Goal: Ask a question: Seek information or help from site administrators or community

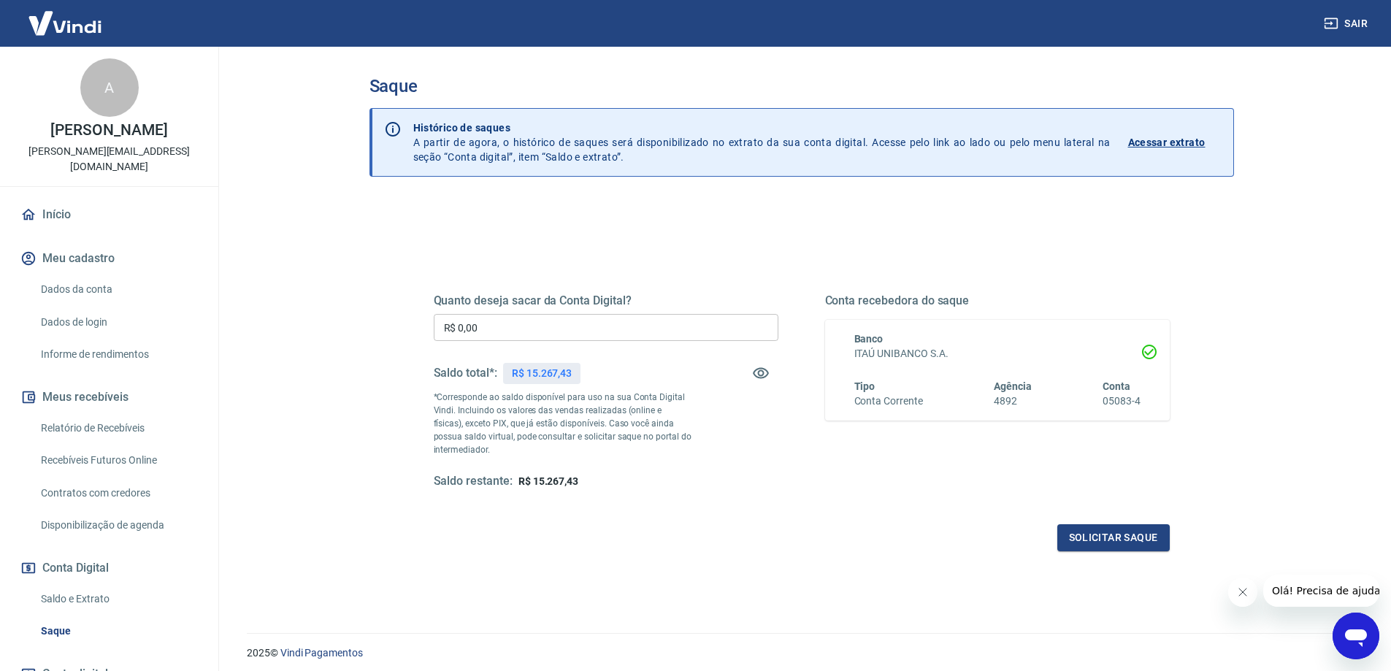
click at [517, 324] on input "R$ 0,00" at bounding box center [606, 327] width 345 height 27
type input "R$ 15.267,43"
click at [1080, 544] on button "Solicitar saque" at bounding box center [1114, 537] width 112 height 27
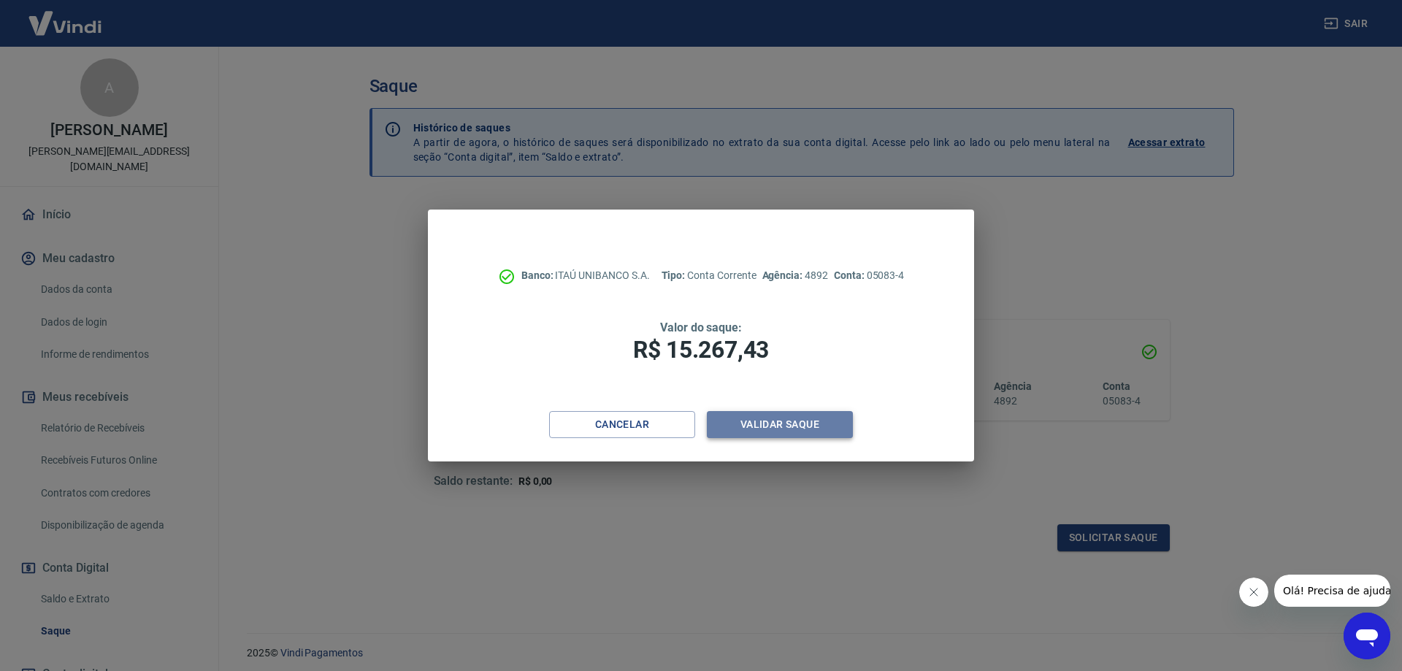
click at [795, 424] on button "Validar saque" at bounding box center [780, 424] width 146 height 27
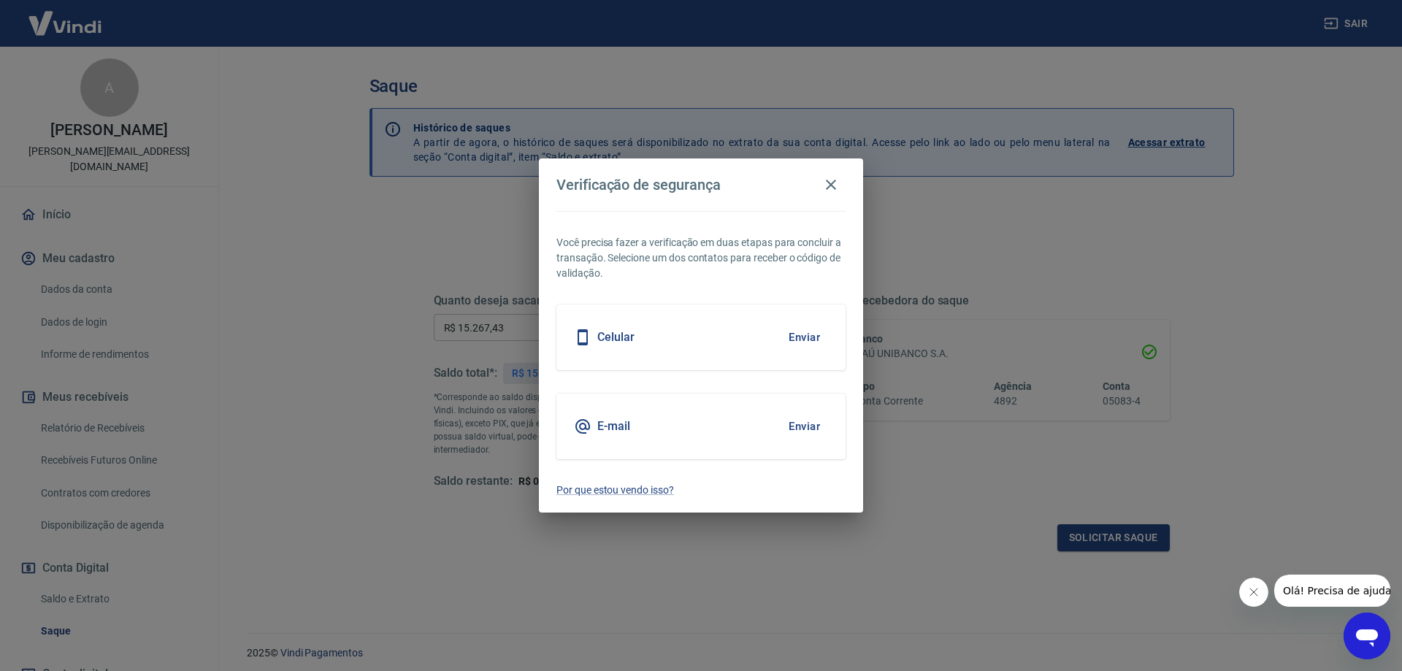
click at [792, 333] on button "Enviar" at bounding box center [804, 337] width 47 height 31
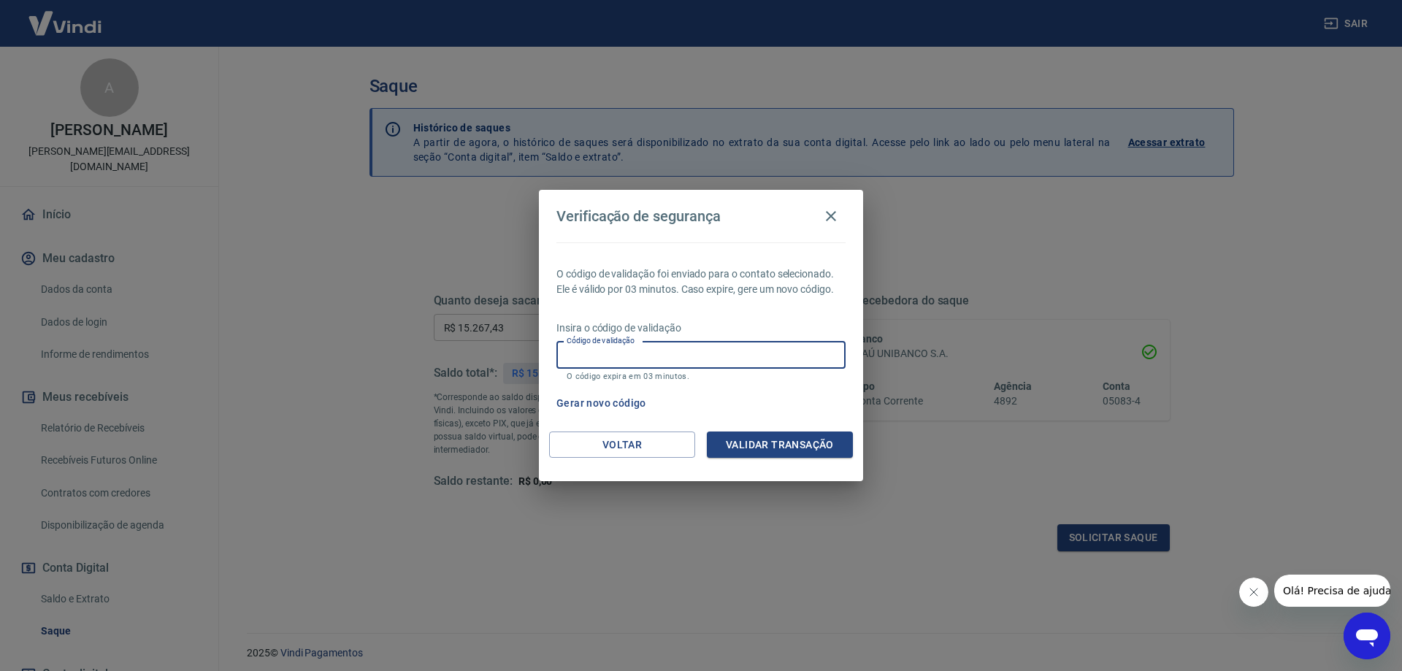
click at [706, 362] on input "Código de validação" at bounding box center [701, 355] width 289 height 27
type input "072464"
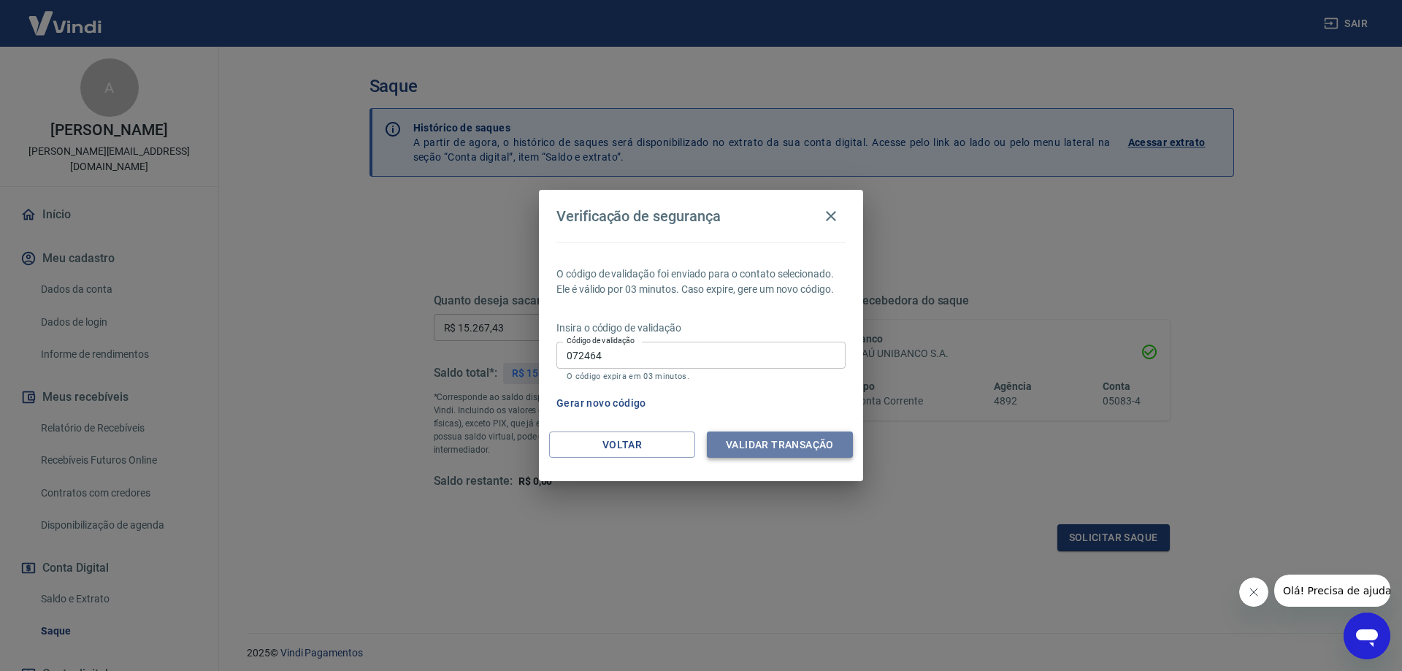
click at [766, 450] on button "Validar transação" at bounding box center [780, 445] width 146 height 27
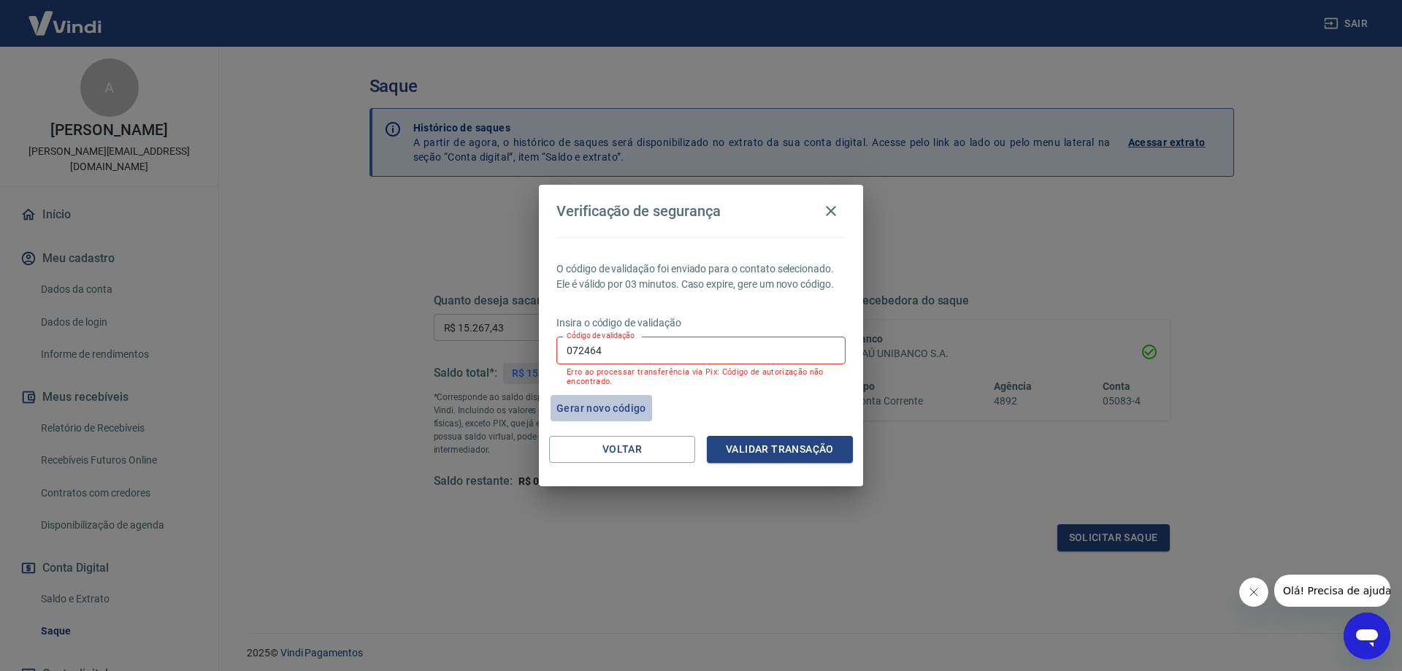
click at [620, 408] on button "Gerar novo código" at bounding box center [602, 408] width 102 height 27
click at [647, 444] on button "Voltar" at bounding box center [622, 449] width 146 height 27
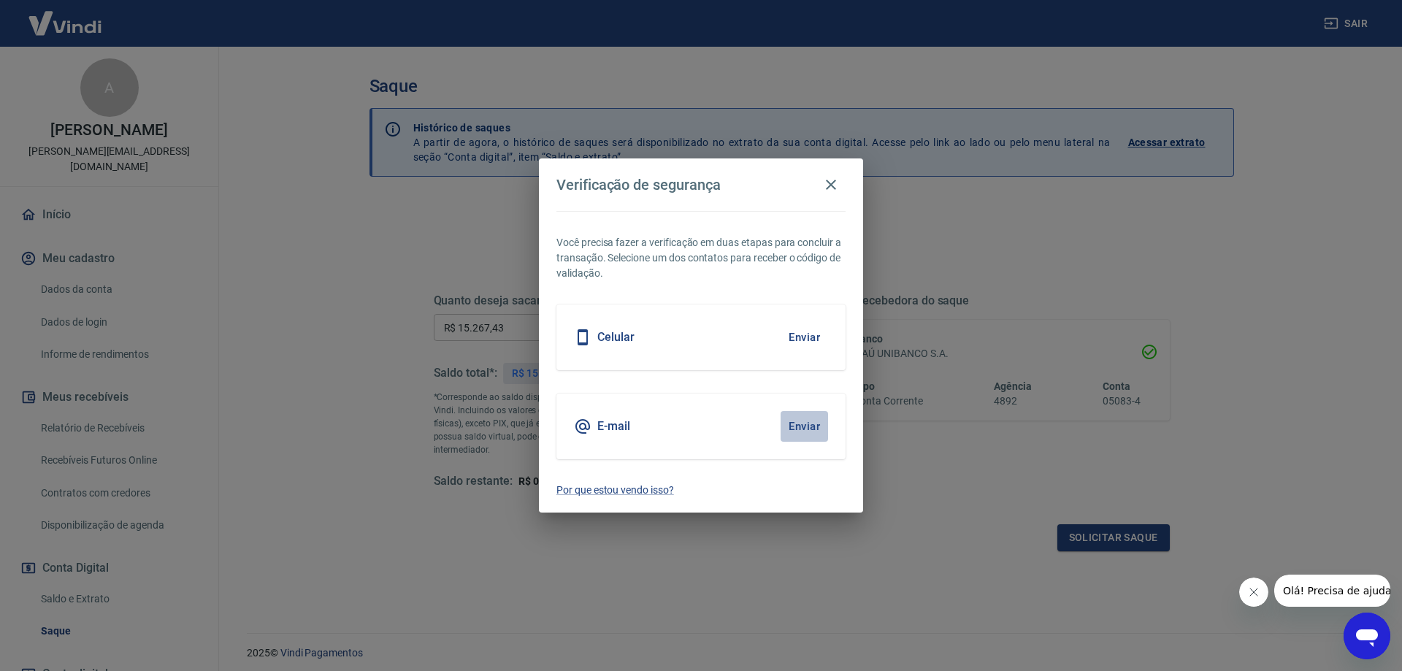
click at [803, 425] on button "Enviar" at bounding box center [804, 426] width 47 height 31
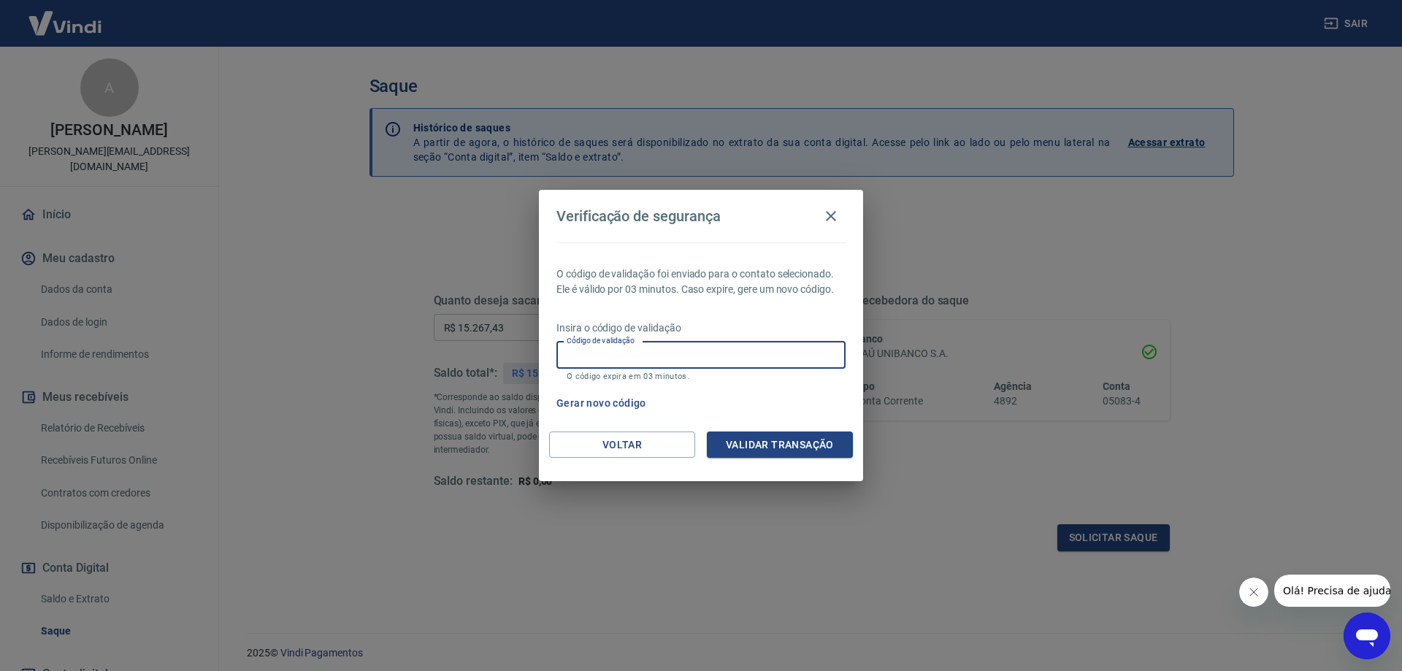
click at [617, 362] on input "Código de validação" at bounding box center [701, 355] width 289 height 27
type input "315742"
click at [738, 438] on button "Validar transação" at bounding box center [780, 445] width 146 height 27
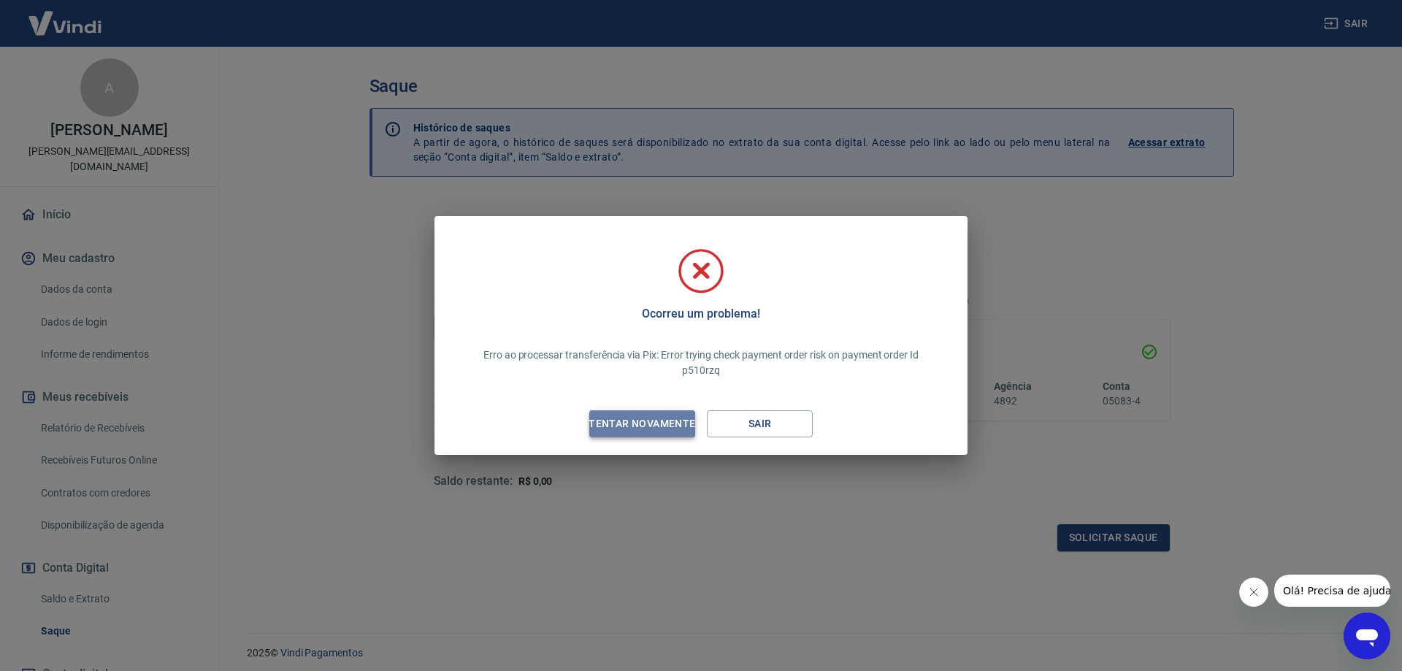
click at [660, 424] on div "Tentar novamente" at bounding box center [642, 424] width 142 height 18
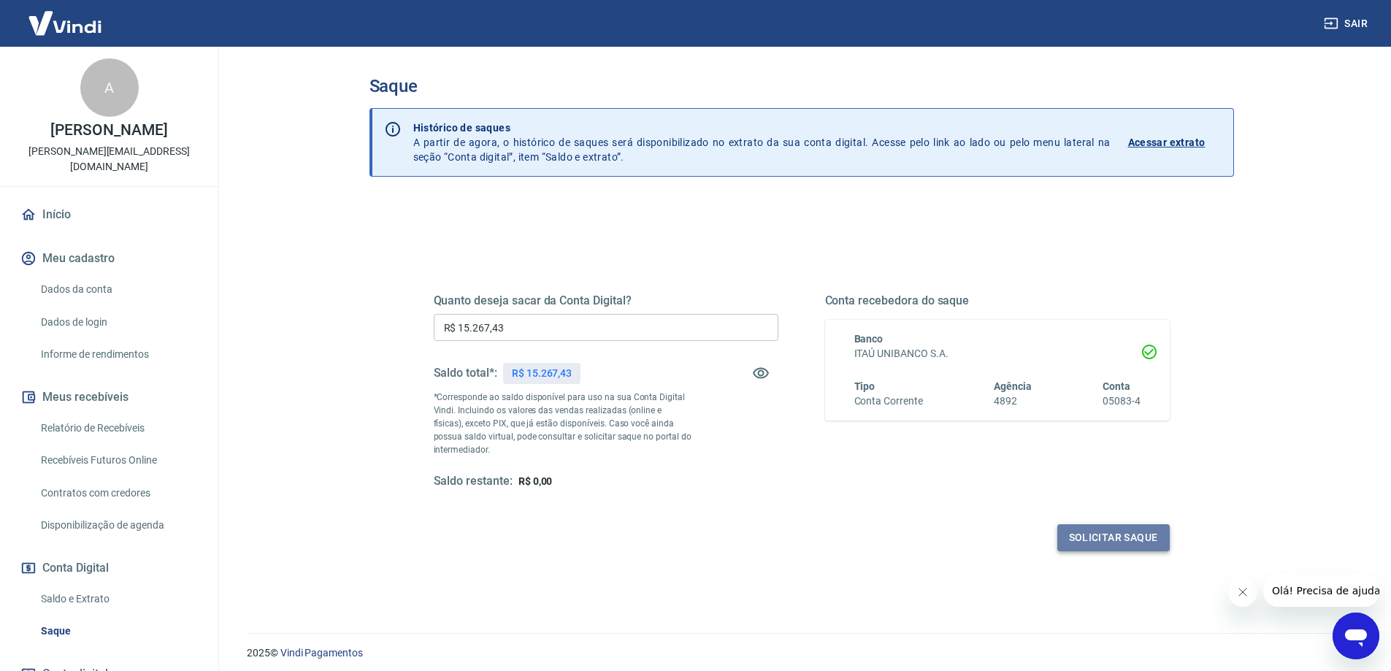
click at [1100, 539] on button "Solicitar saque" at bounding box center [1114, 537] width 112 height 27
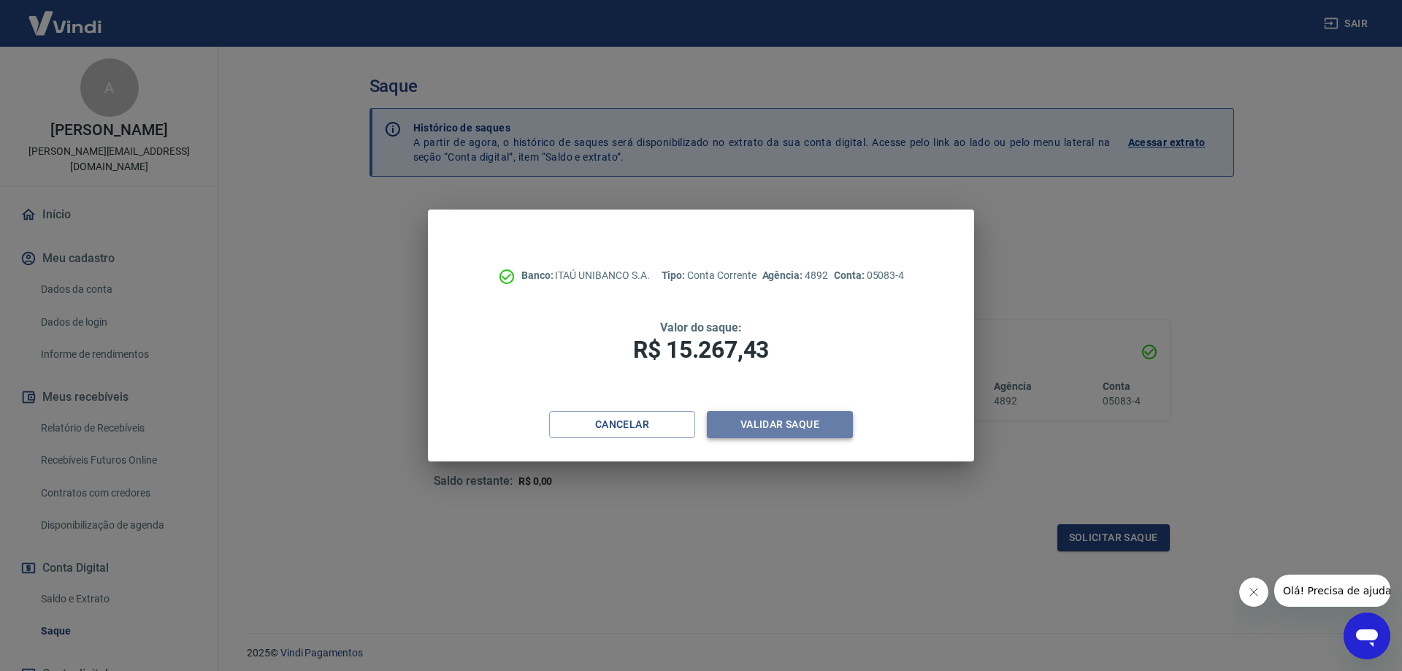
click at [771, 425] on button "Validar saque" at bounding box center [780, 424] width 146 height 27
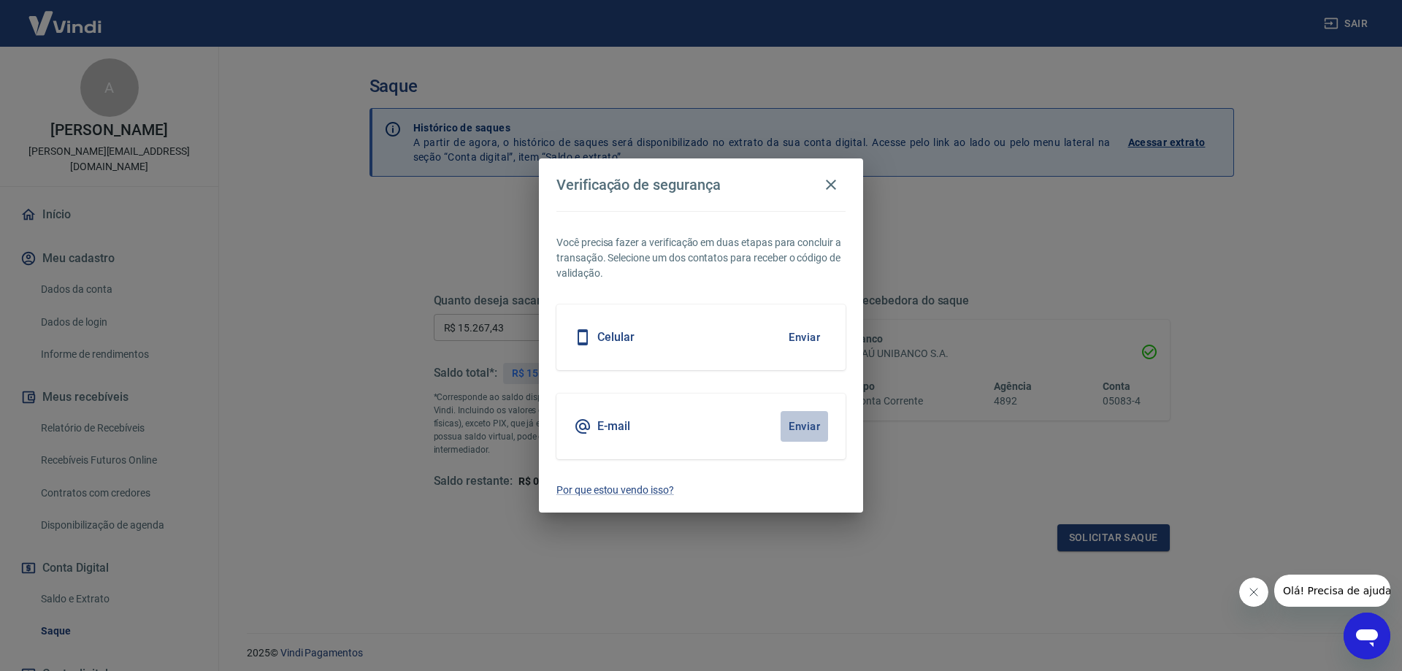
click at [791, 424] on button "Enviar" at bounding box center [804, 426] width 47 height 31
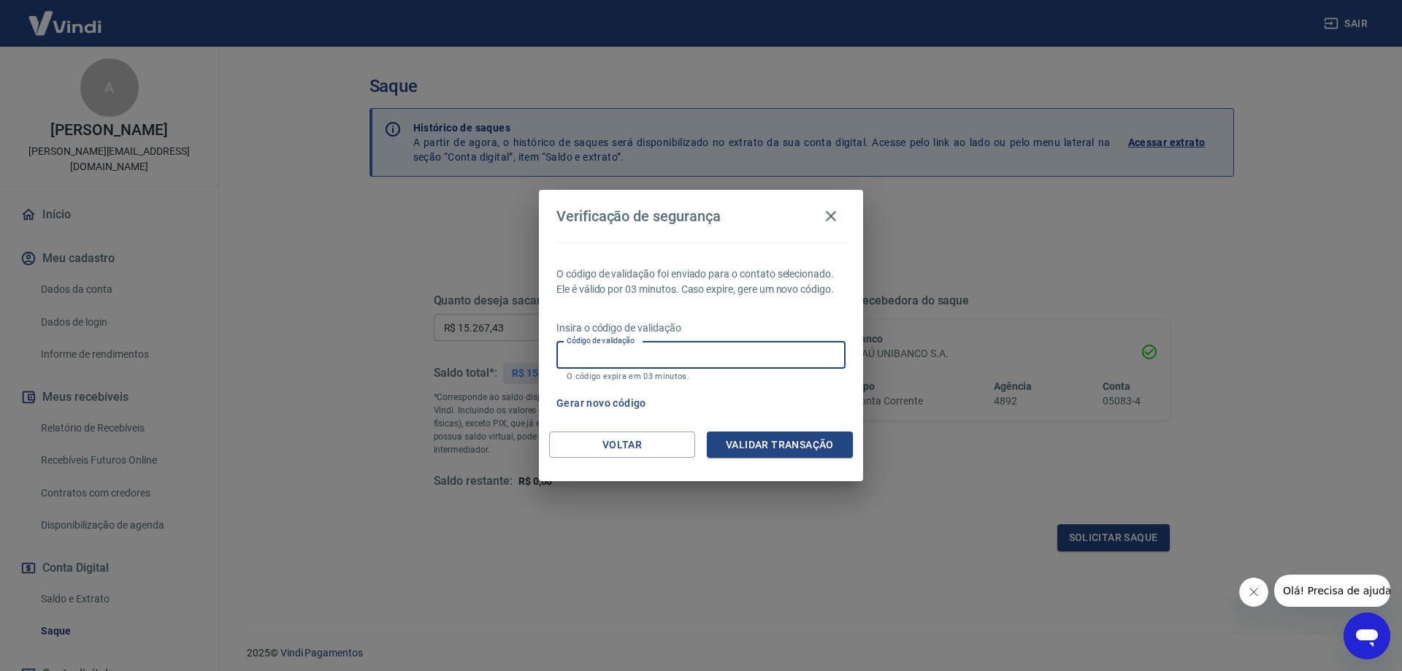
click at [636, 363] on input "Código de validação" at bounding box center [701, 355] width 289 height 27
type input "0"
type input "990516"
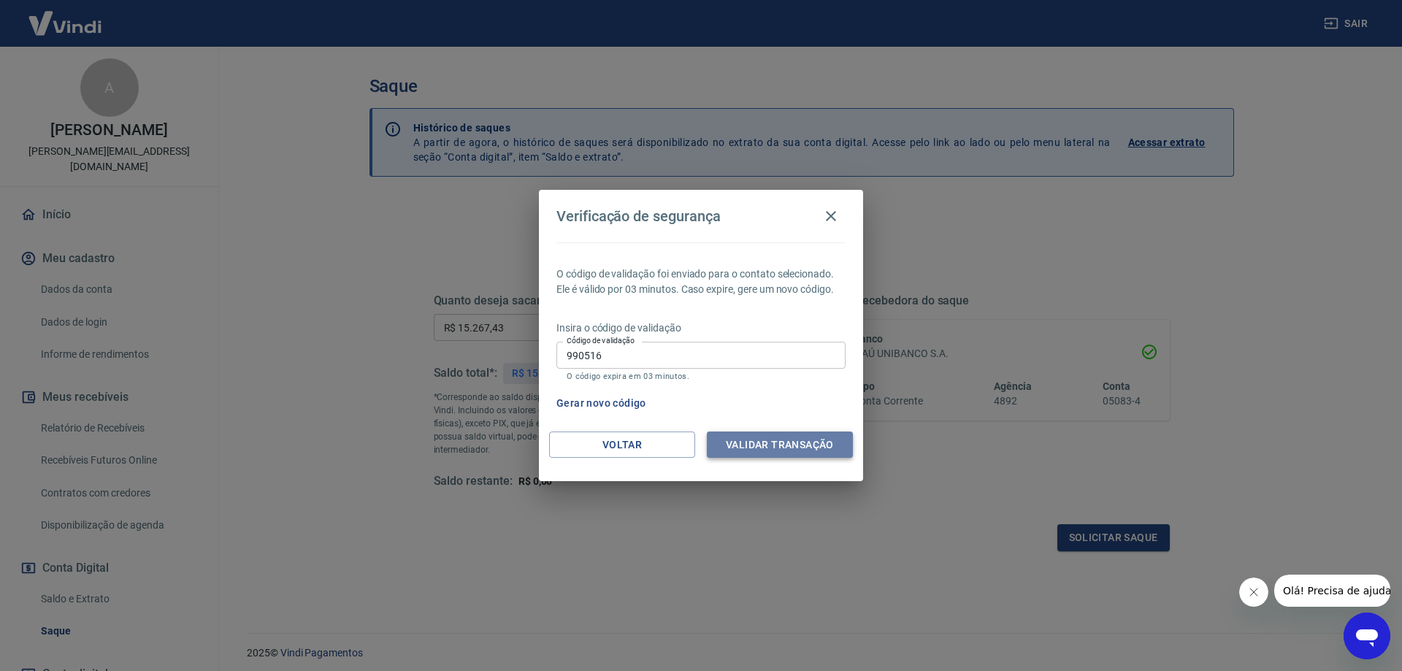
click at [755, 452] on button "Validar transação" at bounding box center [780, 445] width 146 height 27
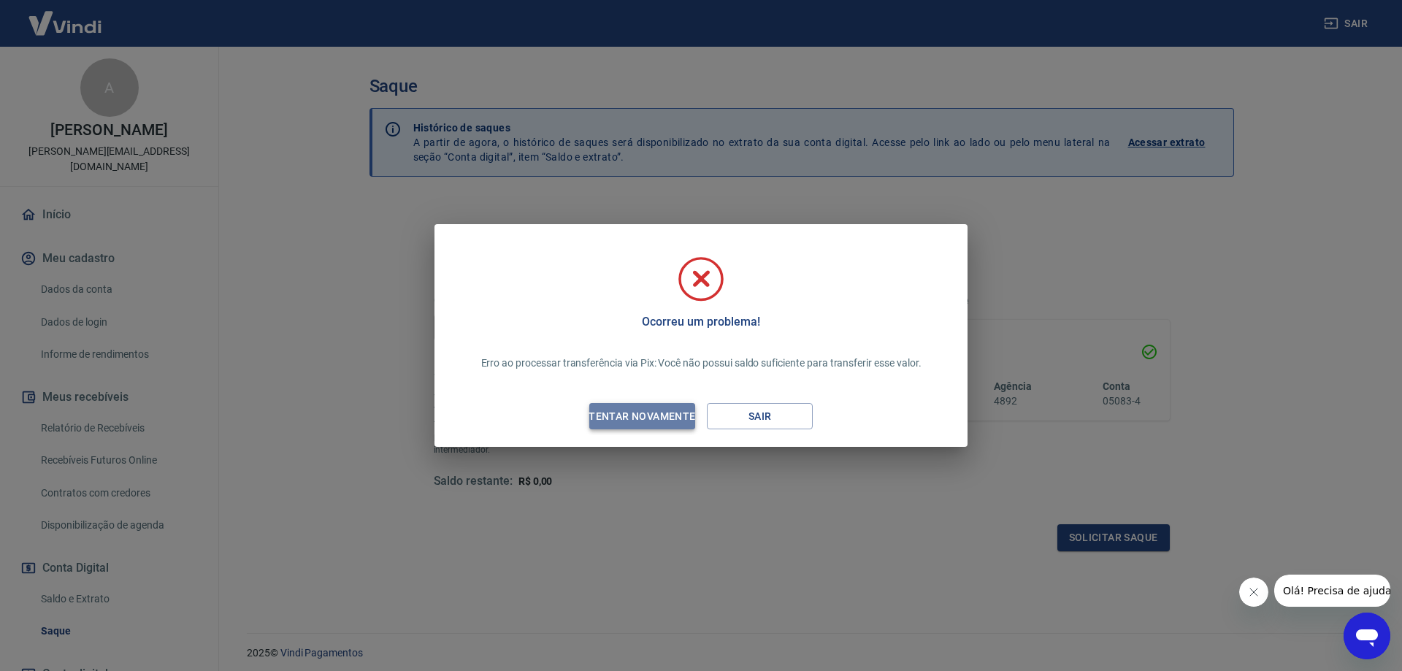
click at [676, 414] on div "Tentar novamente" at bounding box center [642, 417] width 142 height 18
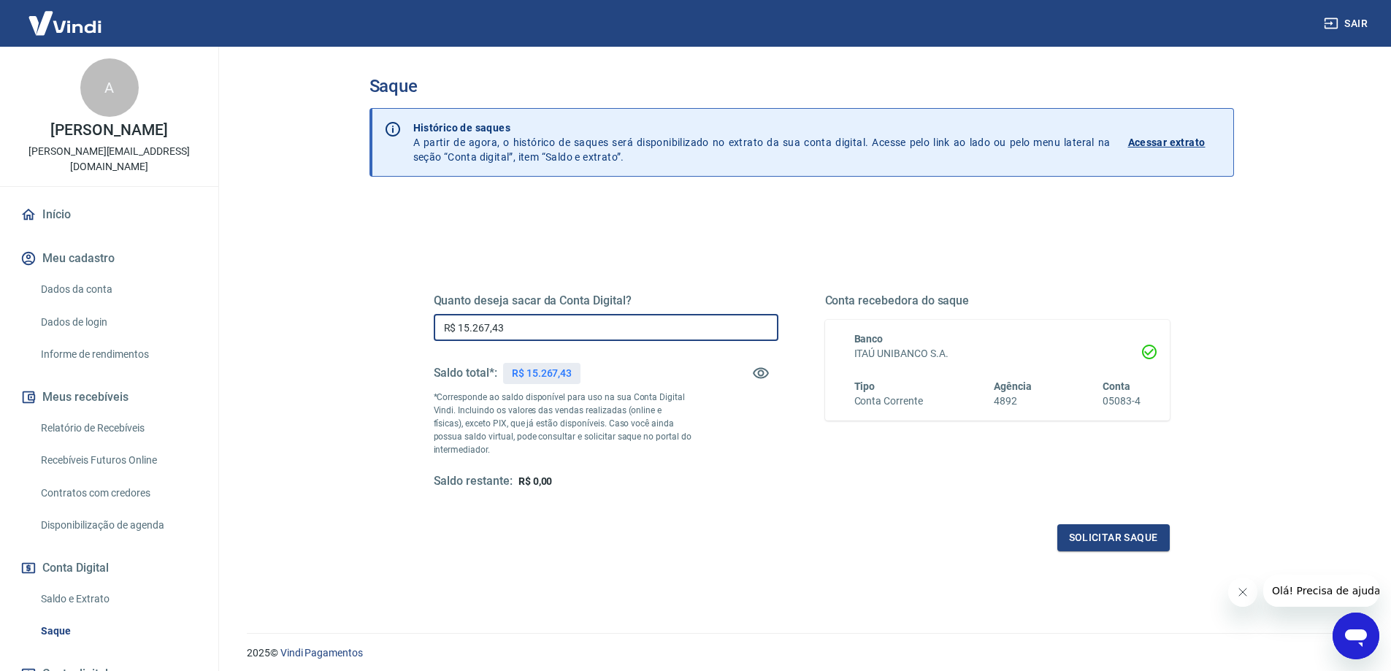
click at [526, 330] on input "R$ 15.267,43" at bounding box center [606, 327] width 345 height 27
type input "R$ 15.200,00"
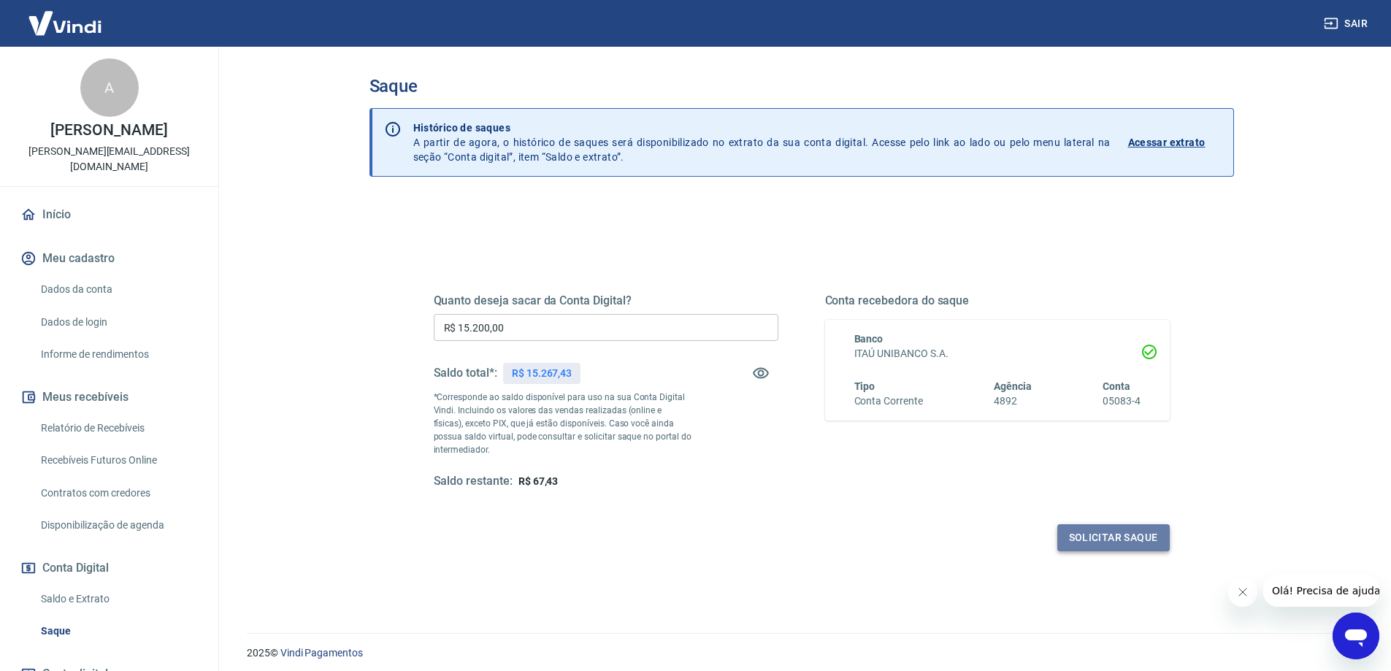
click at [1107, 528] on button "Solicitar saque" at bounding box center [1114, 537] width 112 height 27
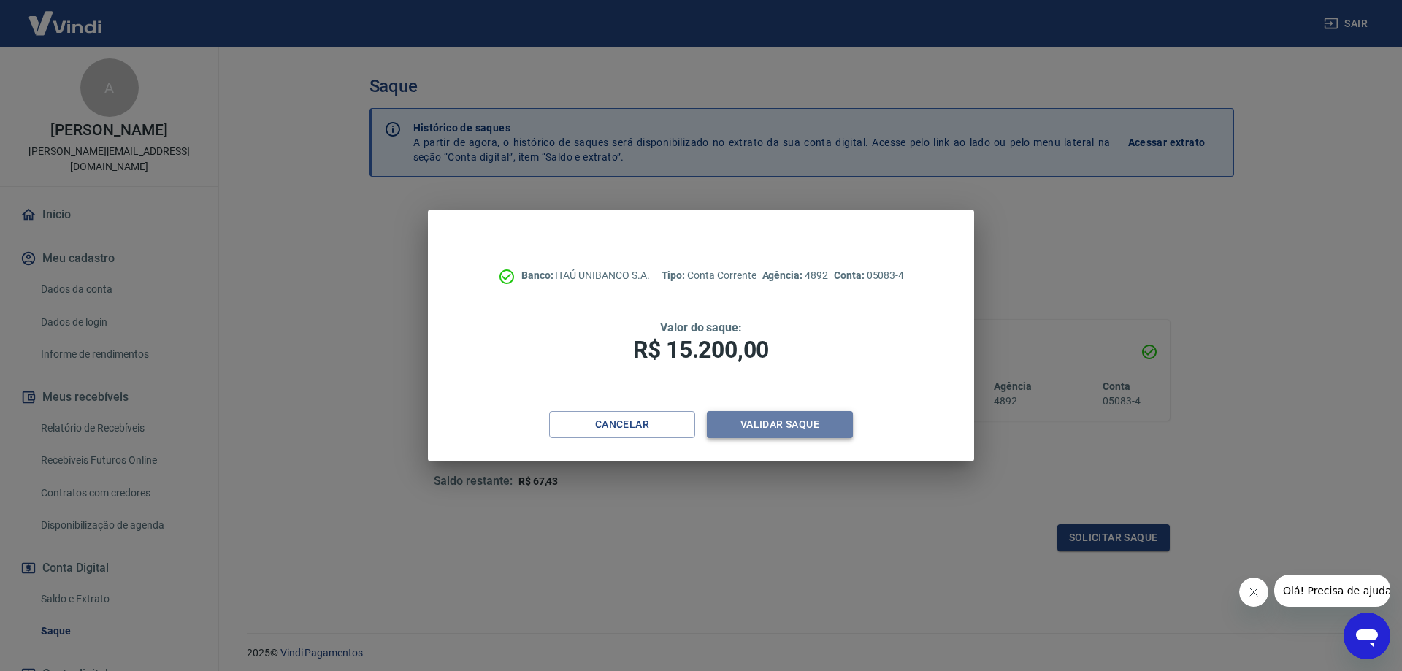
click at [775, 421] on button "Validar saque" at bounding box center [780, 424] width 146 height 27
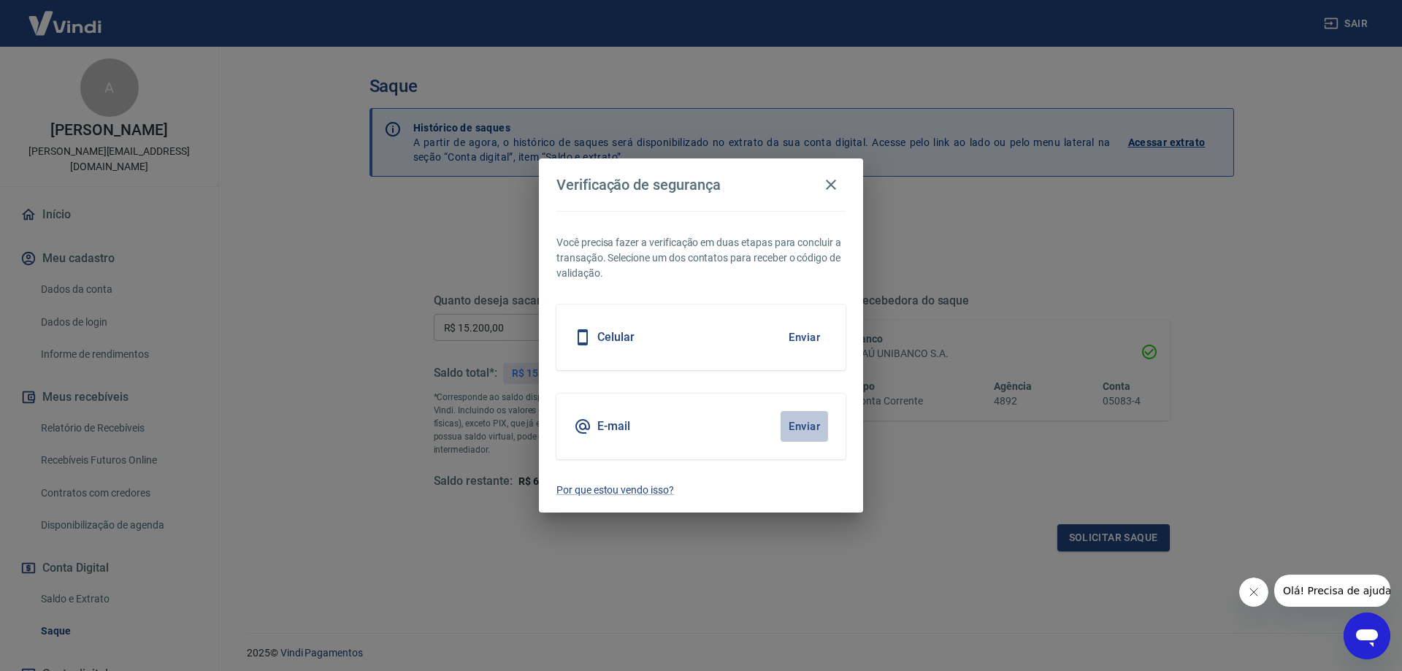
click at [792, 421] on button "Enviar" at bounding box center [804, 426] width 47 height 31
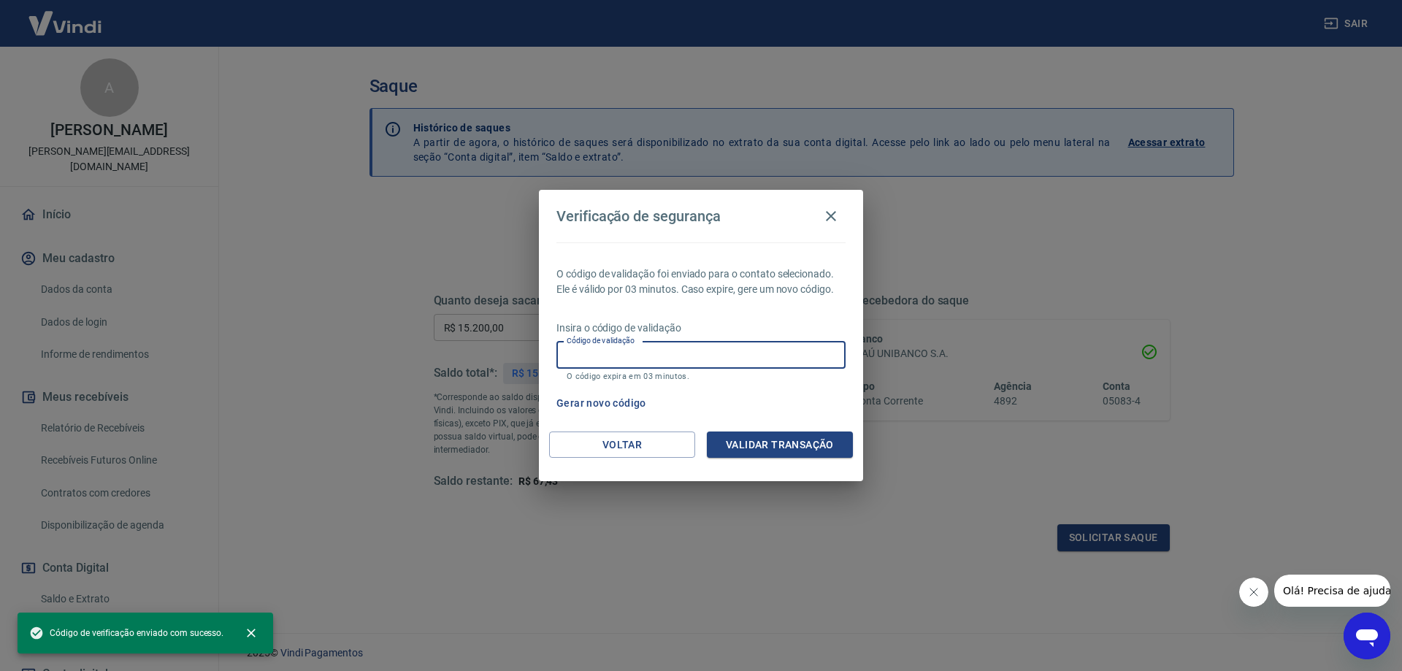
click at [667, 352] on input "Código de validação" at bounding box center [701, 355] width 289 height 27
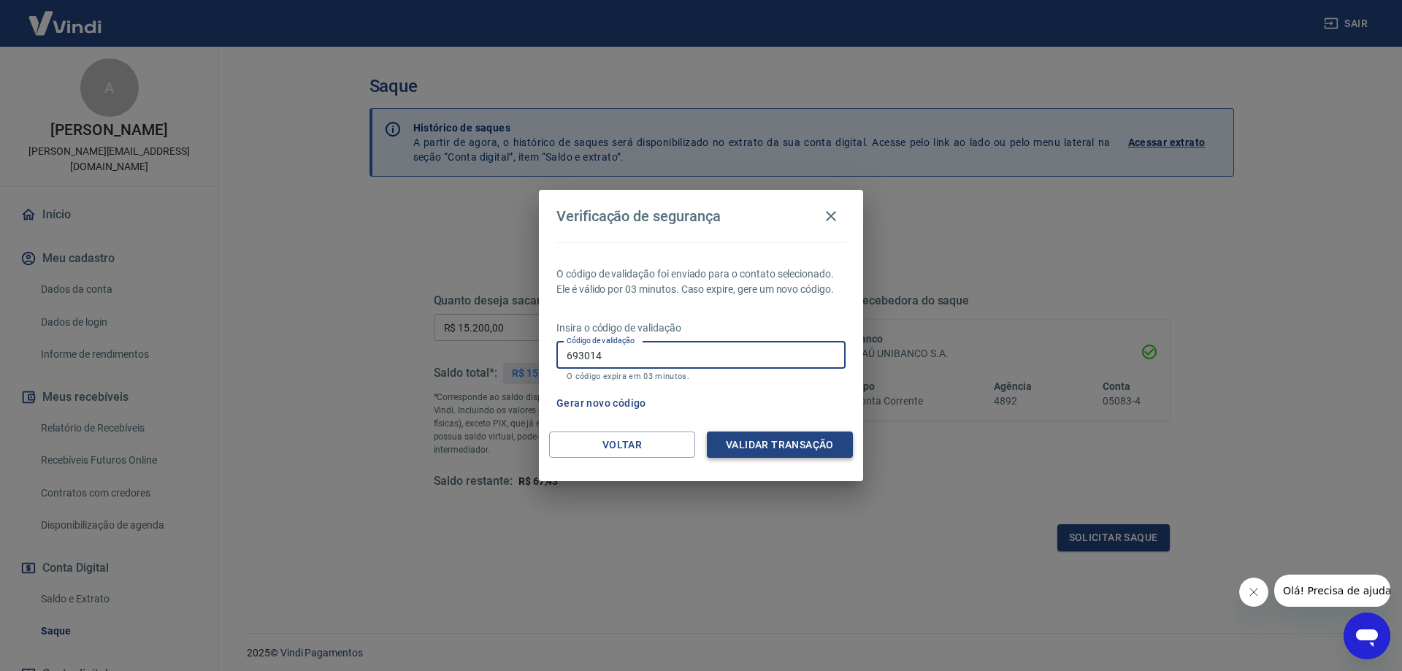
type input "693014"
click at [738, 440] on button "Validar transação" at bounding box center [780, 445] width 146 height 27
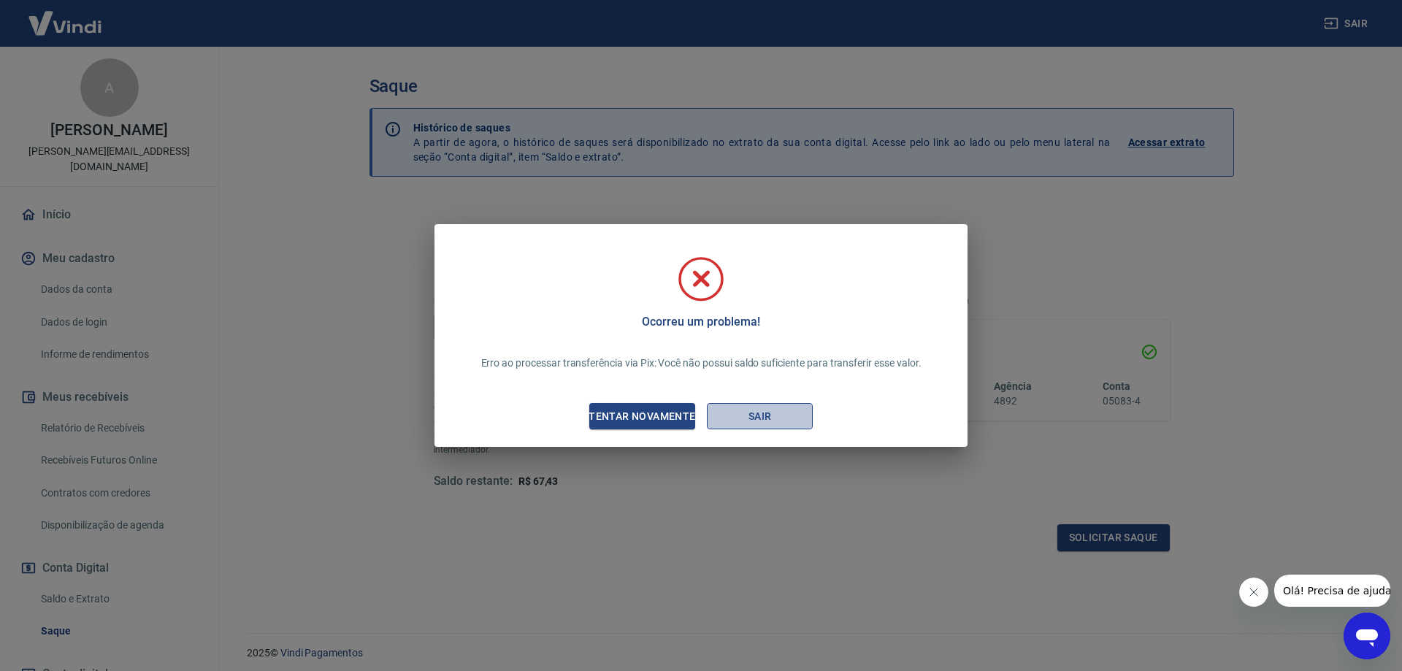
click at [723, 417] on button "Sair" at bounding box center [760, 416] width 106 height 27
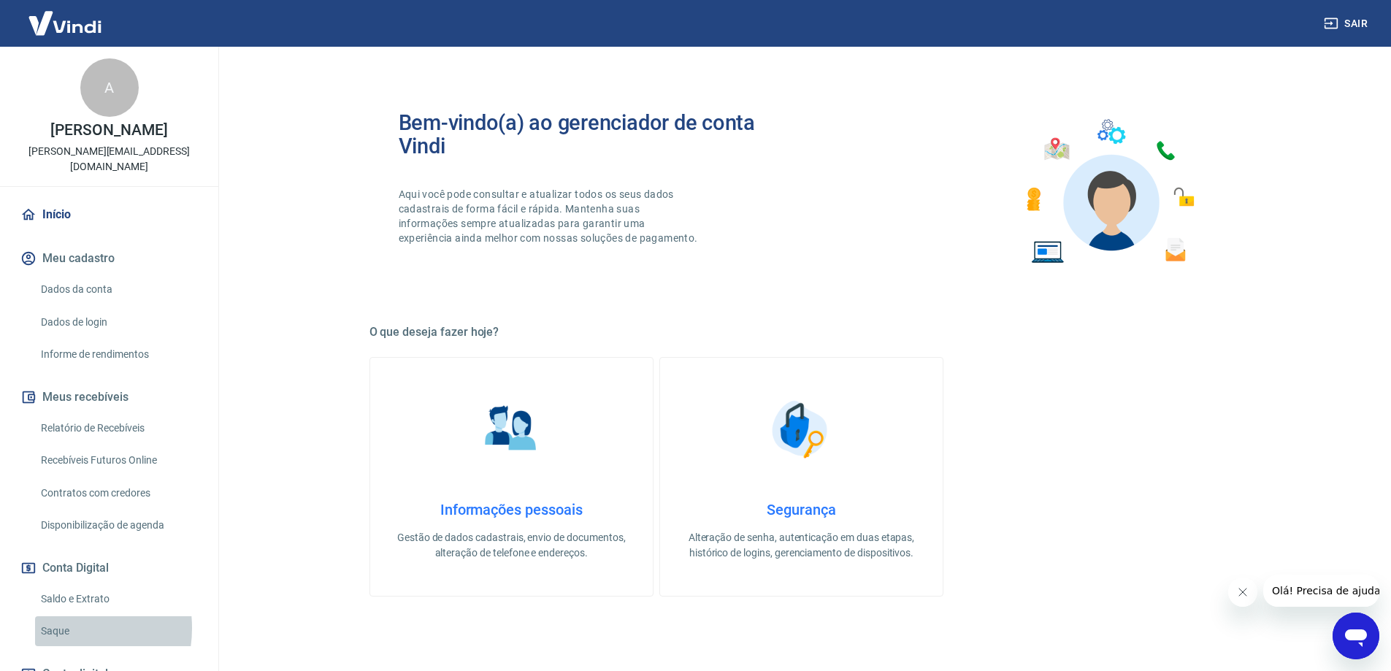
click at [57, 616] on link "Saque" at bounding box center [118, 631] width 166 height 30
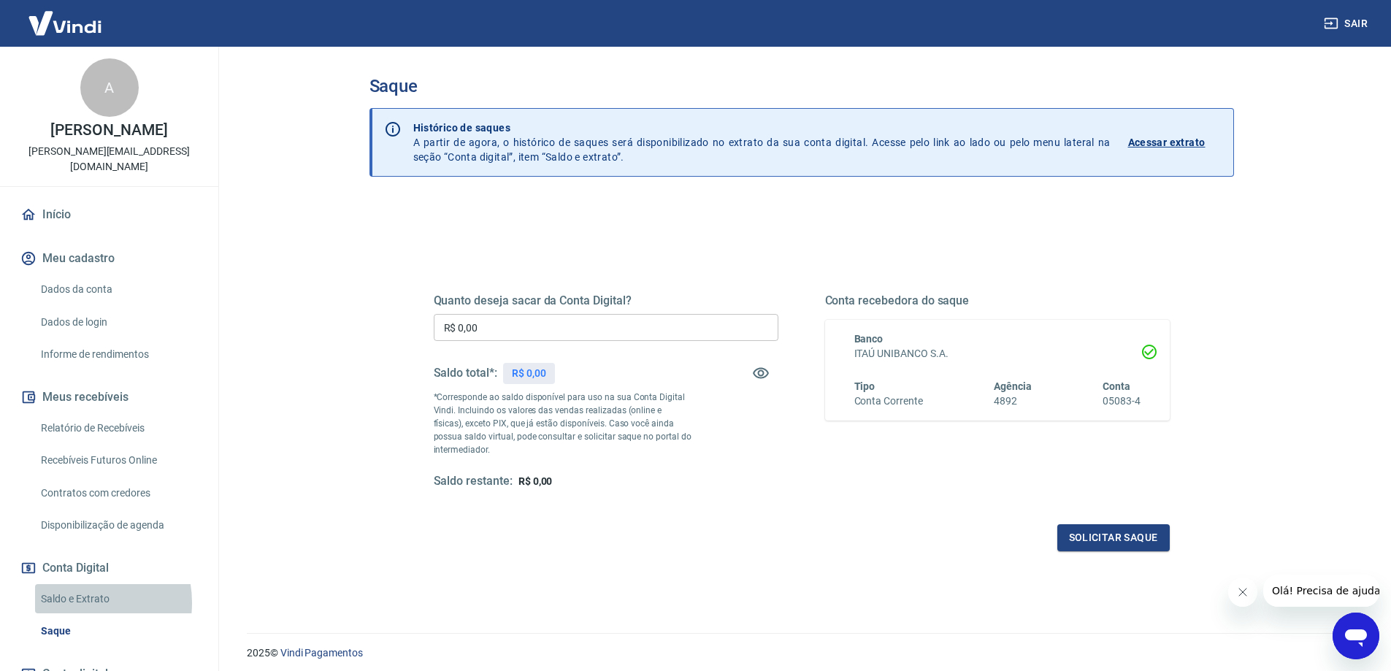
click at [80, 587] on link "Saldo e Extrato" at bounding box center [118, 599] width 166 height 30
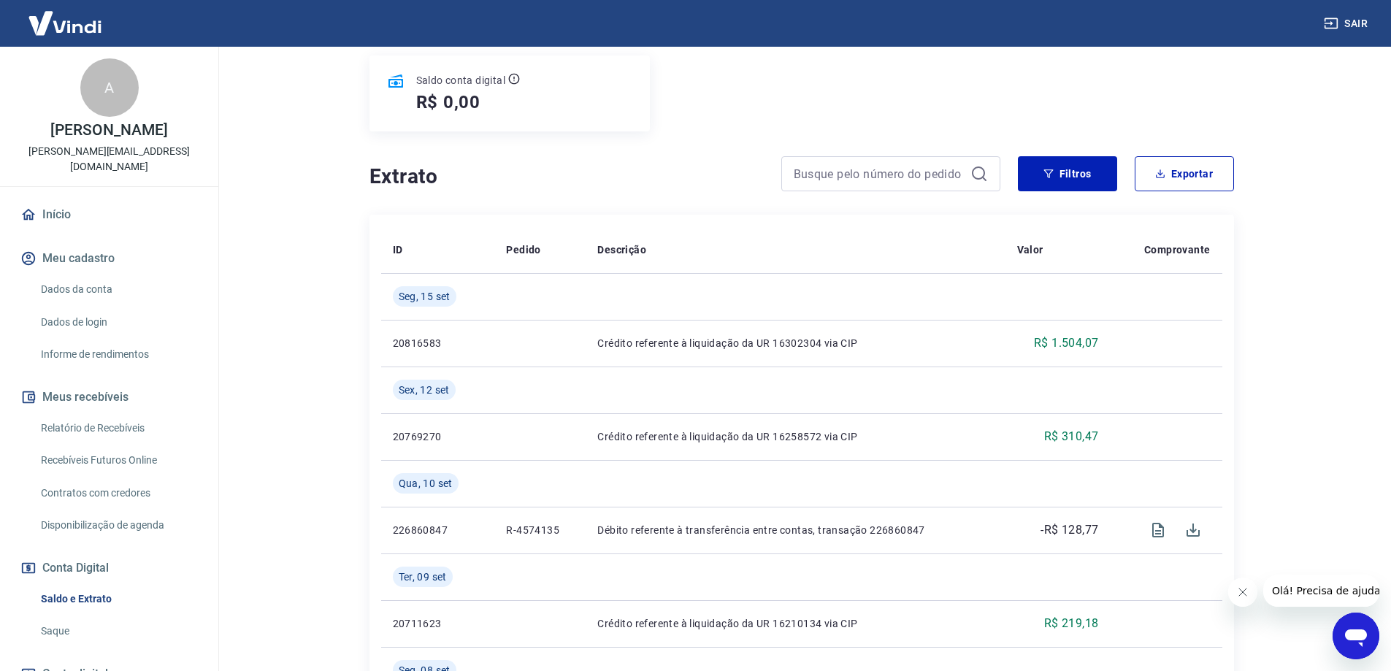
scroll to position [166, 0]
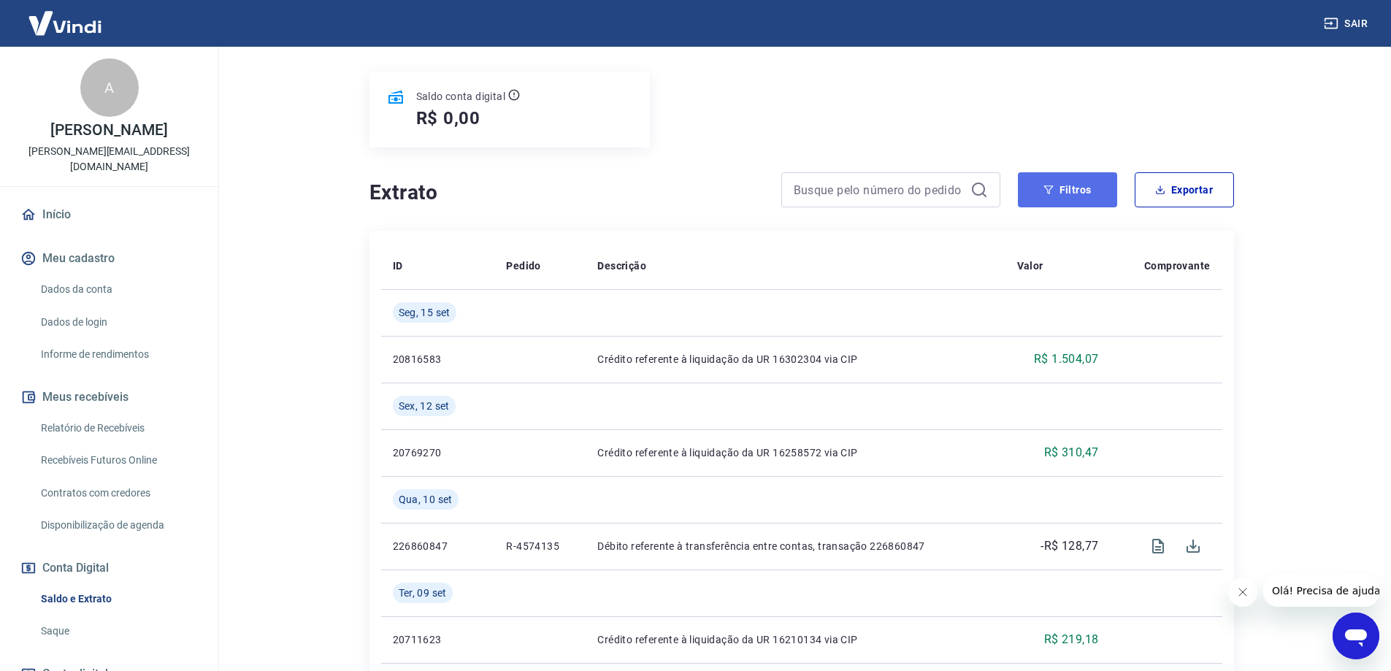
click at [1047, 199] on button "Filtros" at bounding box center [1067, 189] width 99 height 35
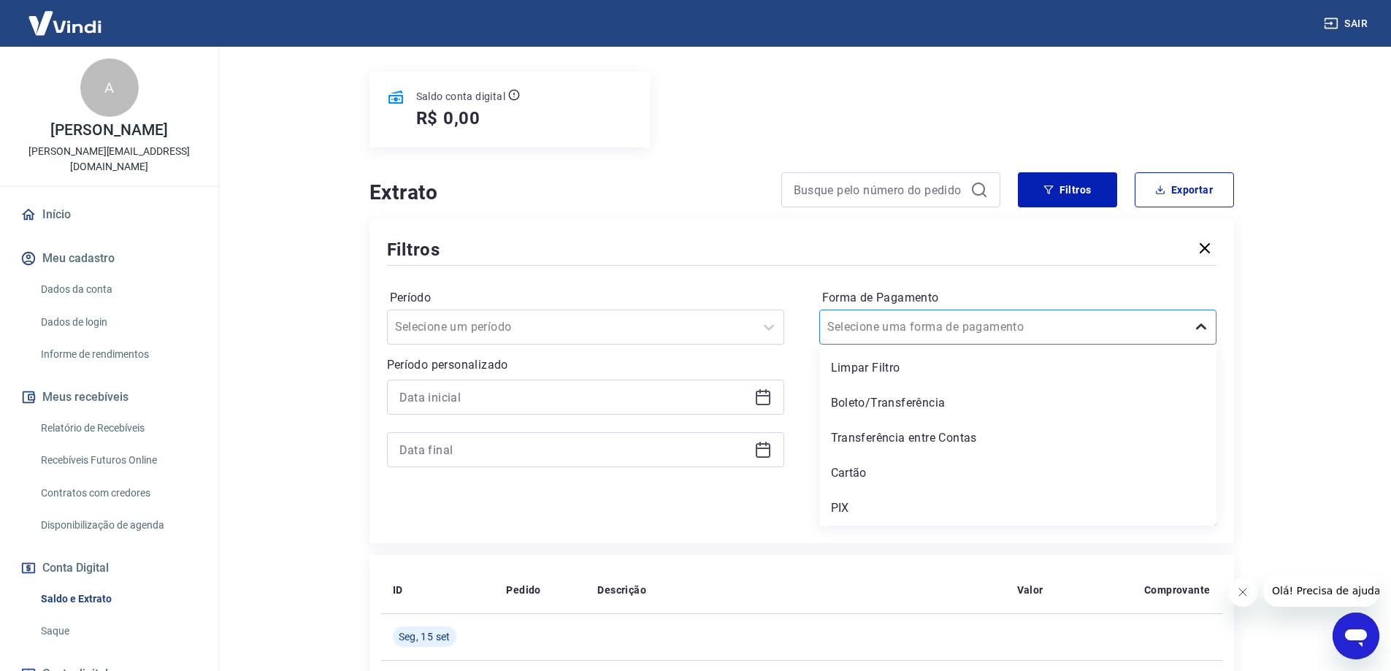
click at [1191, 324] on div at bounding box center [1201, 327] width 29 height 29
click at [641, 188] on h4 "Extrato" at bounding box center [567, 192] width 394 height 29
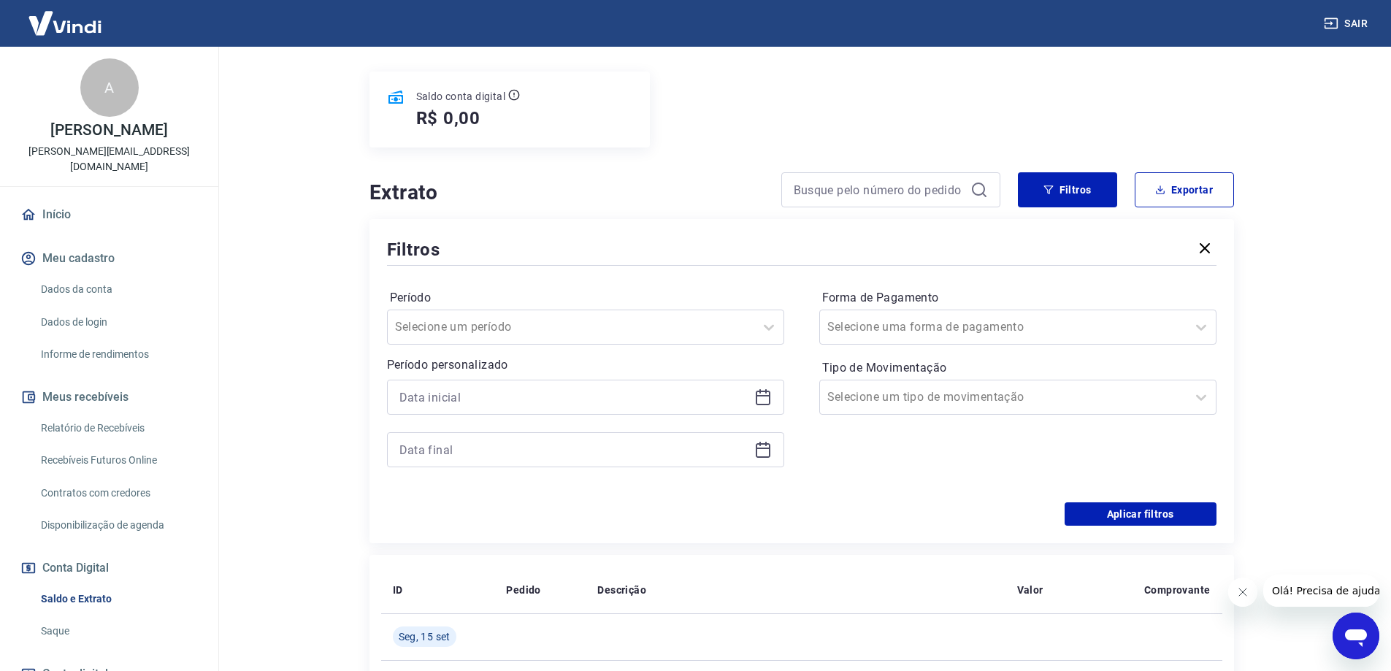
click at [440, 118] on h5 "R$ 0,00" at bounding box center [448, 118] width 65 height 23
click at [398, 97] on icon at bounding box center [396, 98] width 18 height 18
click at [1360, 27] on button "Sair" at bounding box center [1347, 23] width 53 height 27
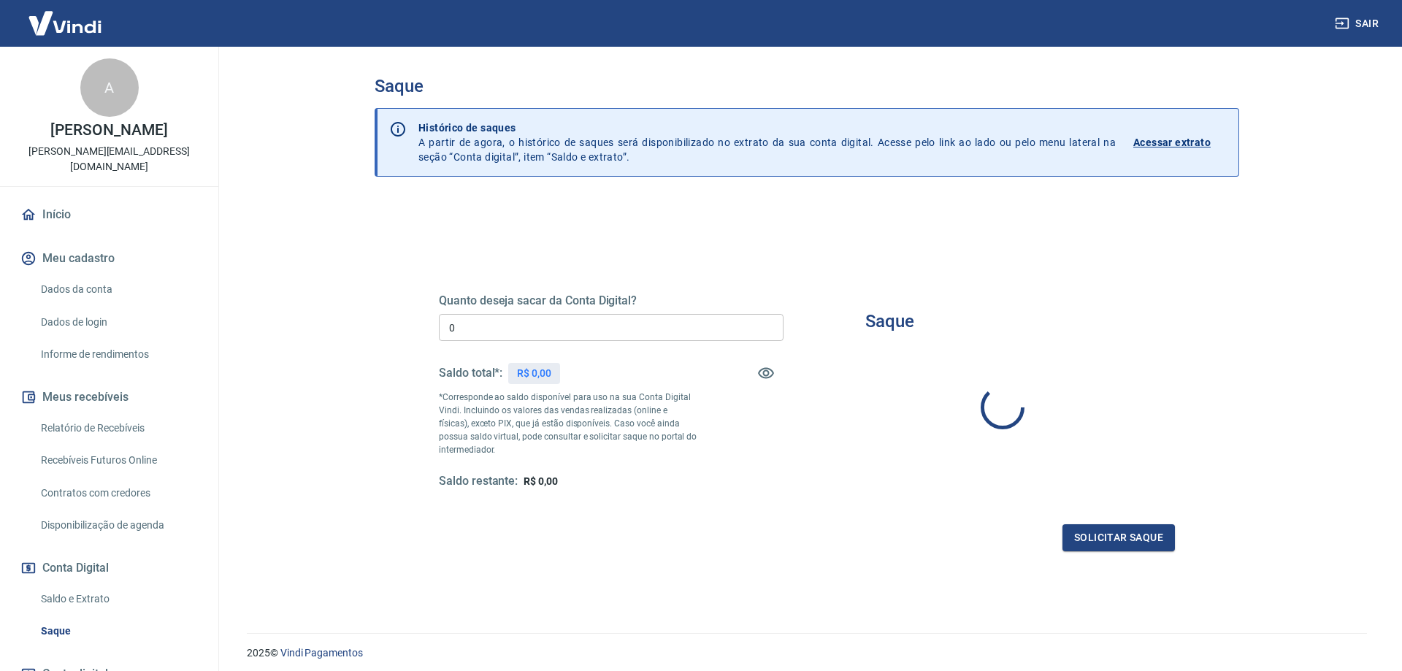
type input "R$ 0,00"
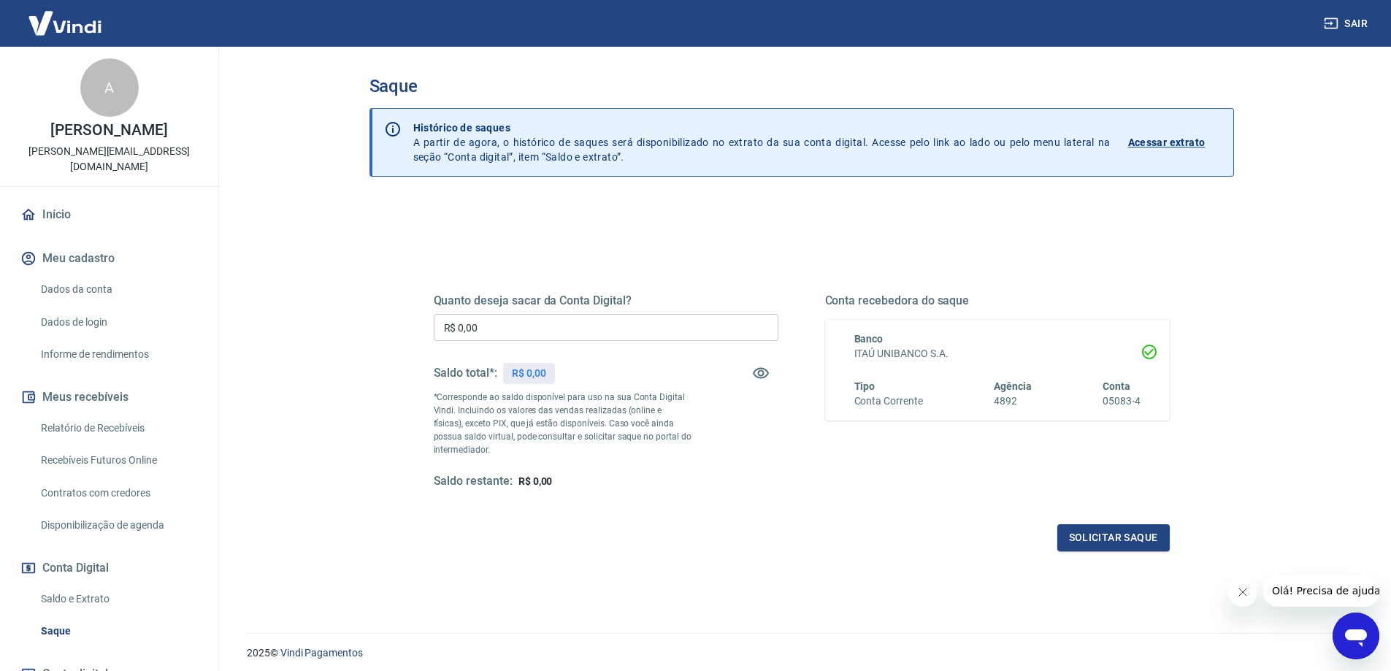
click at [1188, 150] on link "Acessar extrato" at bounding box center [1174, 143] width 93 height 44
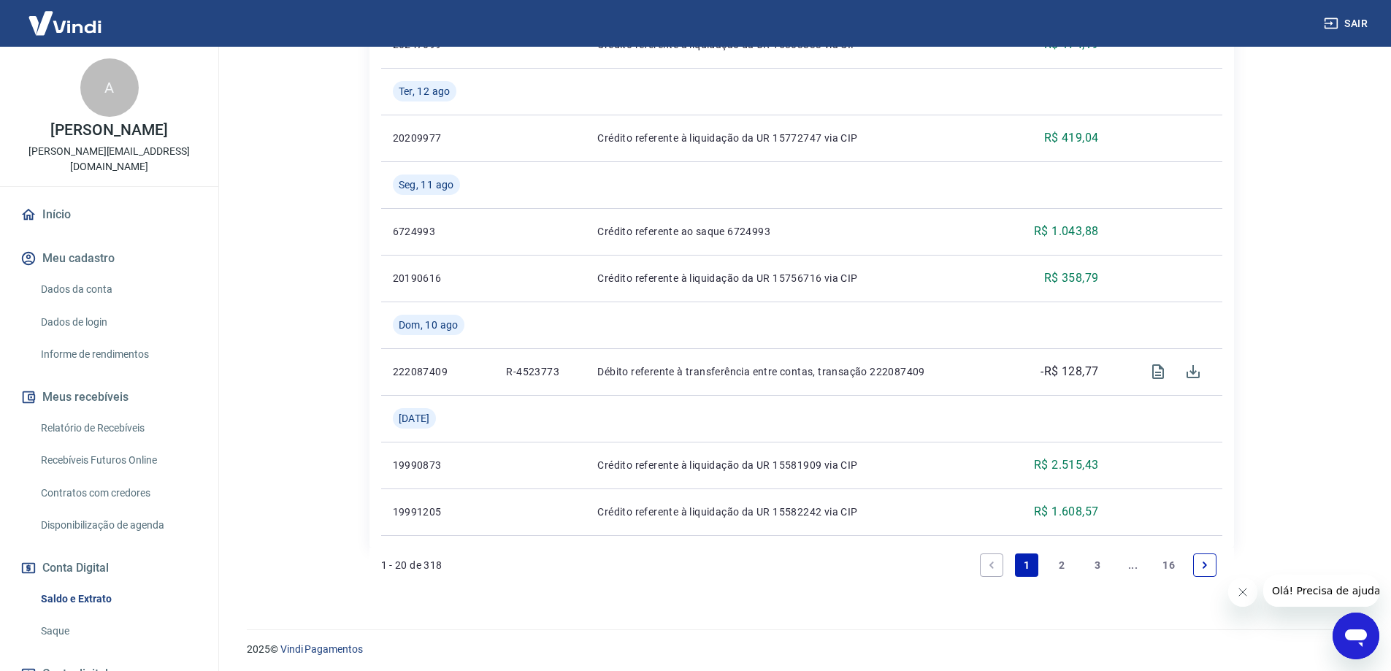
scroll to position [1653, 0]
click at [1063, 572] on link "2" at bounding box center [1062, 561] width 23 height 23
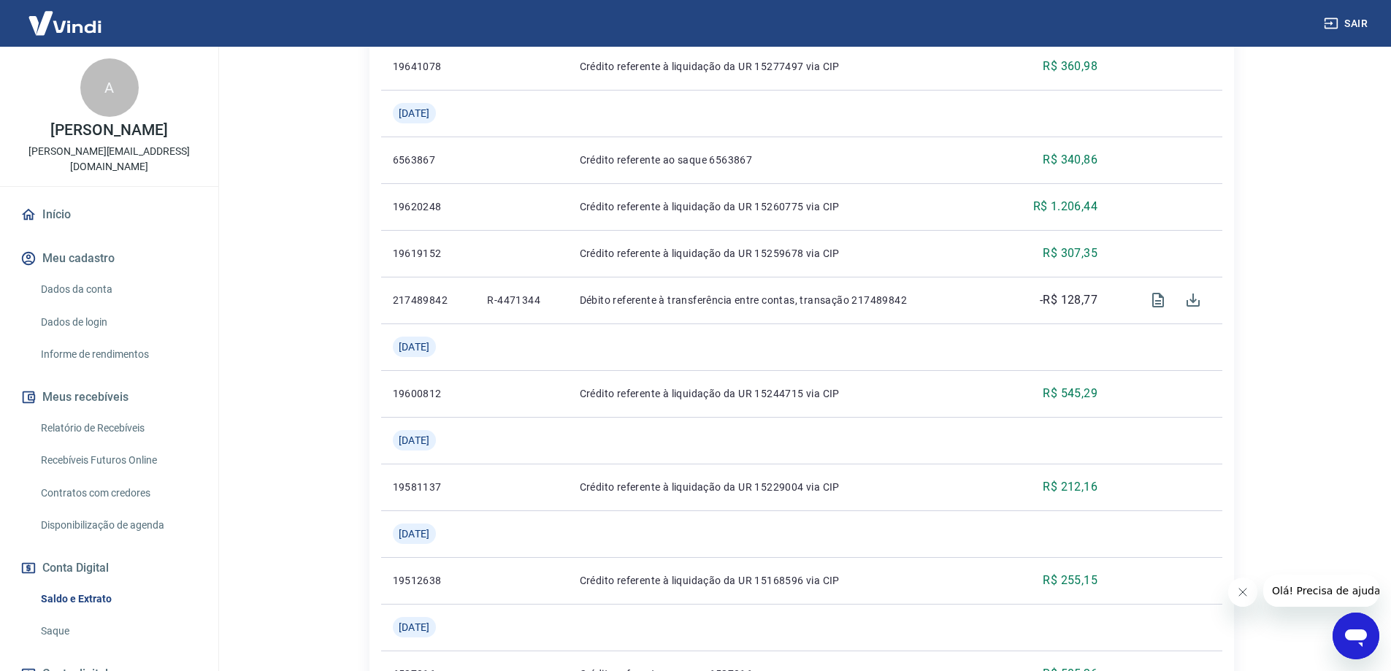
scroll to position [1559, 0]
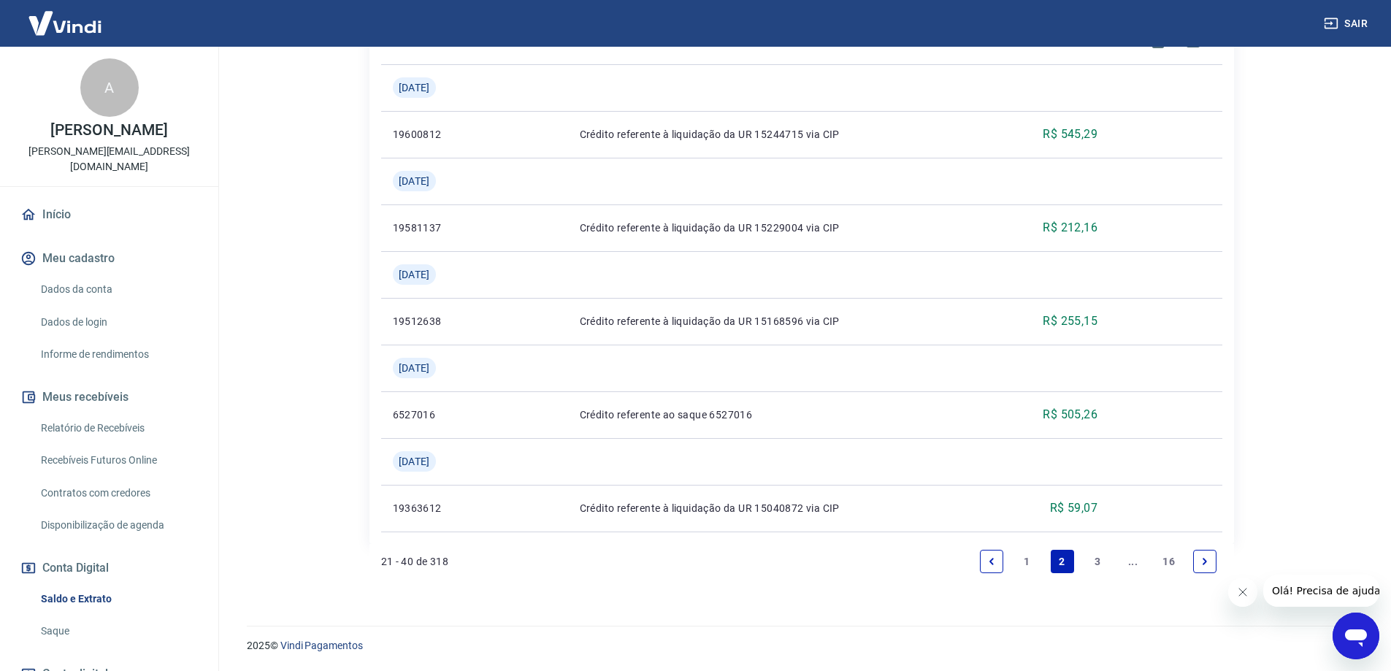
click at [993, 561] on icon "Previous page" at bounding box center [992, 562] width 10 height 10
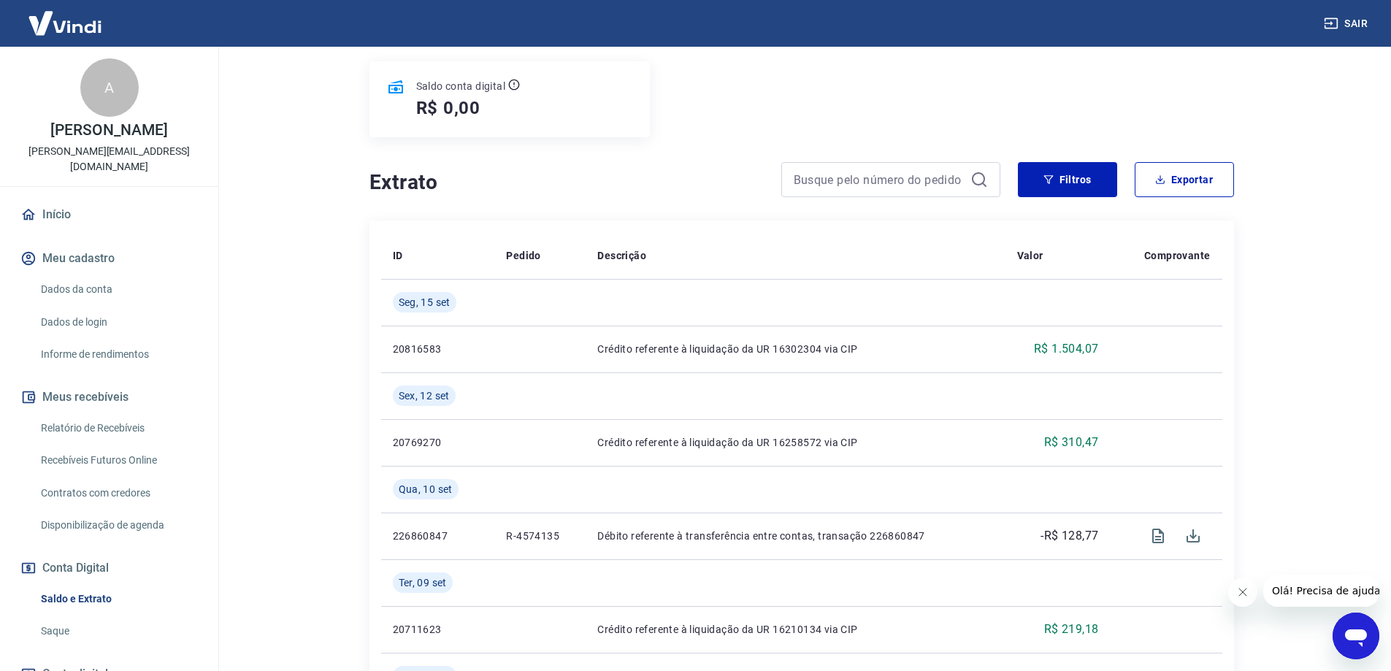
scroll to position [171, 0]
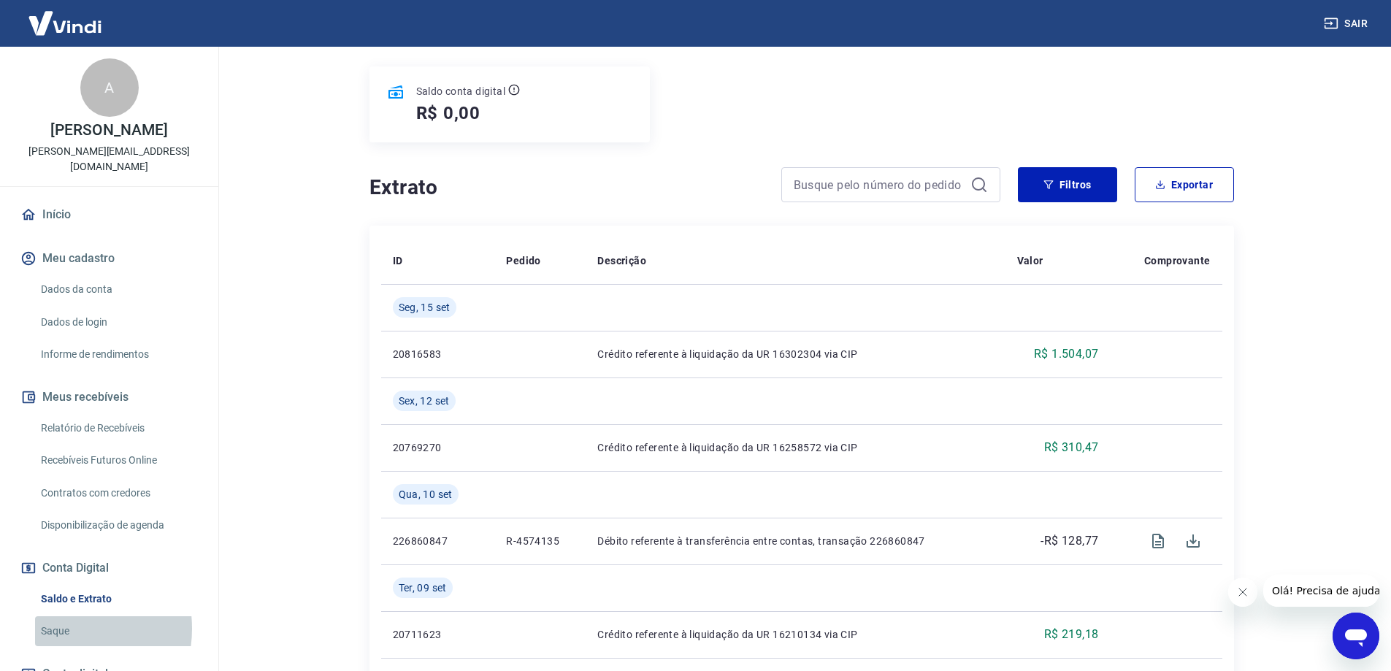
click at [61, 616] on link "Saque" at bounding box center [118, 631] width 166 height 30
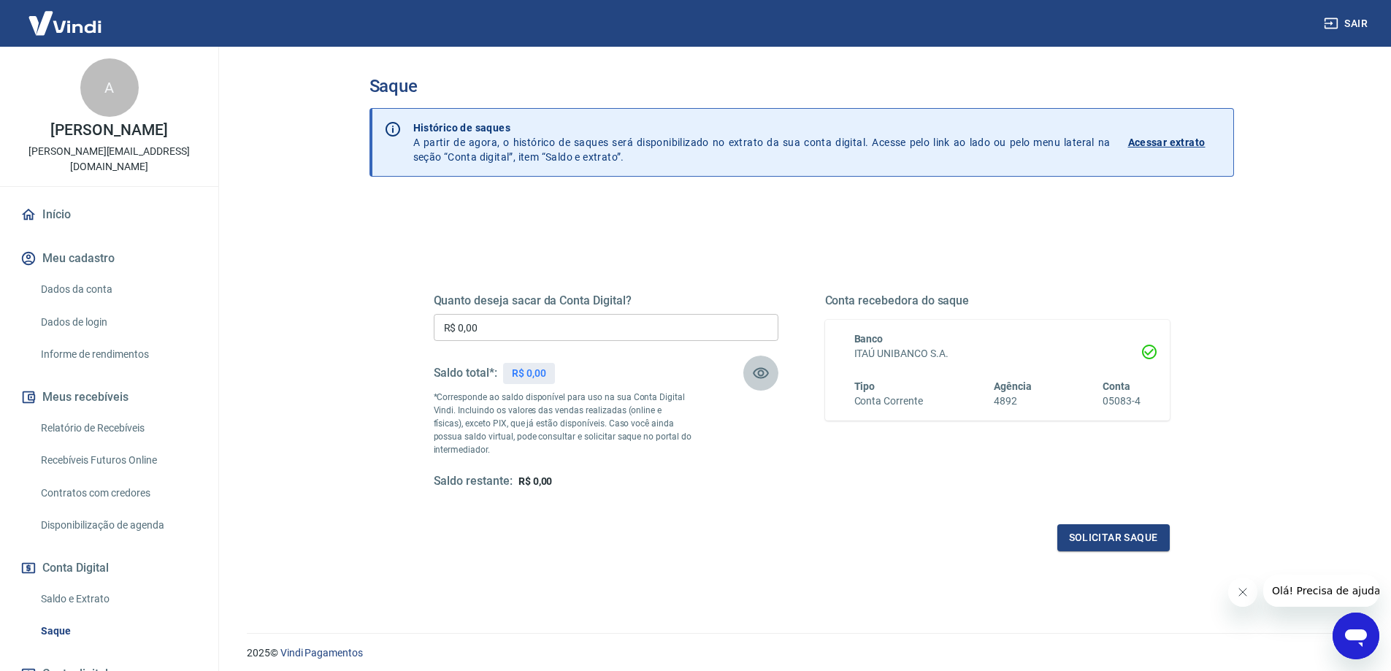
click at [754, 373] on icon "button" at bounding box center [761, 373] width 16 height 11
click at [754, 373] on icon "button" at bounding box center [761, 374] width 16 height 14
drag, startPoint x: 1391, startPoint y: 484, endPoint x: 1397, endPoint y: 513, distance: 29.8
click at [1391, 513] on html "Sair A ADRIANO RAMOS adriano@plugenergy.com.br Início Meu cadastro Dados da con…" at bounding box center [695, 335] width 1391 height 671
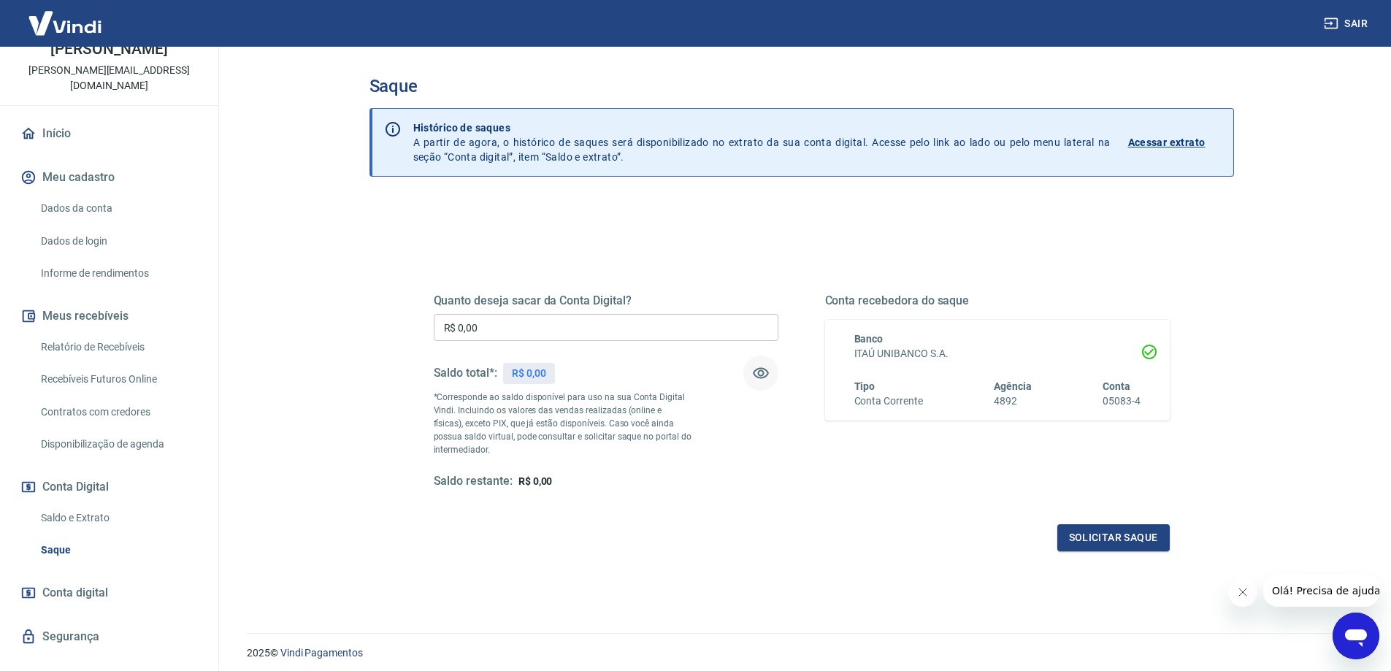
scroll to position [75, 0]
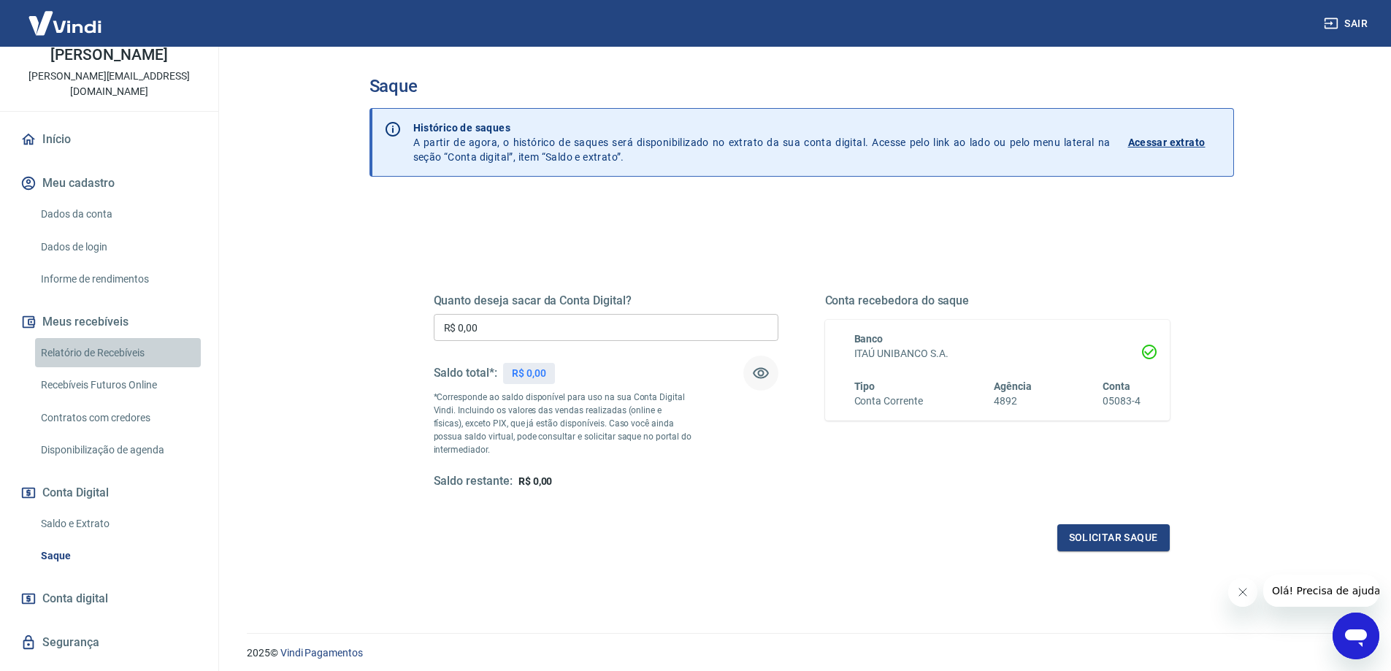
click at [121, 338] on link "Relatório de Recebíveis" at bounding box center [118, 353] width 166 height 30
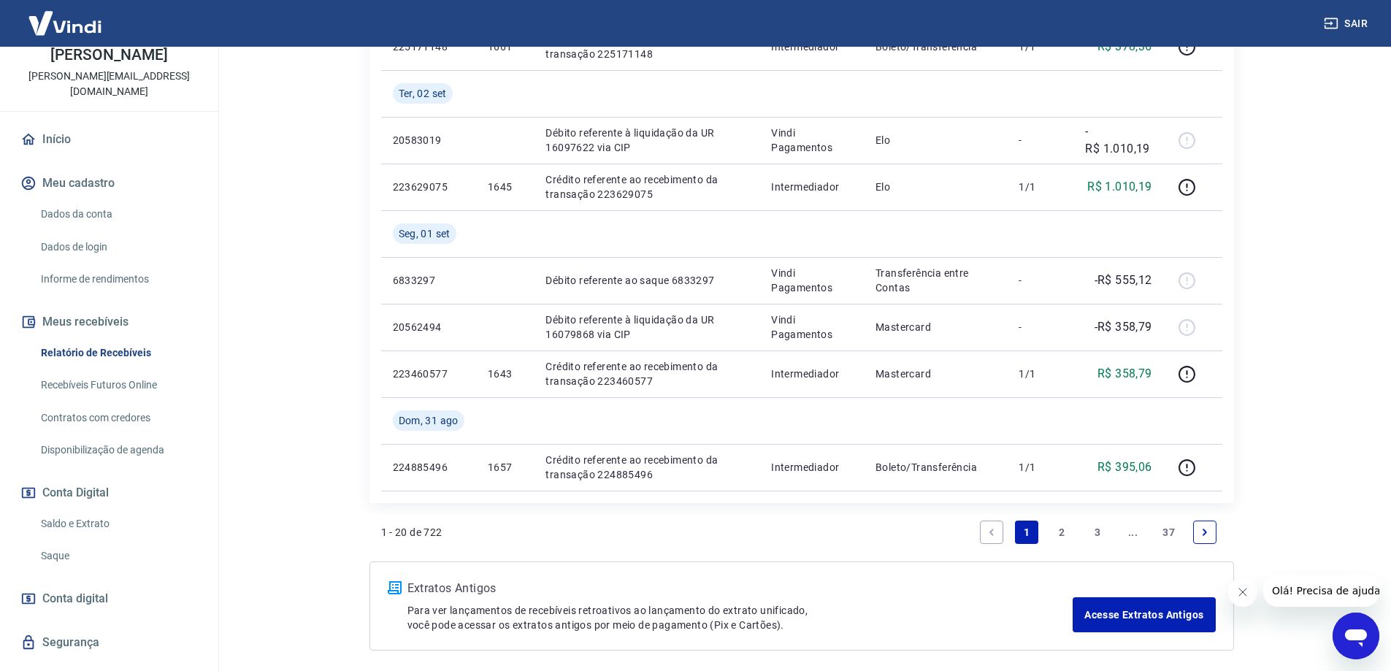
scroll to position [1237, 0]
click at [1063, 527] on link "2" at bounding box center [1062, 530] width 23 height 23
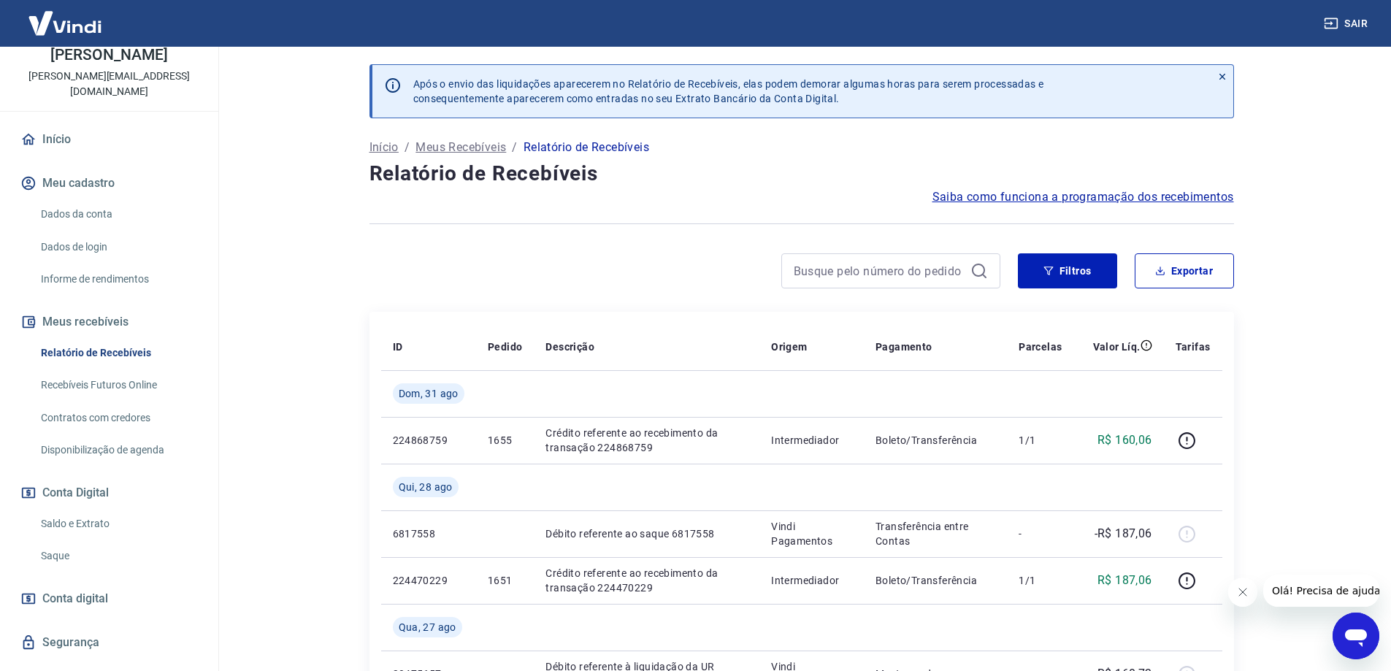
click at [588, 143] on p "Relatório de Recebíveis" at bounding box center [587, 148] width 126 height 18
click at [376, 142] on p "Início" at bounding box center [384, 148] width 29 height 18
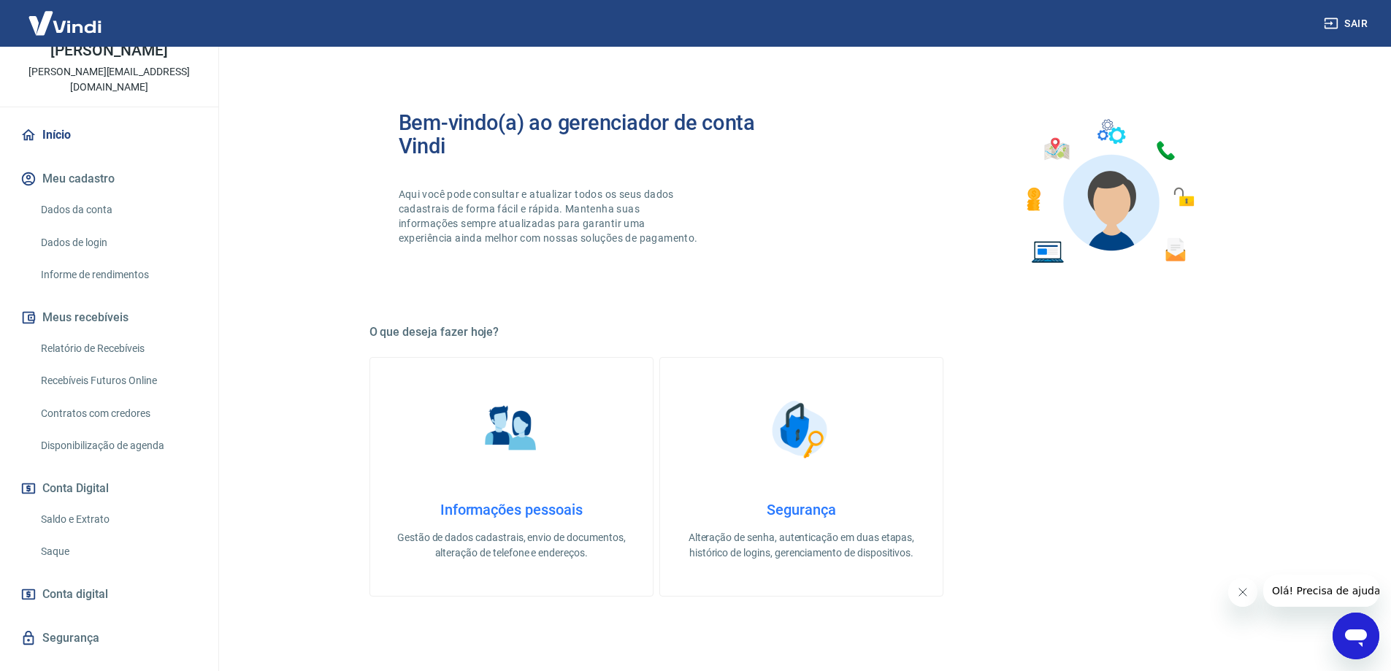
scroll to position [91, 0]
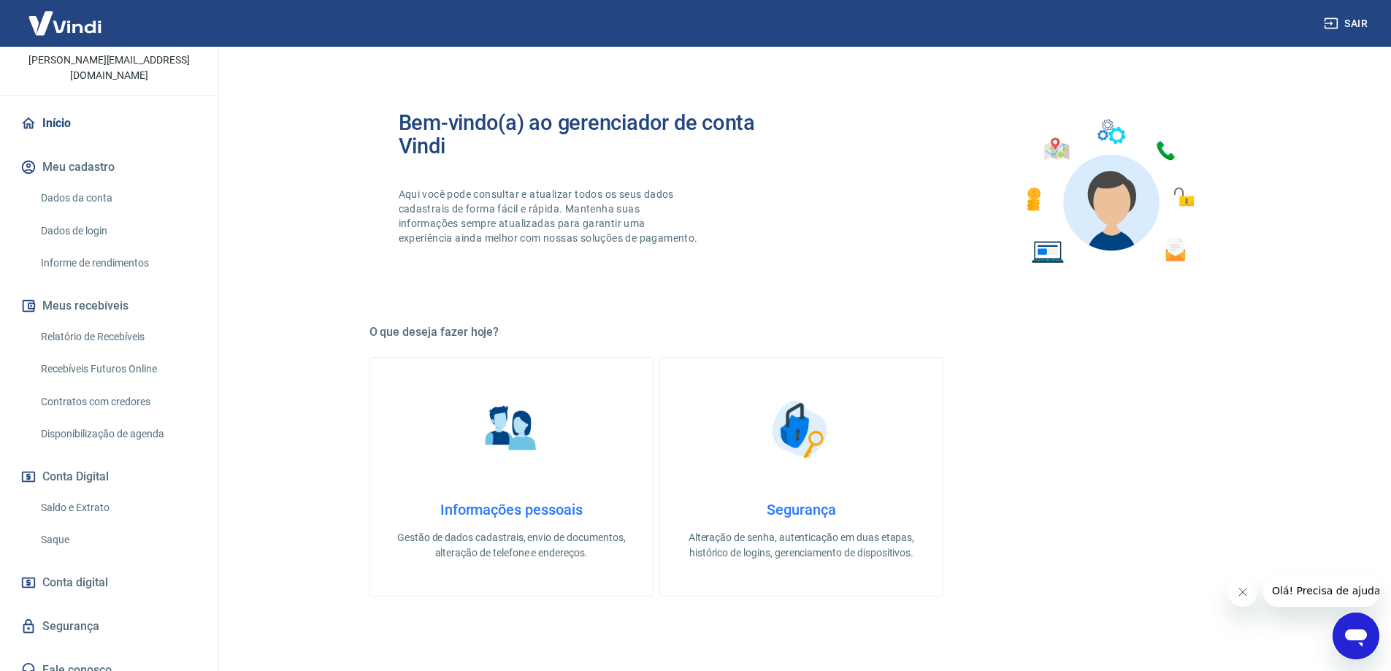
click at [514, 509] on h4 "Informações pessoais" at bounding box center [512, 510] width 236 height 18
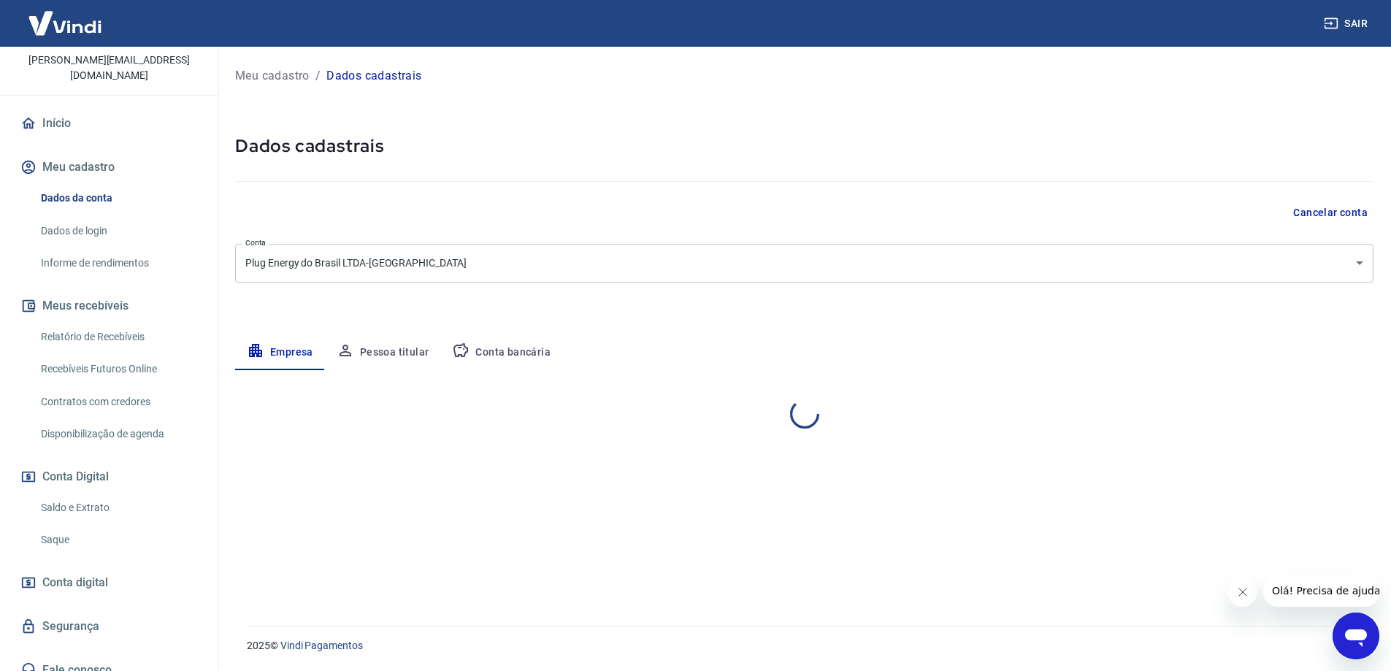
select select "SP"
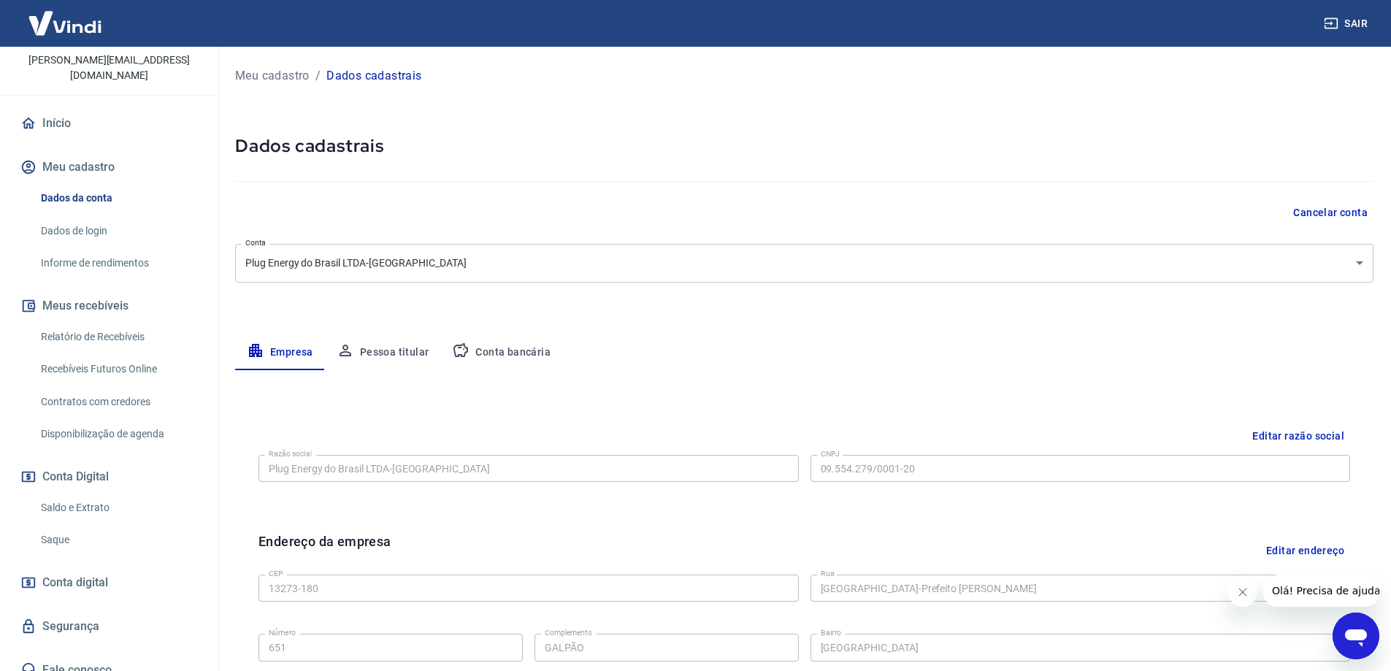
drag, startPoint x: 1394, startPoint y: 251, endPoint x: 30, endPoint y: 1, distance: 1387.1
click at [502, 354] on button "Conta bancária" at bounding box center [501, 352] width 122 height 35
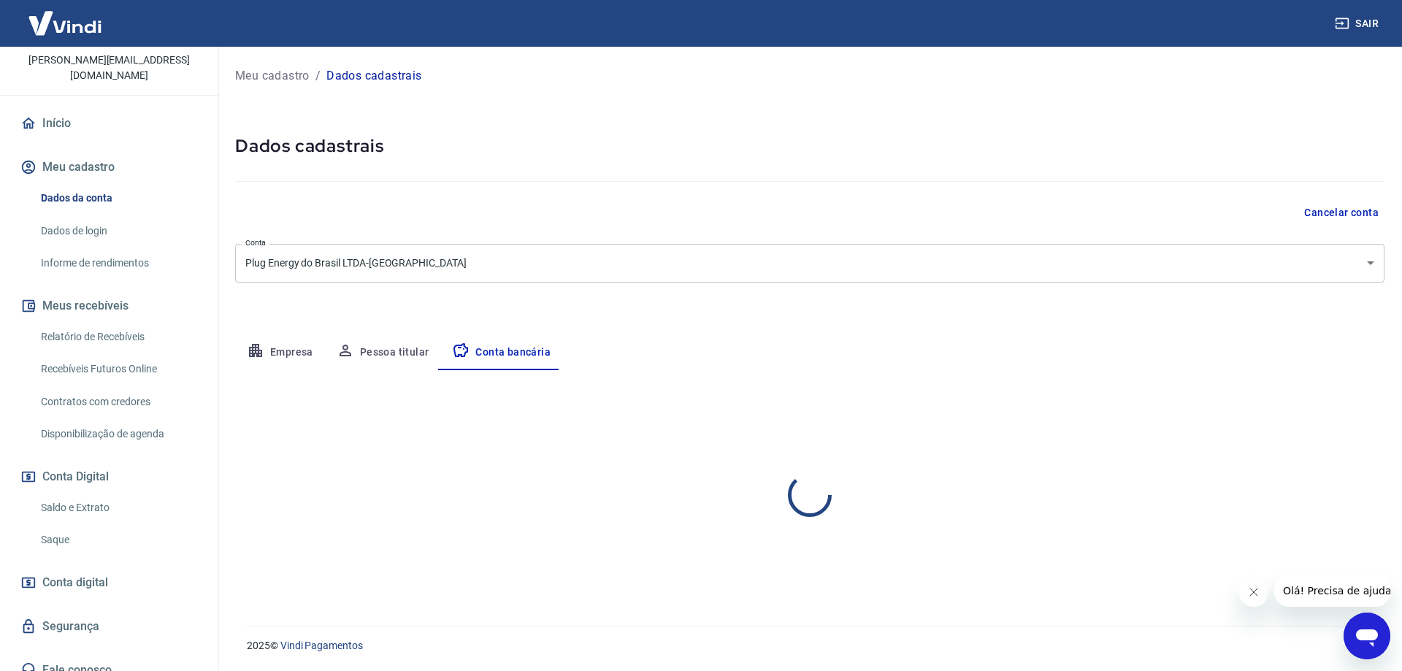
select select "1"
click at [391, 359] on button "Pessoa titular" at bounding box center [383, 352] width 116 height 35
click at [95, 493] on link "Saldo e Extrato" at bounding box center [118, 508] width 166 height 30
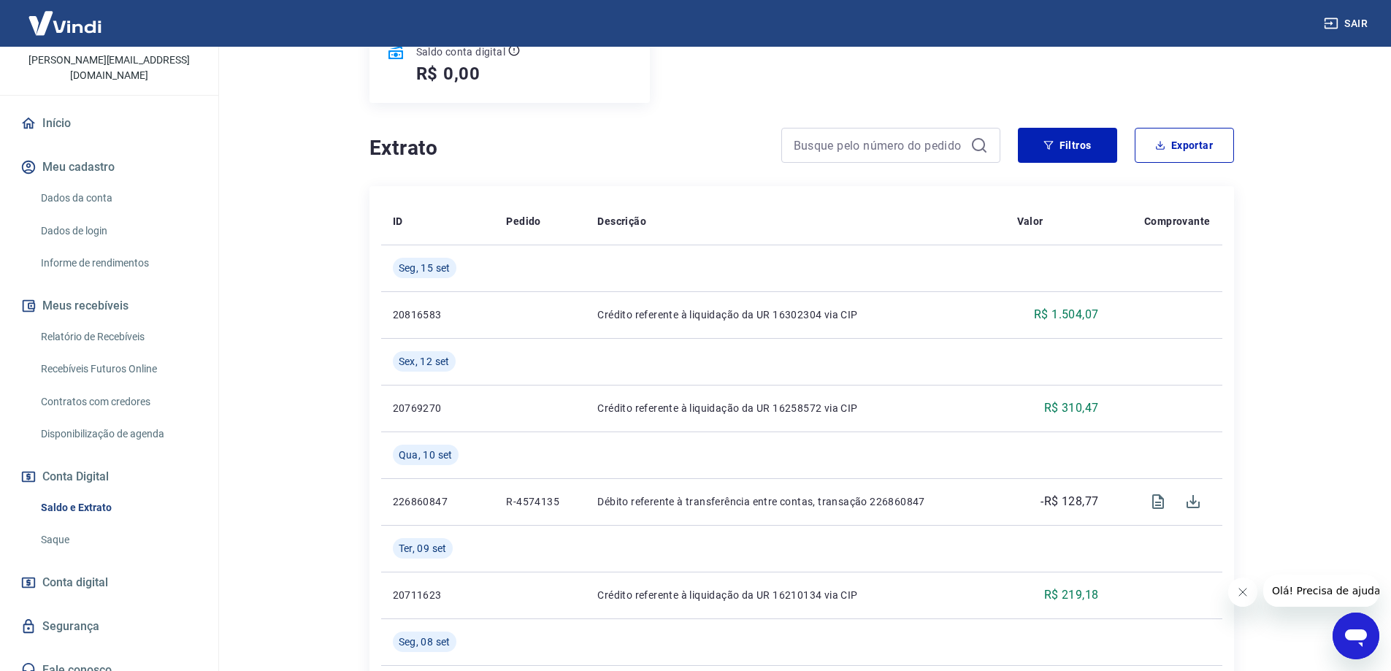
scroll to position [266, 0]
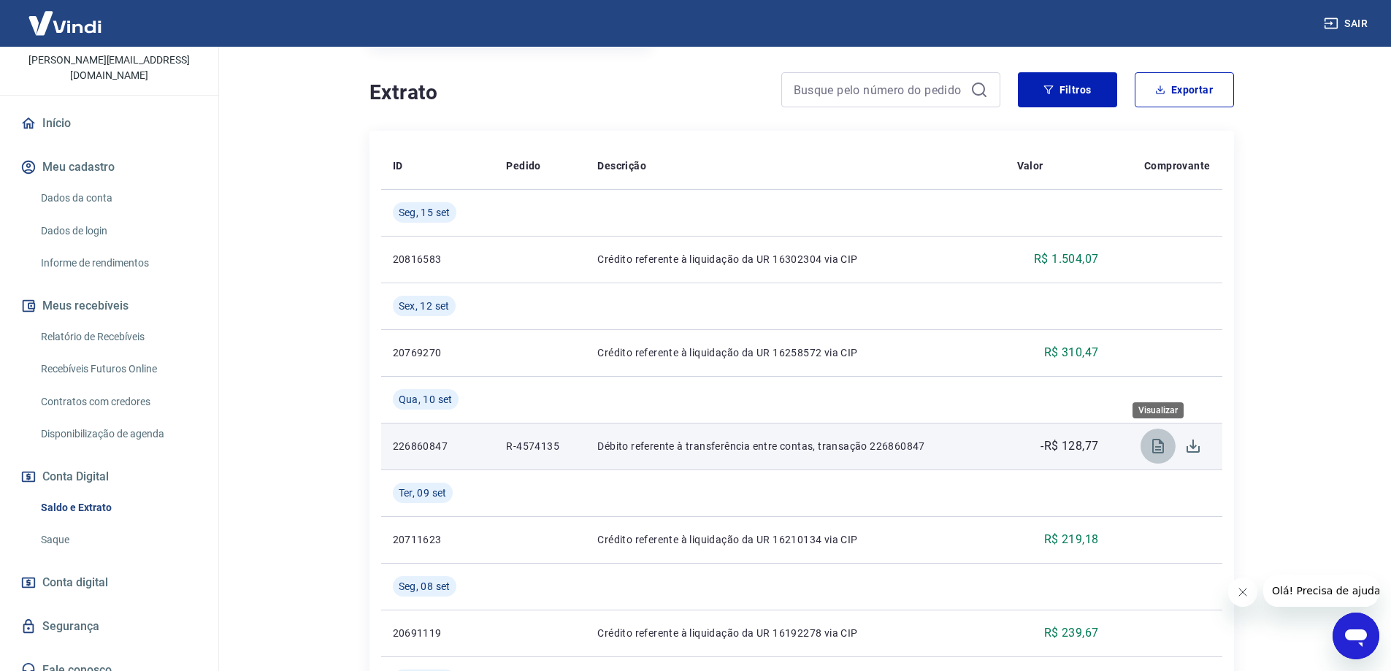
click at [1154, 448] on icon "Visualizar" at bounding box center [1159, 447] width 18 height 18
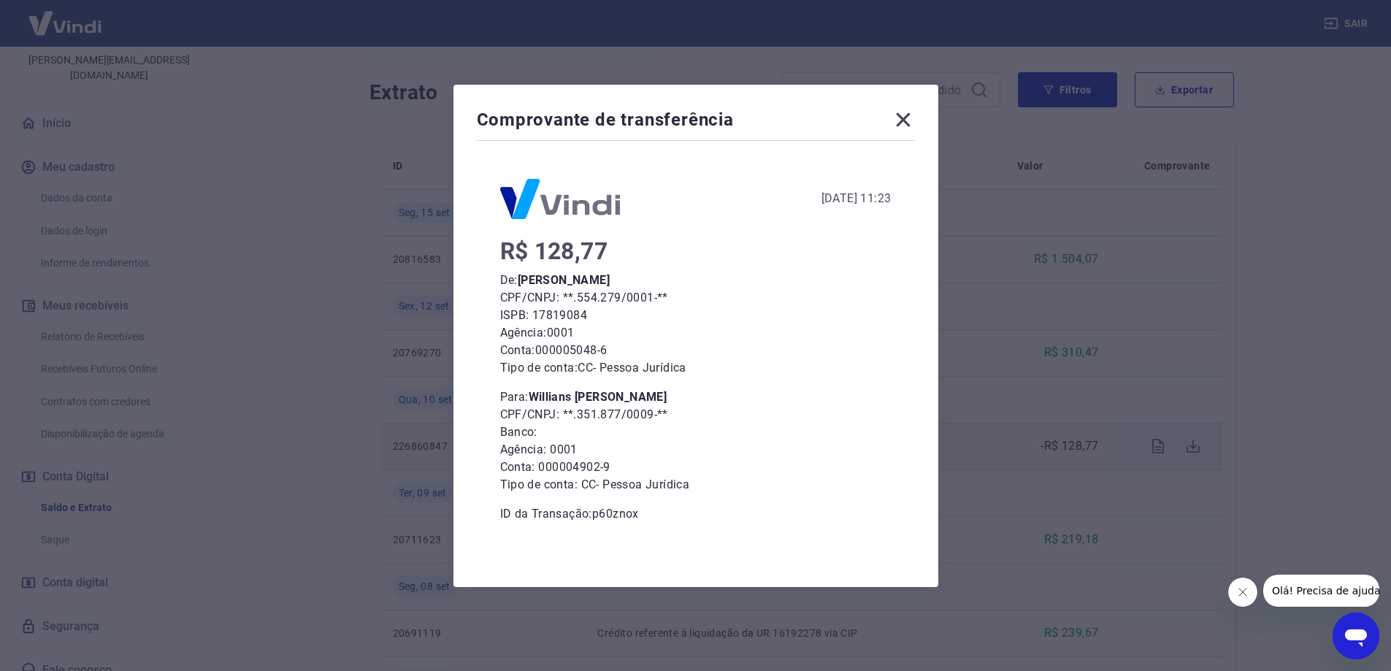
click at [910, 122] on icon at bounding box center [903, 119] width 14 height 14
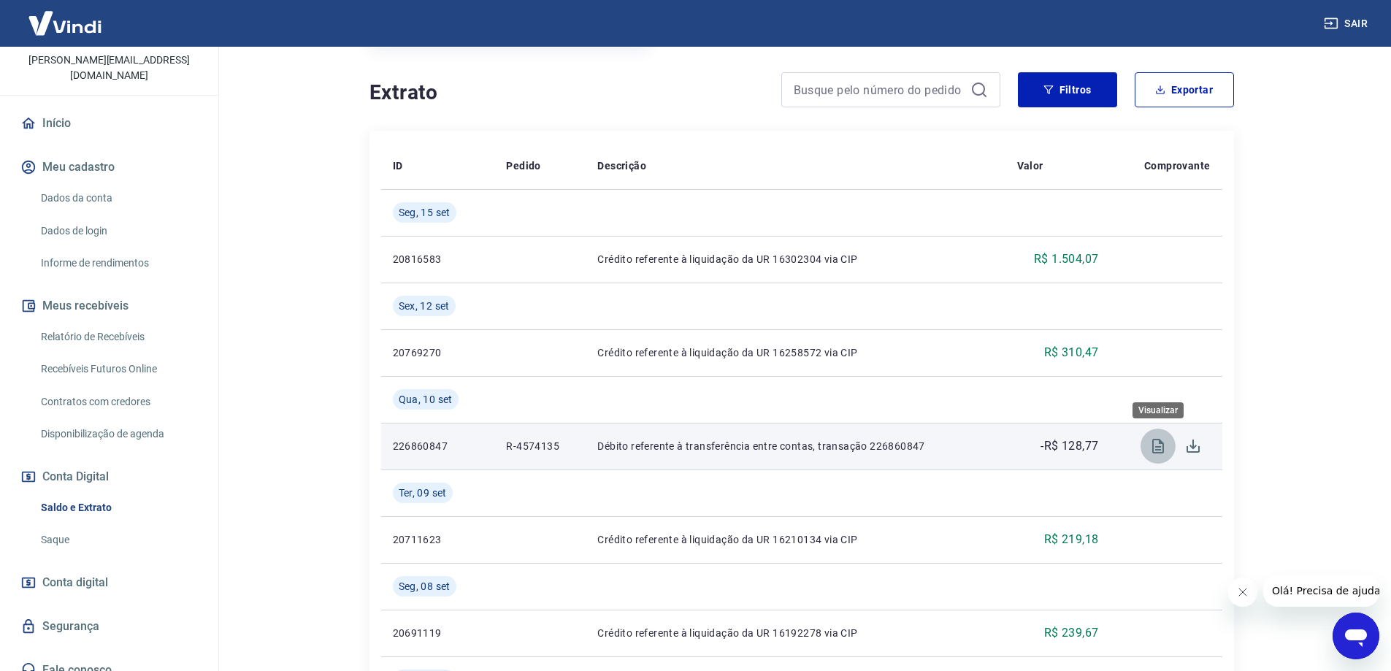
click at [1154, 450] on icon "Visualizar" at bounding box center [1159, 447] width 18 height 18
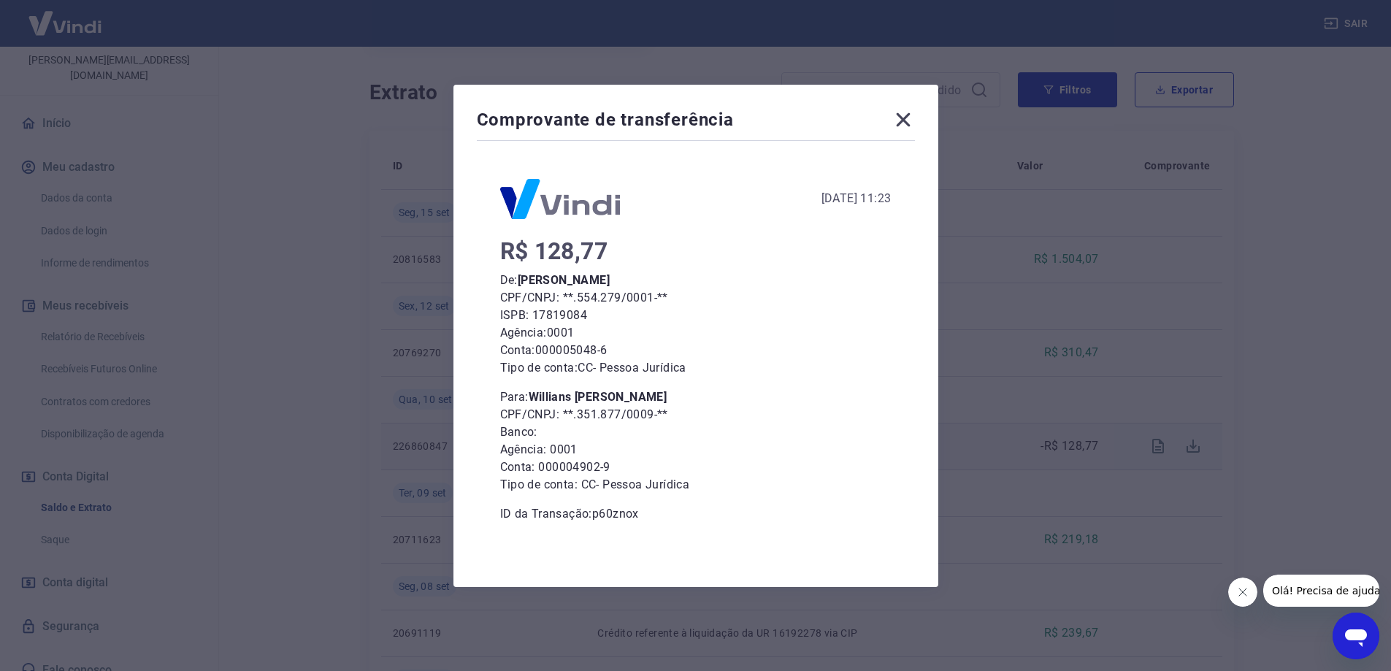
click at [910, 118] on icon at bounding box center [903, 119] width 14 height 14
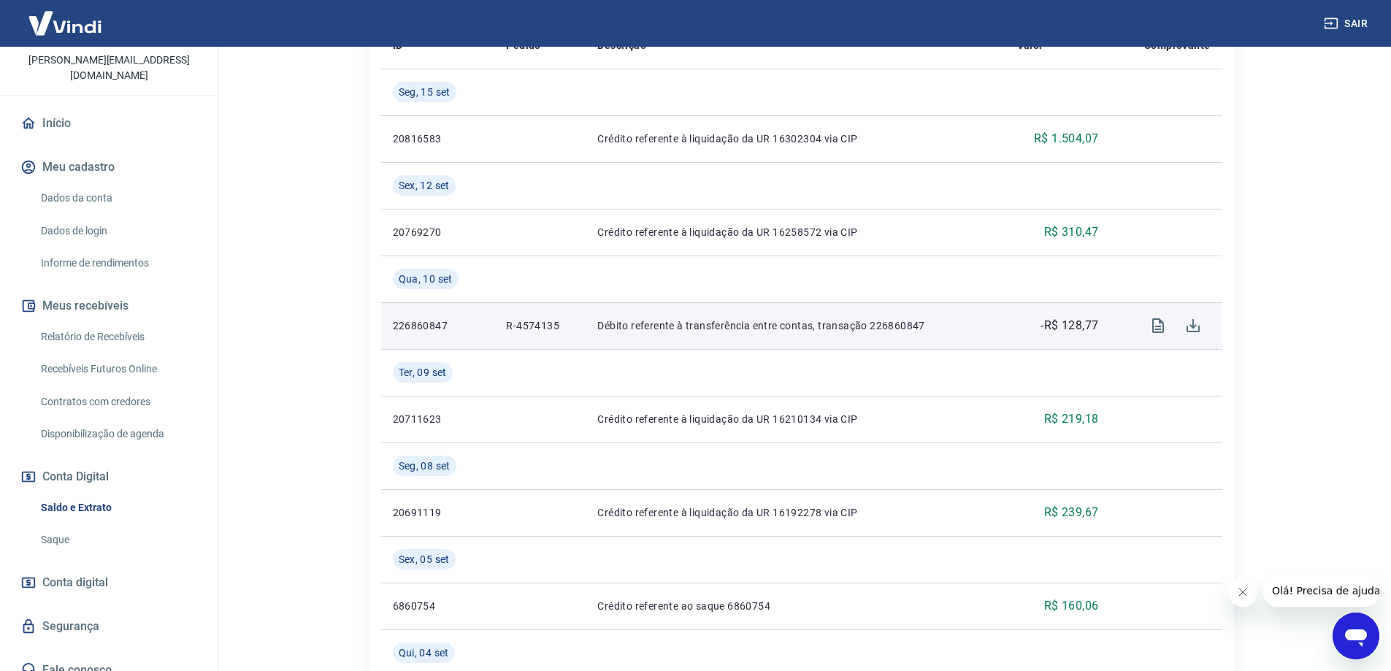
scroll to position [386, 0]
click at [61, 530] on link "Saque" at bounding box center [118, 540] width 166 height 30
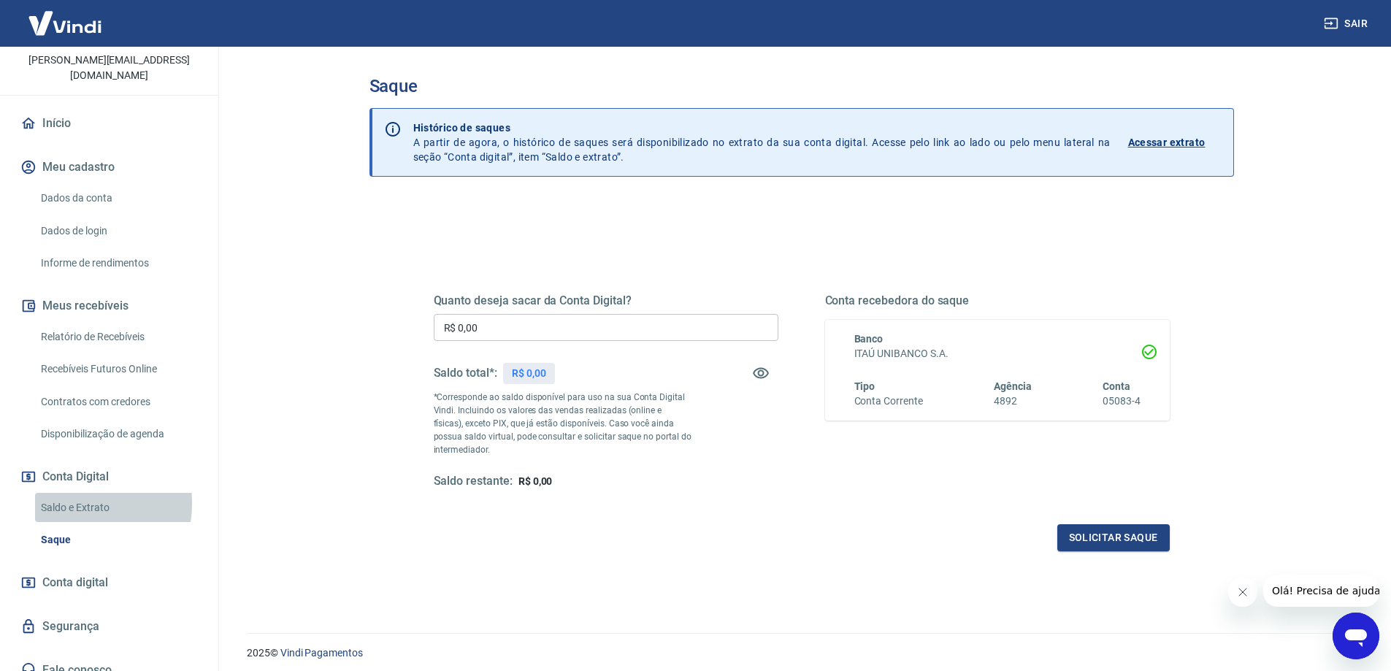
click at [64, 493] on link "Saldo e Extrato" at bounding box center [118, 508] width 166 height 30
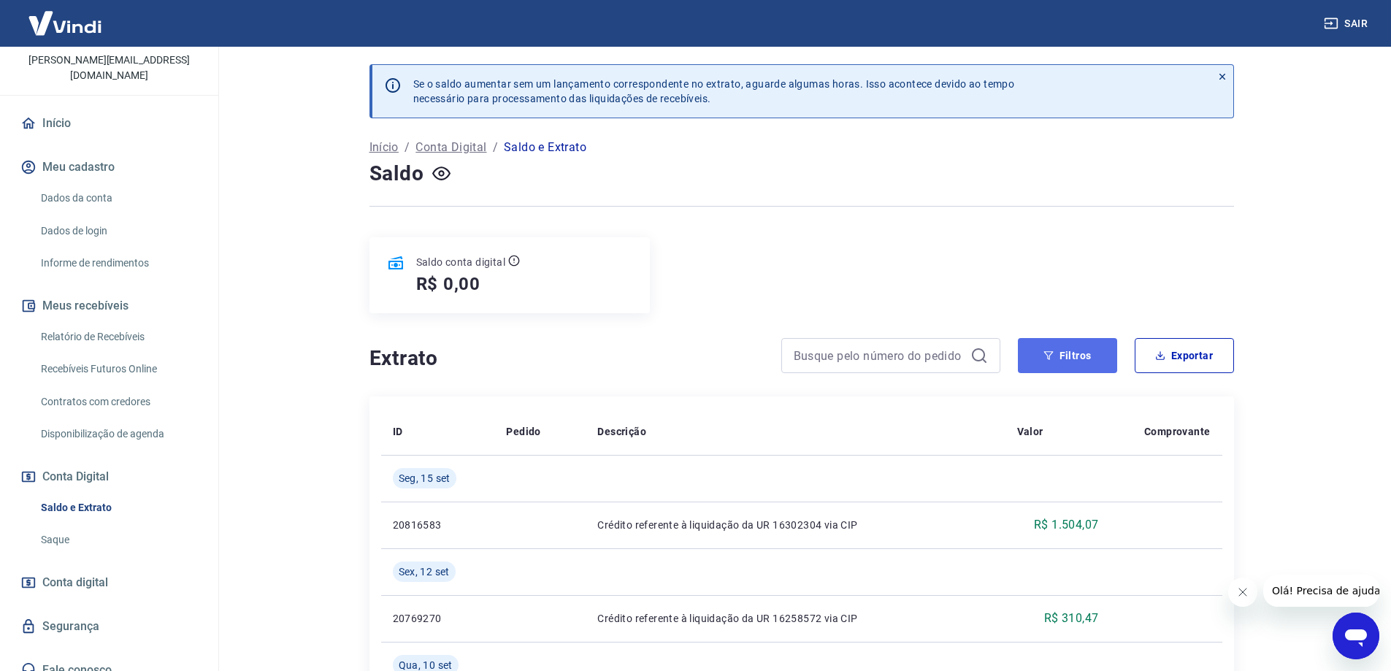
click at [1074, 364] on button "Filtros" at bounding box center [1067, 355] width 99 height 35
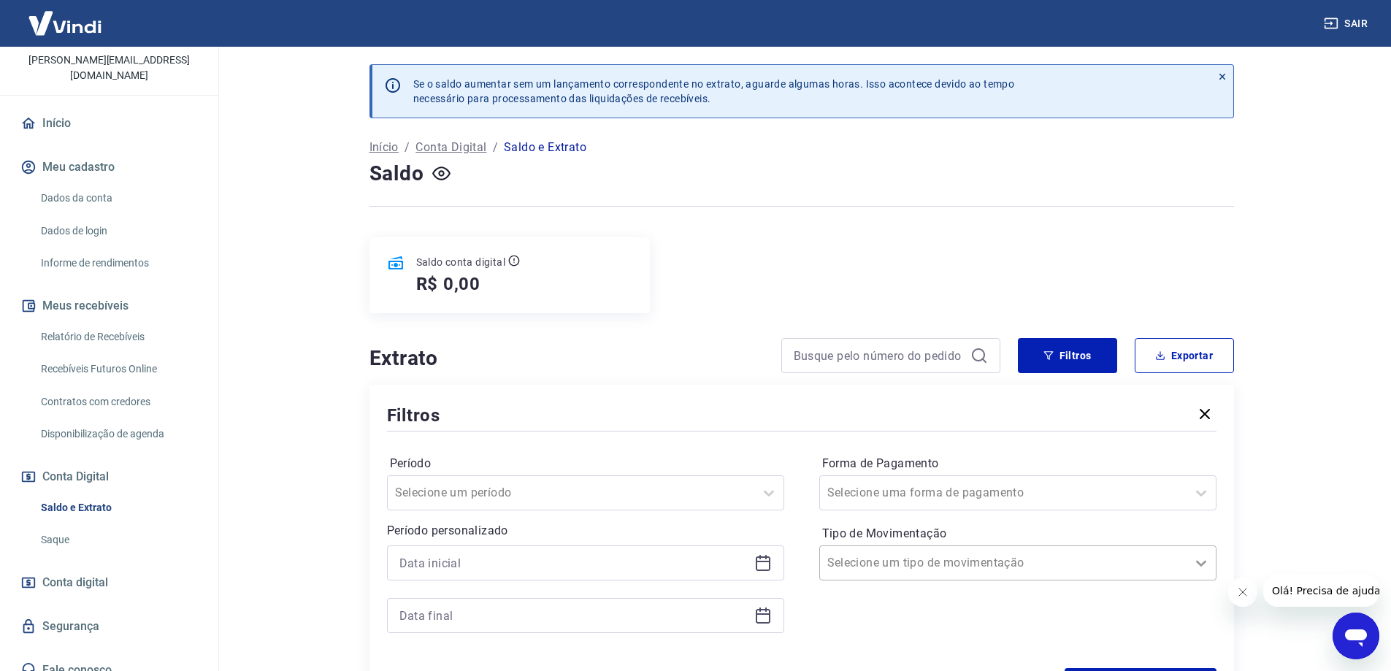
scroll to position [20, 0]
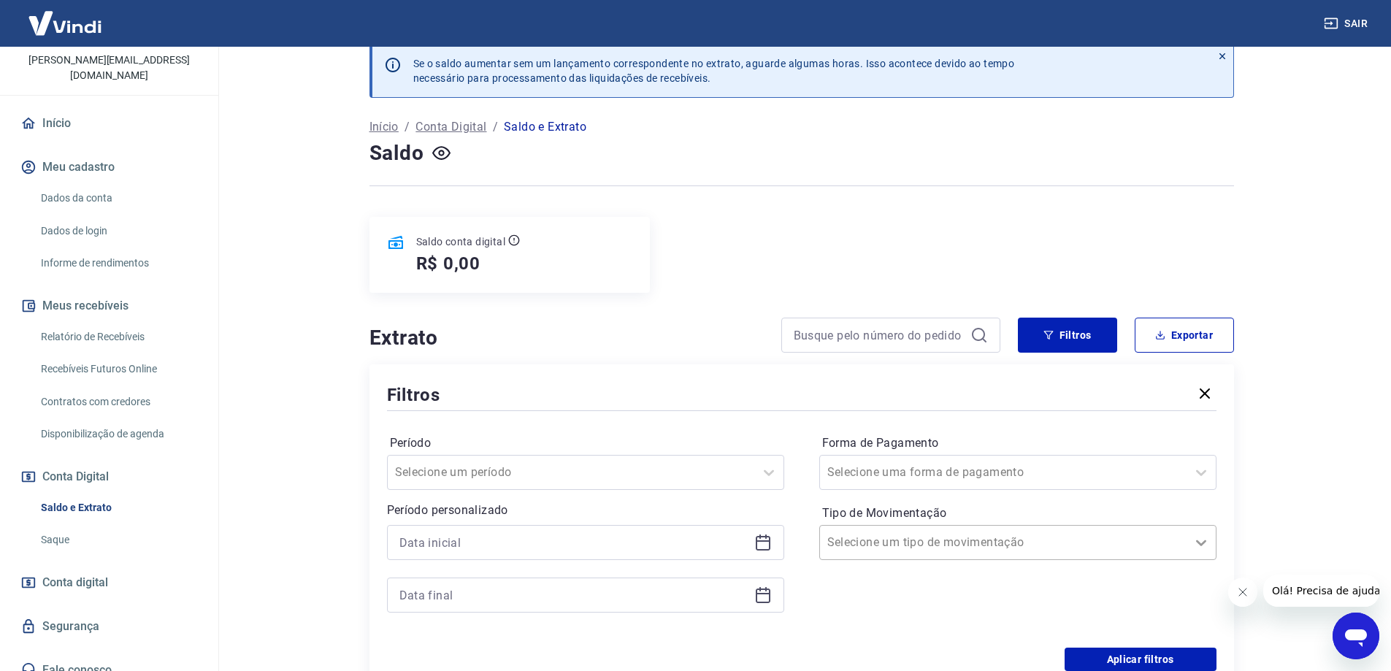
click at [1202, 560] on div "Selecione um tipo de movimentação" at bounding box center [1018, 542] width 397 height 35
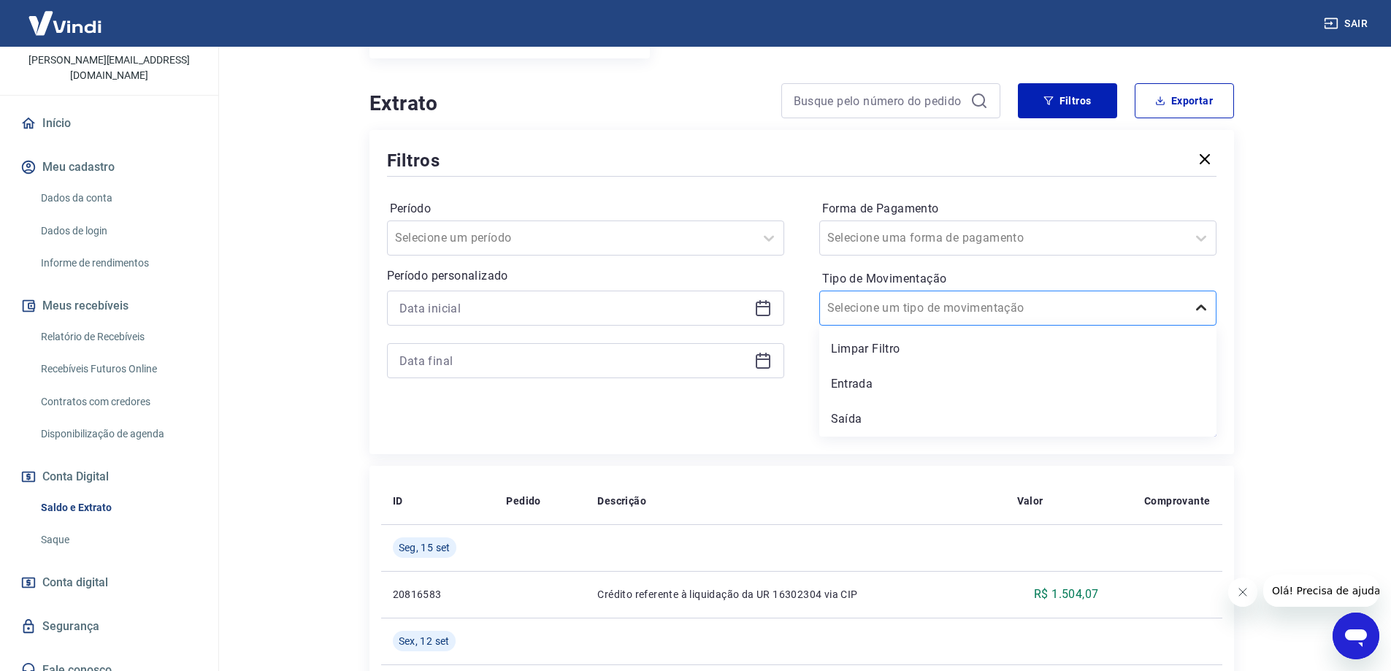
scroll to position [258, 0]
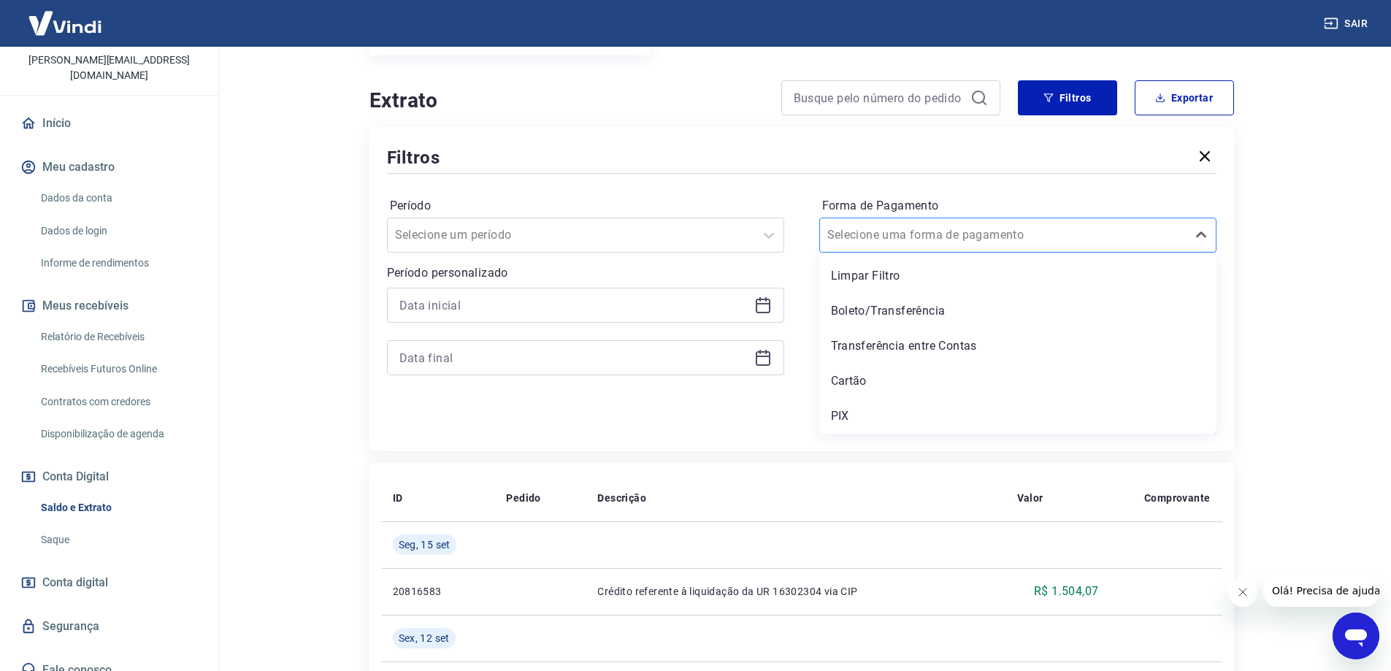
click at [1165, 233] on div at bounding box center [1004, 235] width 352 height 20
click at [950, 351] on div "Transferência entre Contas" at bounding box center [1018, 346] width 397 height 29
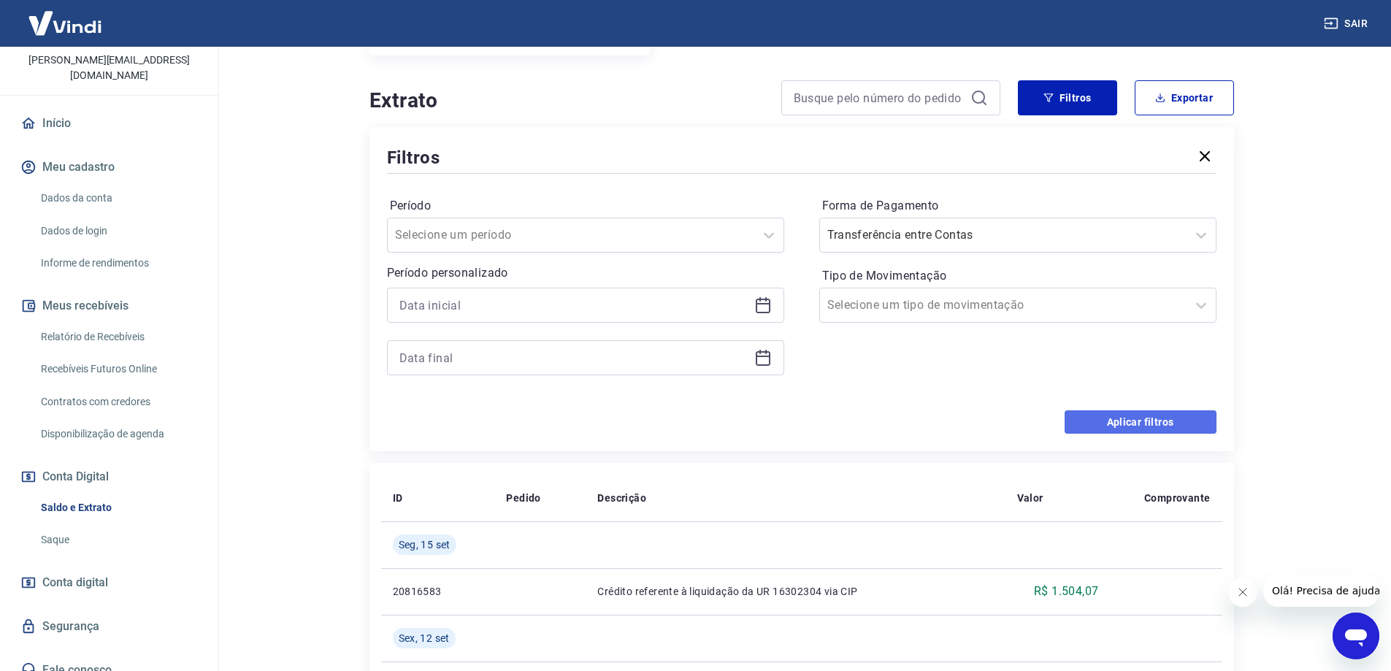
click at [1098, 411] on button "Aplicar filtros" at bounding box center [1141, 421] width 152 height 23
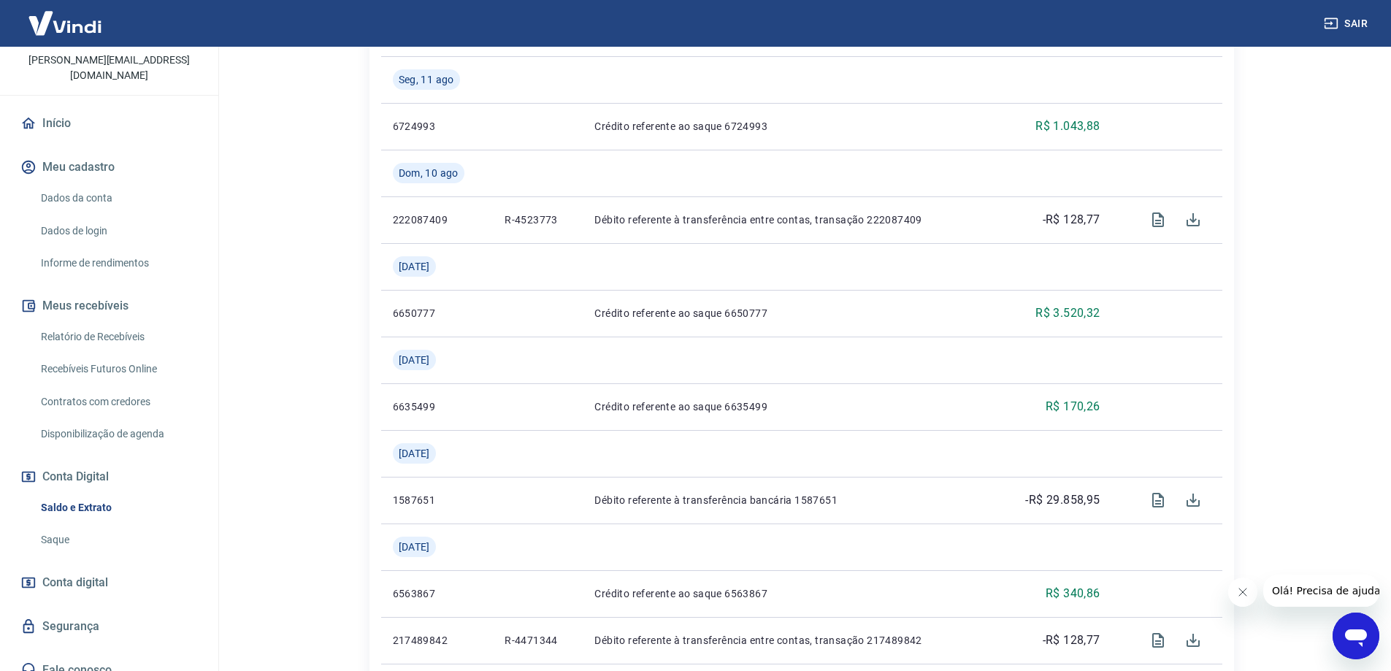
scroll to position [990, 0]
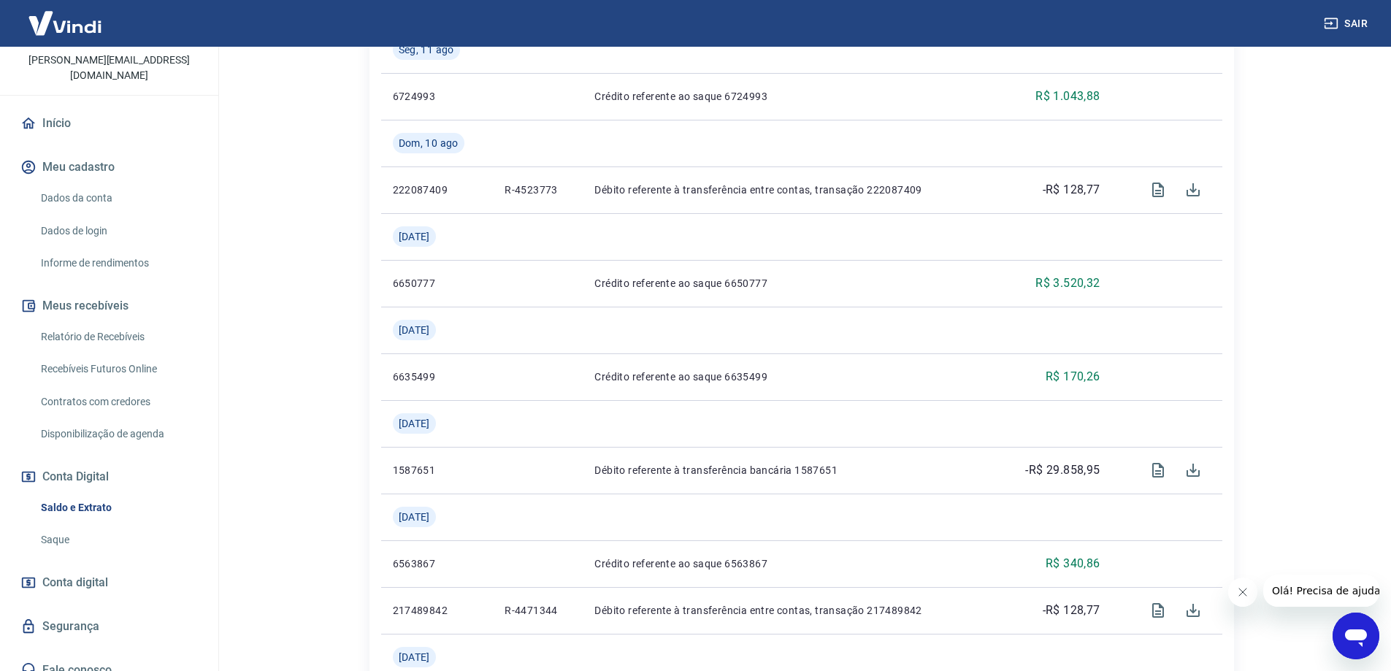
click at [1321, 592] on span "Olá! Precisa de ajuda?" at bounding box center [1329, 591] width 114 height 12
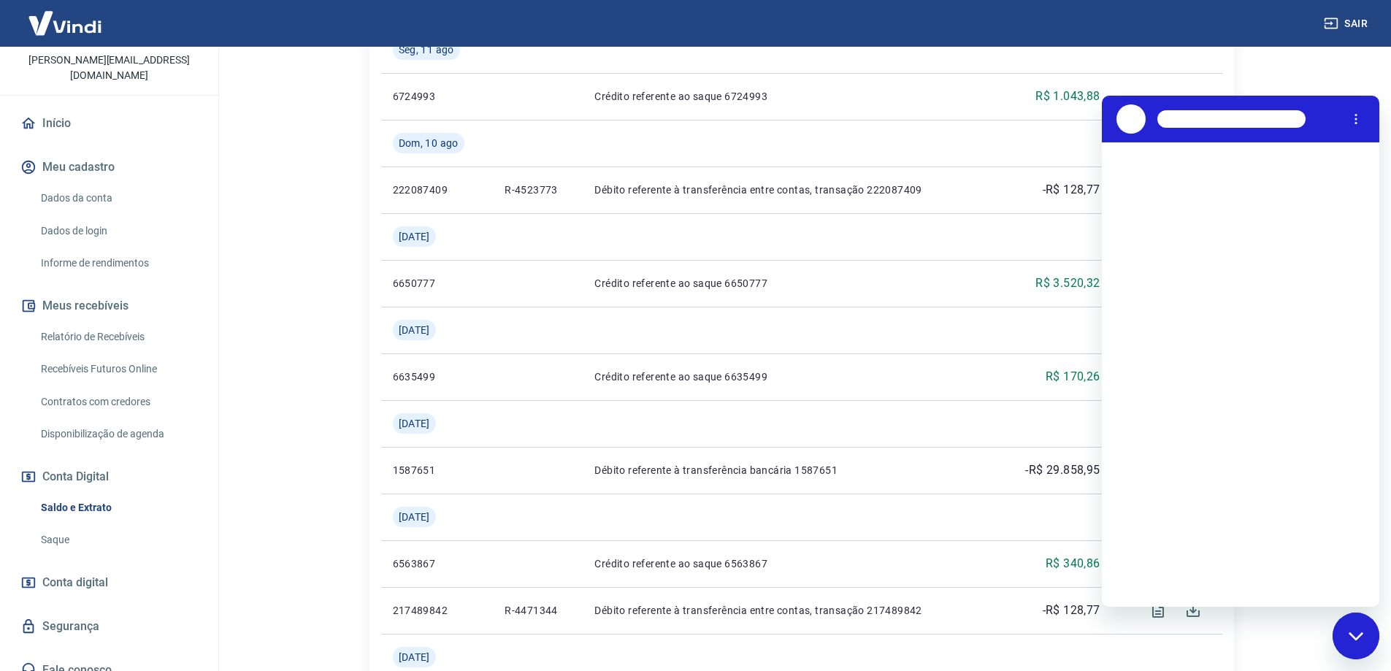
scroll to position [0, 0]
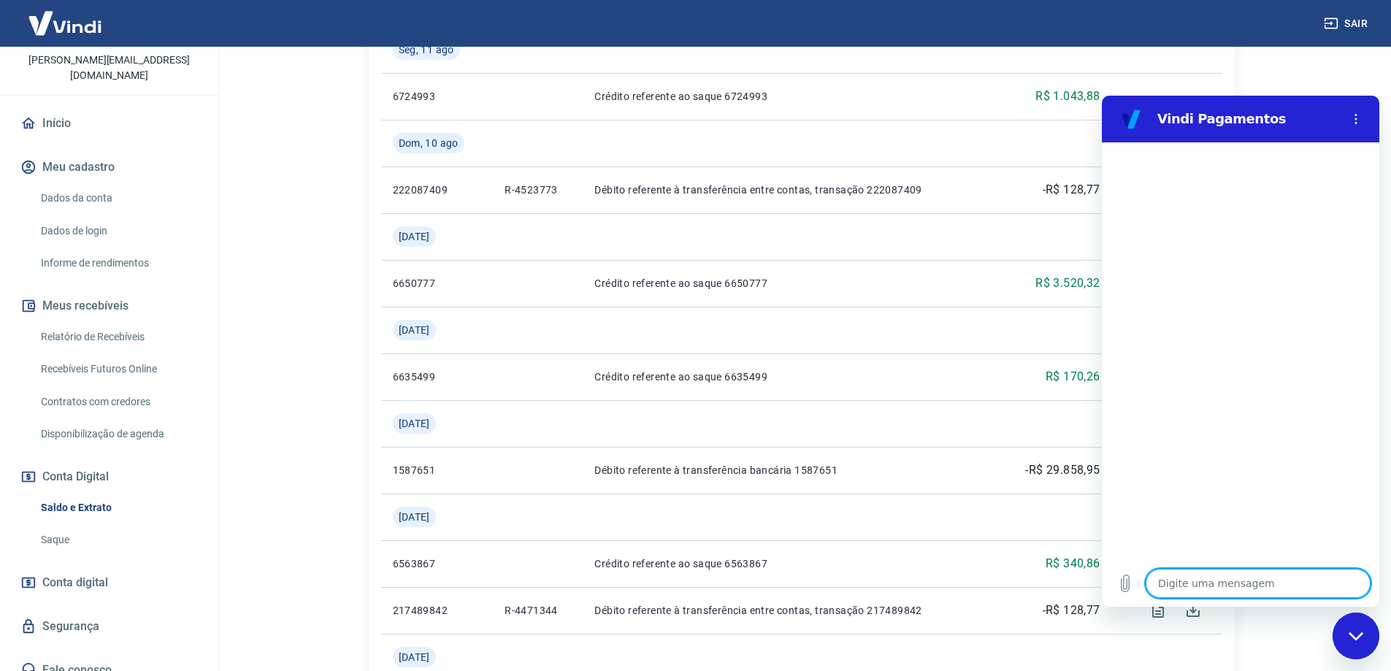
type textarea "v"
type textarea "x"
type textarea "vi"
type textarea "x"
type textarea "vi"
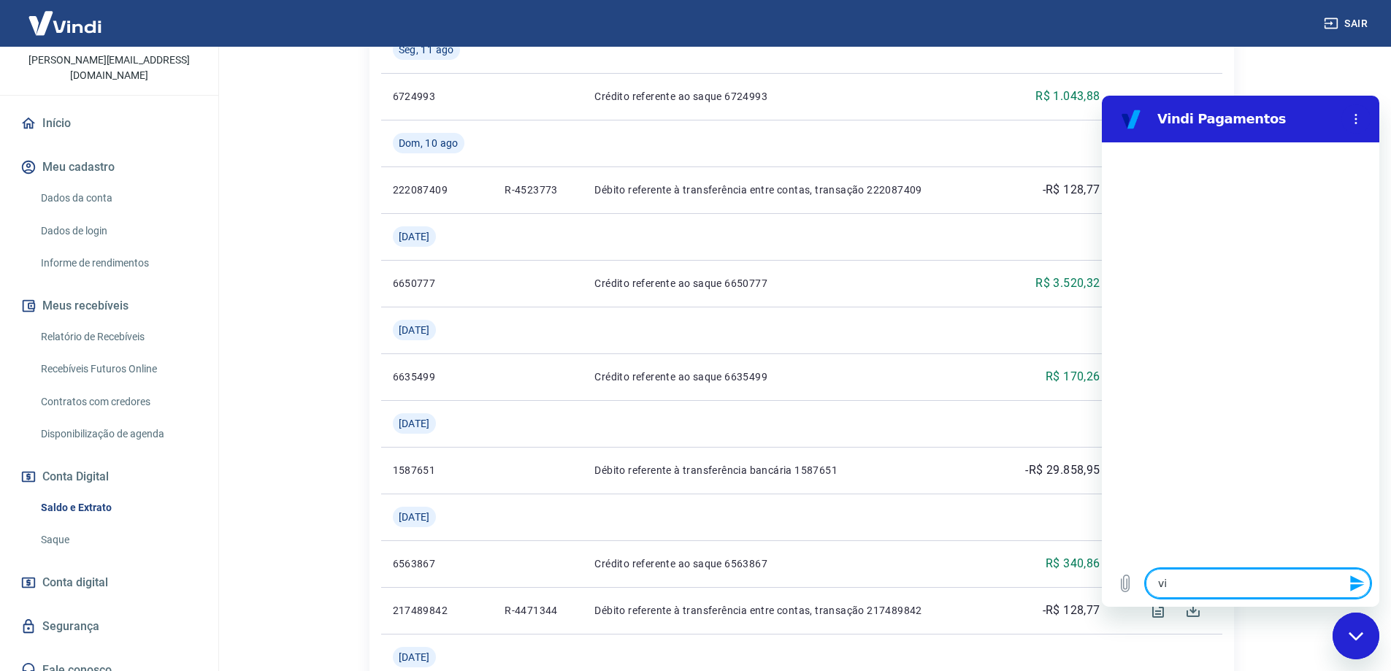
type textarea "x"
type textarea "vi u"
type textarea "x"
type textarea "vi um"
type textarea "x"
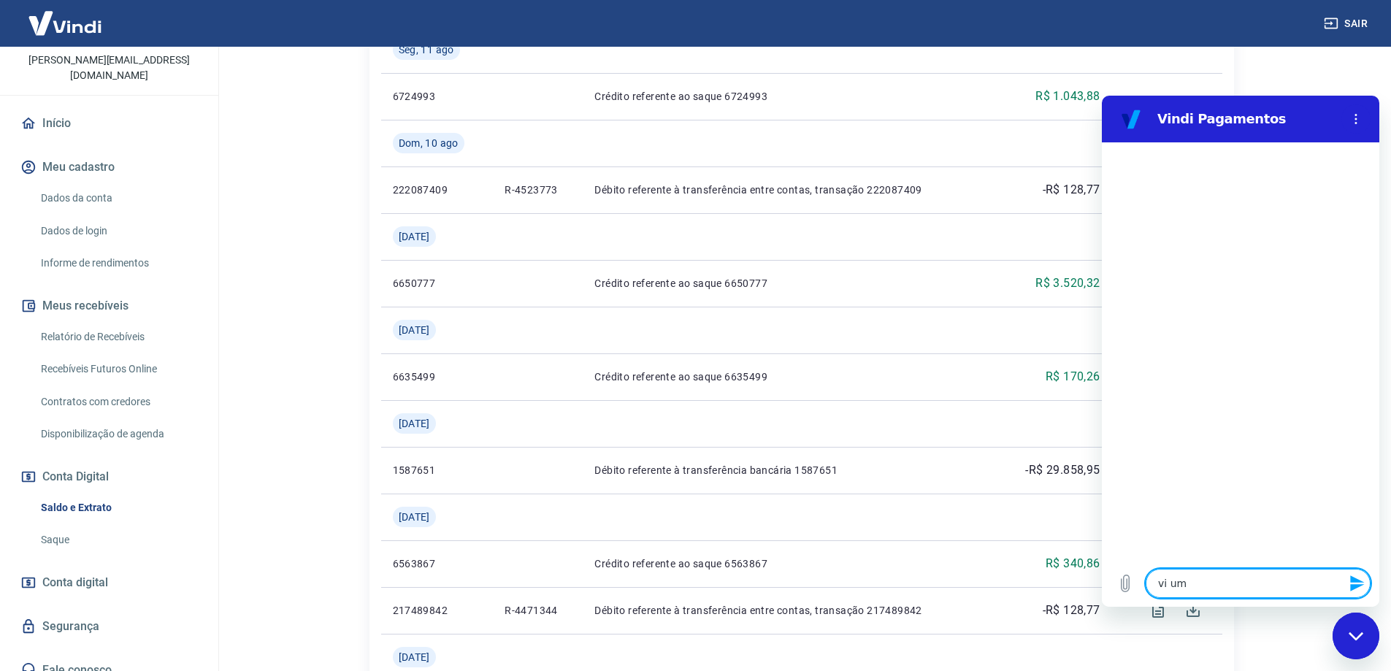
type textarea "vi um"
type textarea "x"
type textarea "vi um v"
type textarea "x"
type textarea "vi um va"
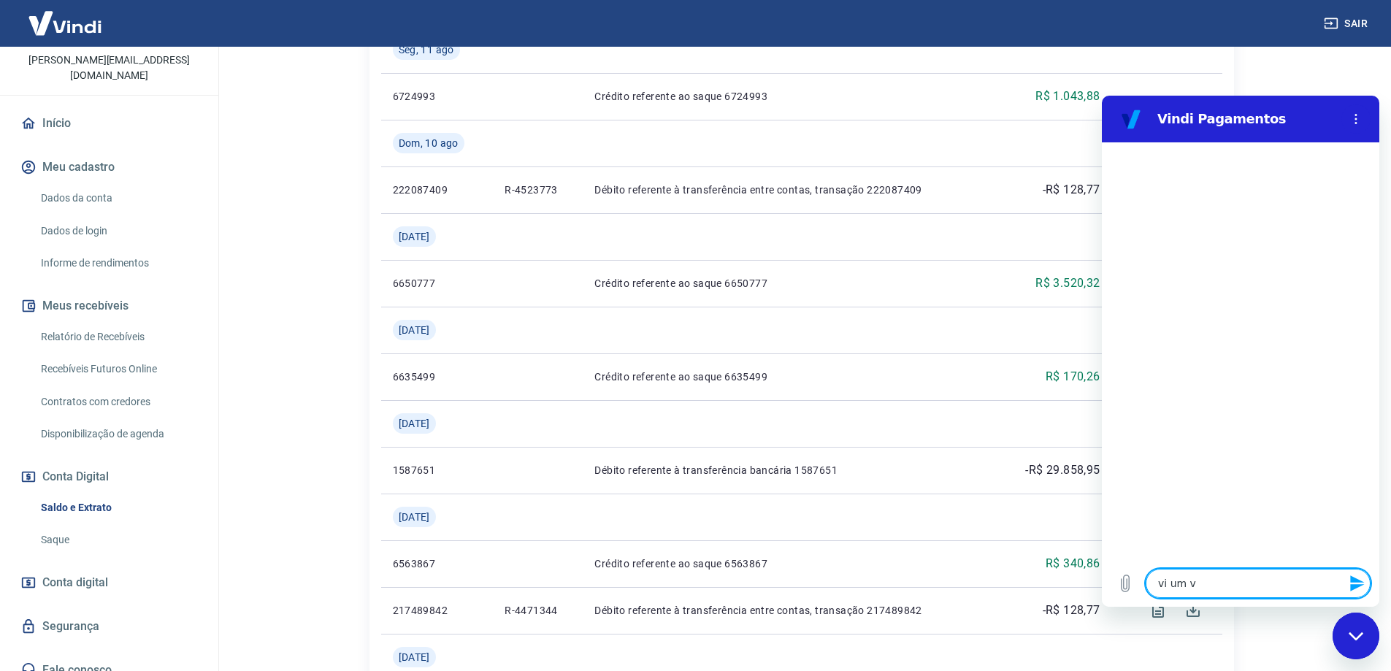
type textarea "x"
type textarea "vi um val"
type textarea "x"
type textarea "vi um valo"
type textarea "x"
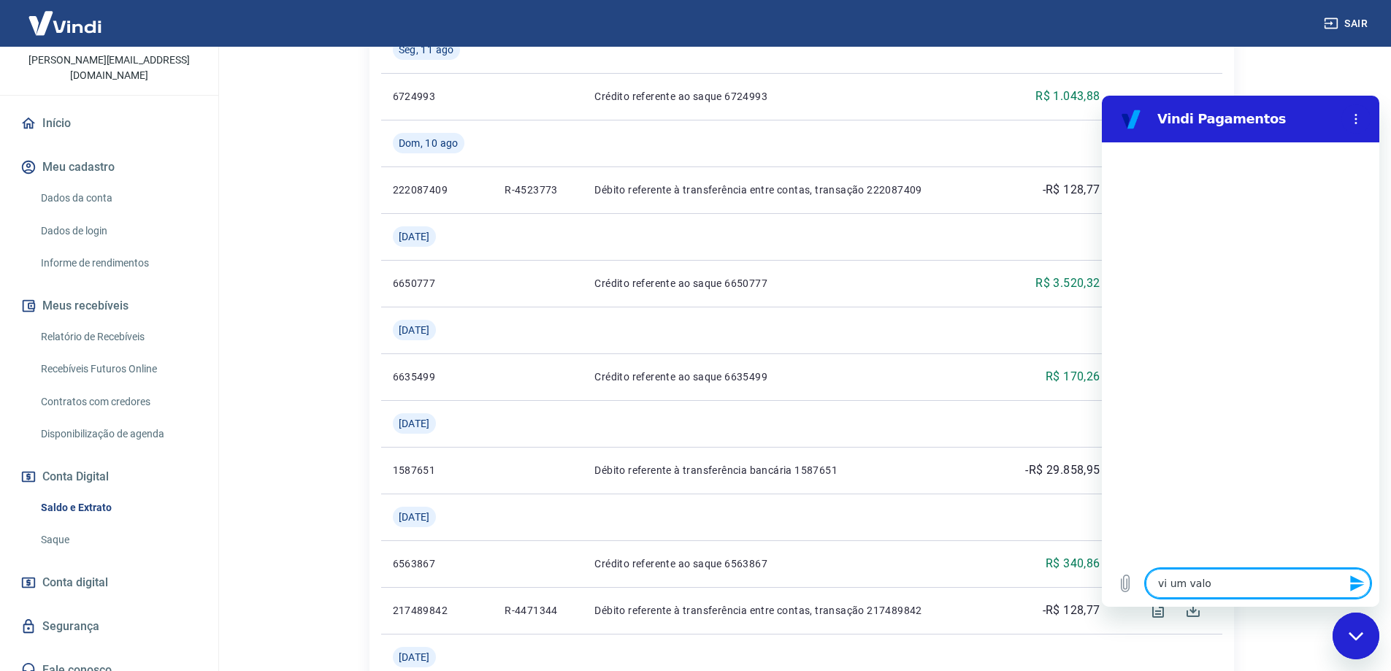
type textarea "vi um valor"
type textarea "x"
type textarea "vi um valor"
type textarea "x"
type textarea "vi um valor d"
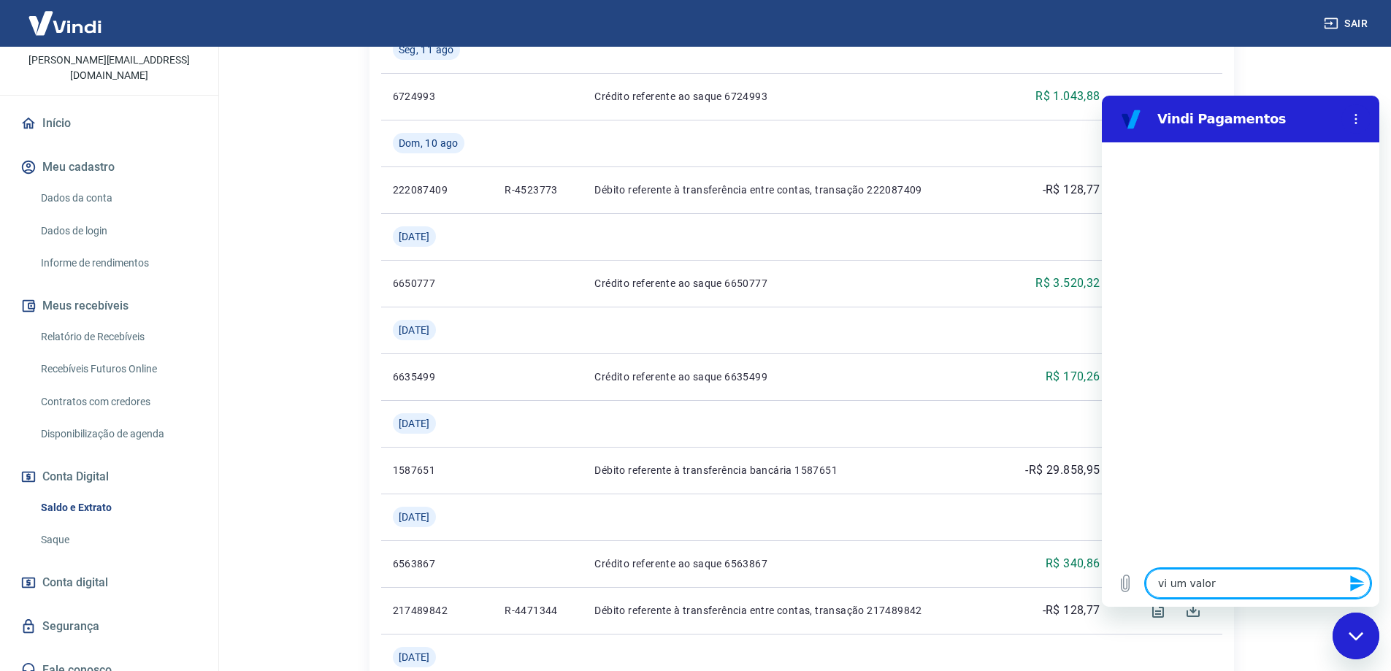
type textarea "x"
type textarea "vi um valor de"
type textarea "x"
type textarea "vi um valor de"
type textarea "x"
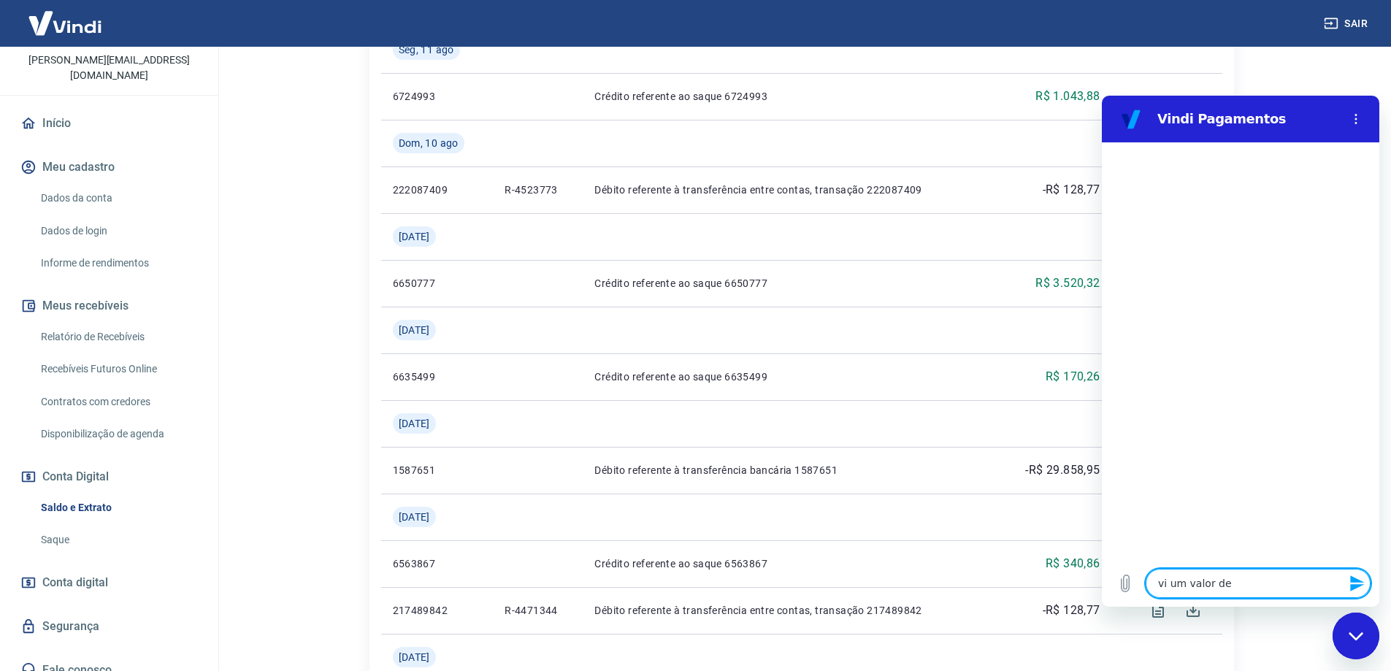
type textarea "vi um valor de s"
type textarea "x"
type textarea "vi um valor de sa"
type textarea "x"
type textarea "vi um valor de saq"
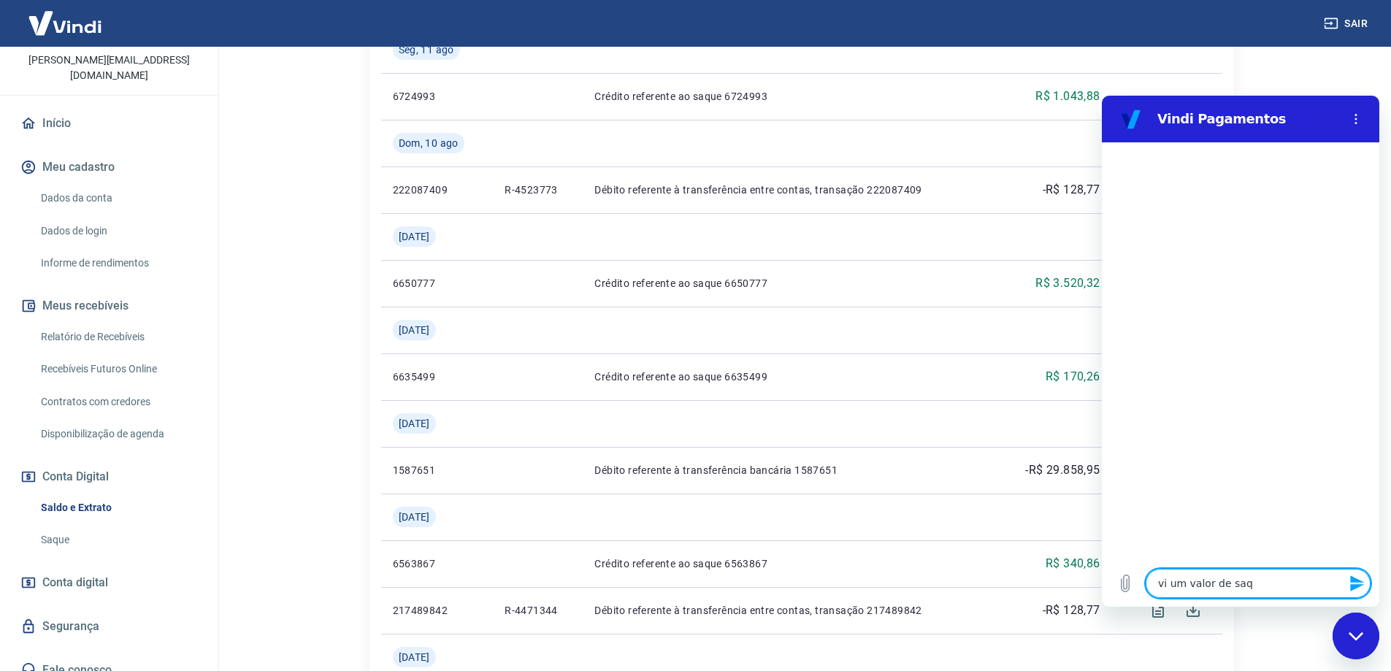
type textarea "x"
type textarea "vi um valor de saqu"
type textarea "x"
type textarea "vi um valor de saque"
type textarea "x"
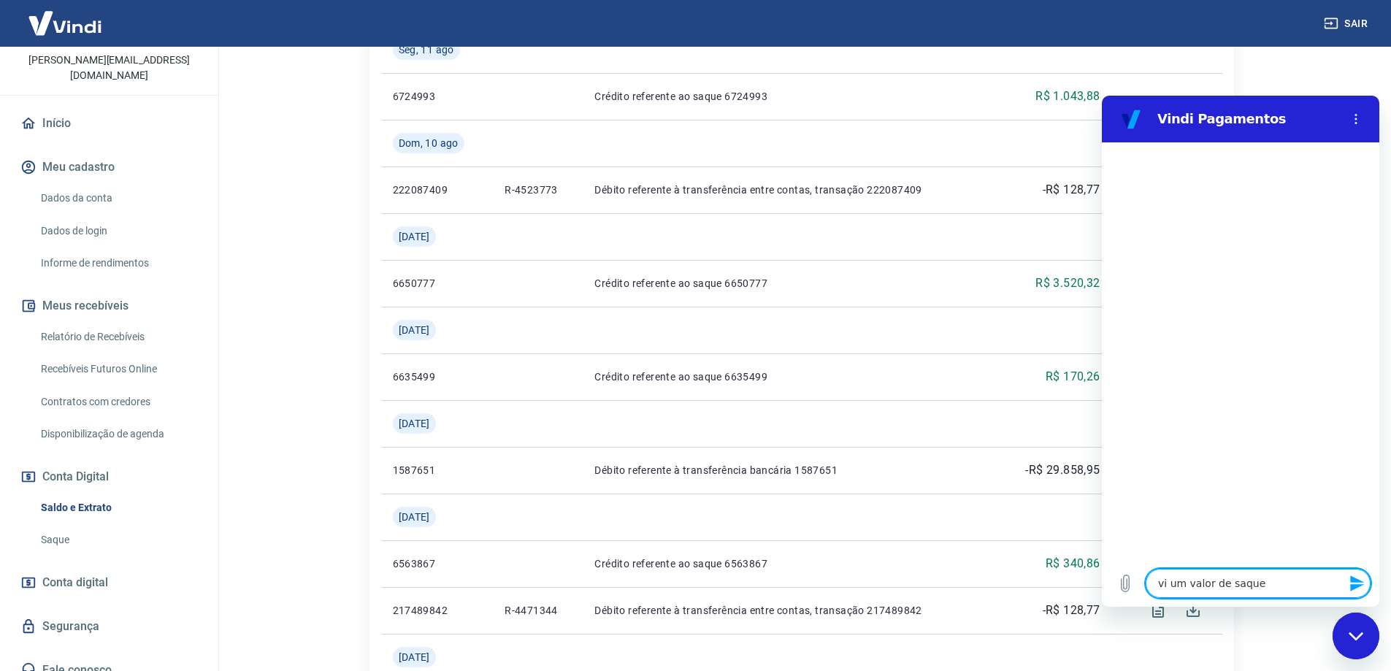
type textarea "vi um valor de saque"
type textarea "x"
type textarea "vi um valor de saque e"
type textarea "x"
type textarea "vi um valor de saque e"
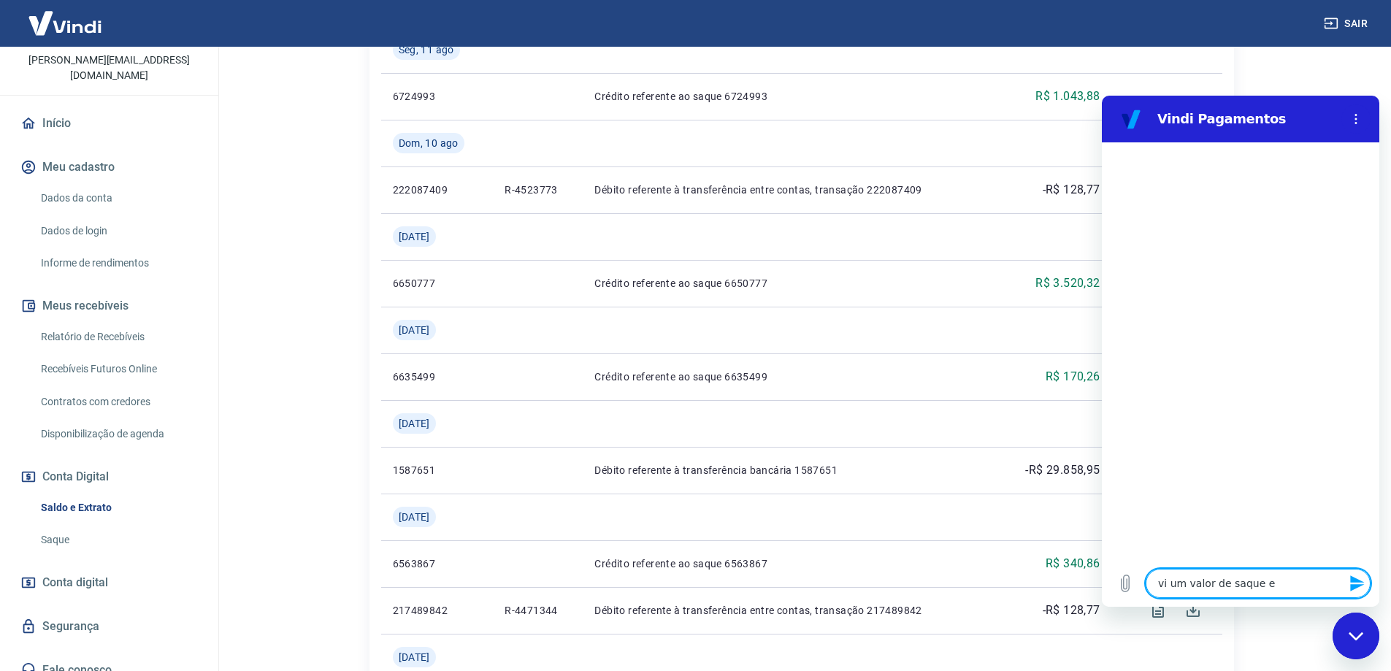
type textarea "x"
type textarea "vi um valor de saque e a"
type textarea "x"
type textarea "vi um valor de saque e ao"
type textarea "x"
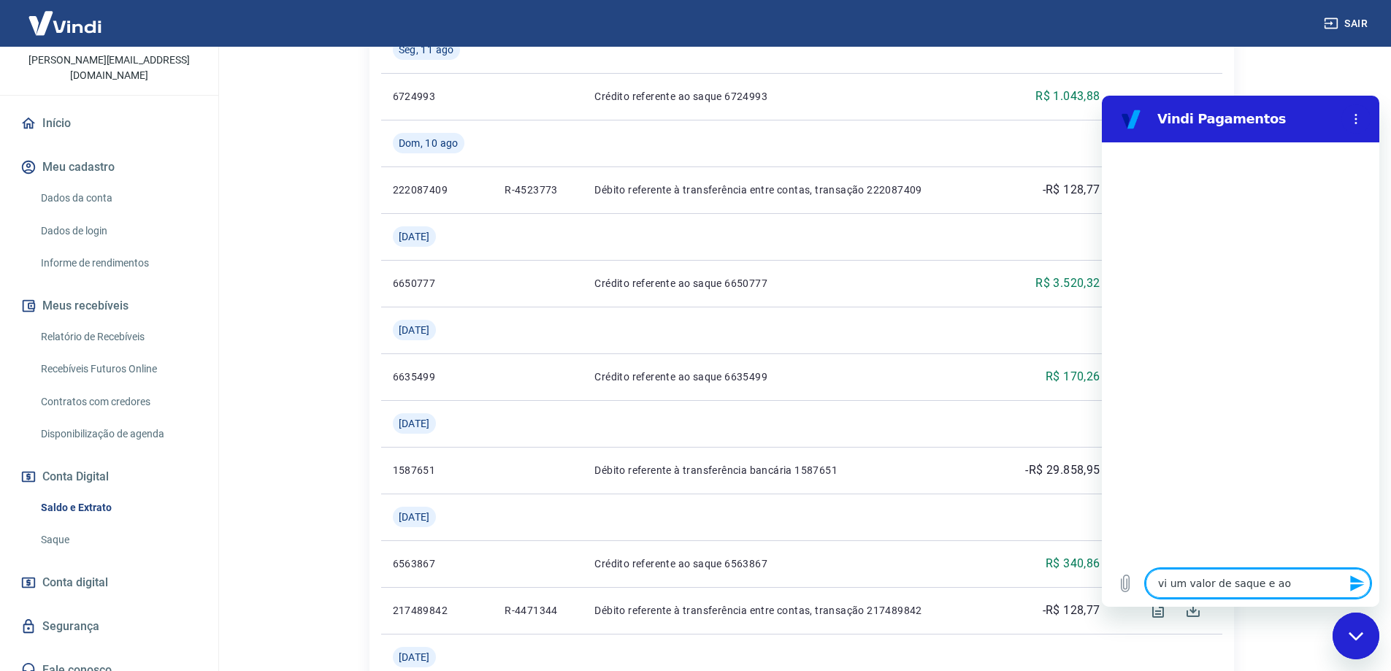
type textarea "vi um valor de saque e ao"
type textarea "x"
type textarea "vi um valor de saque e ao s"
type textarea "x"
type textarea "vi um valor de saque e ao sa"
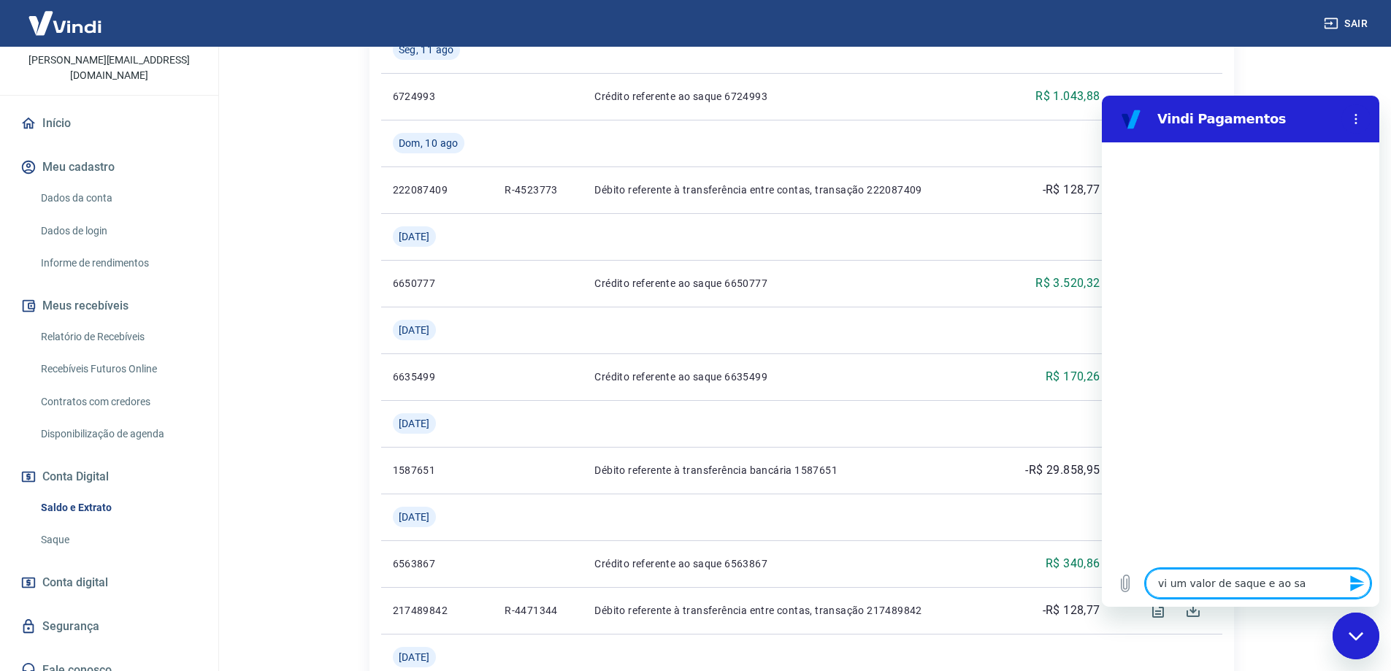
type textarea "x"
type textarea "vi um valor de saque e ao sac"
type textarea "x"
type textarea "vi um valor de saque e ao sacr"
type textarea "x"
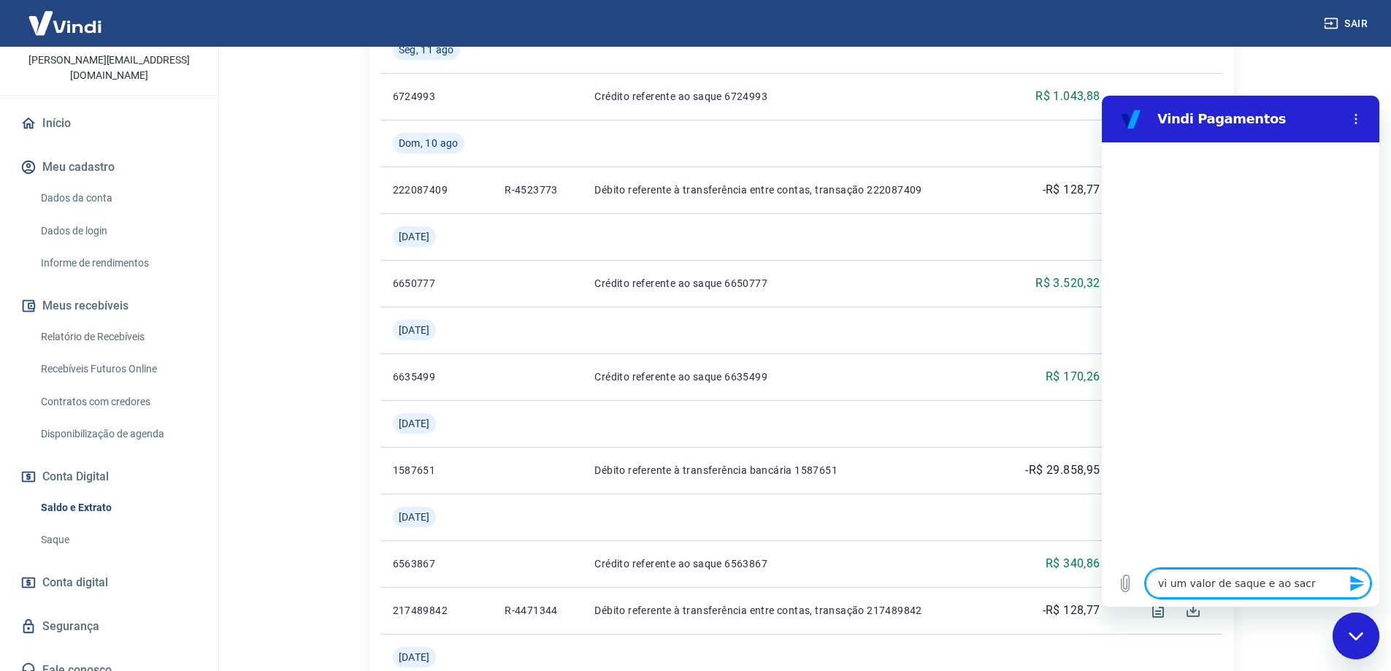
type textarea "vi um valor de saque e ao sacr"
type textarea "x"
type textarea "vi um valor de saque e ao sacr a"
type textarea "x"
type textarea "vi um valor de saque e ao sacr ap"
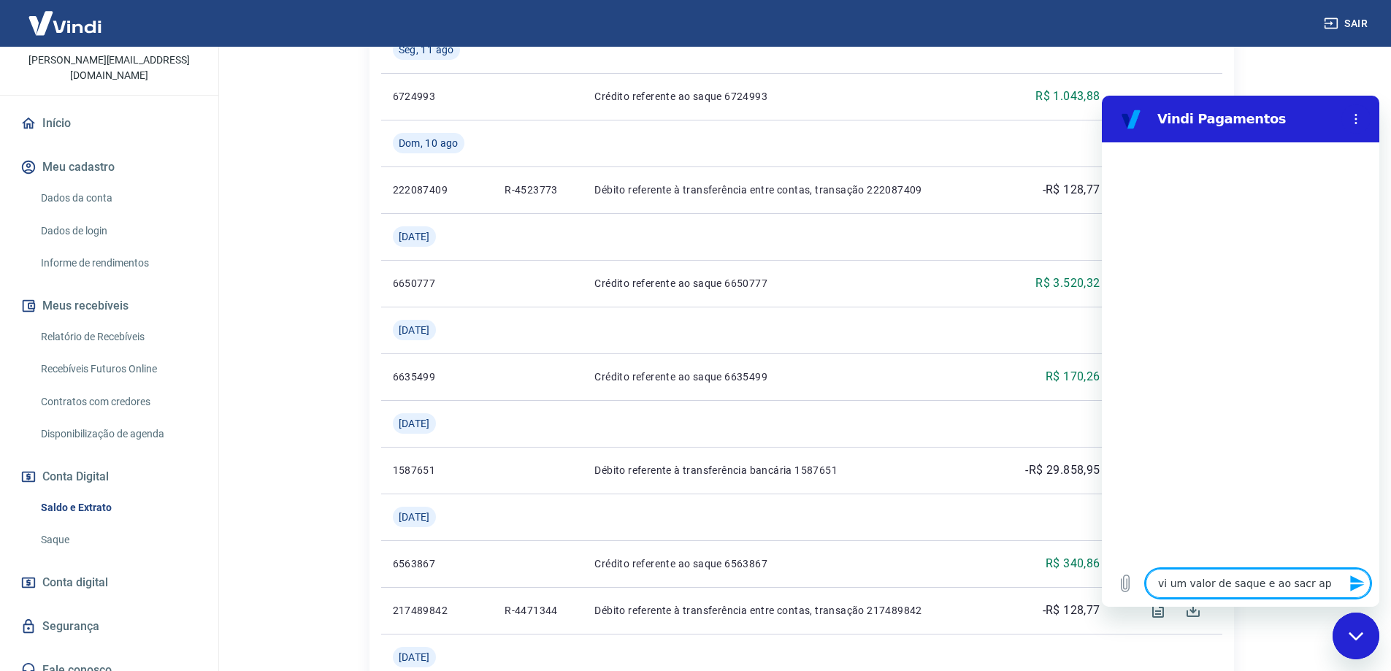
type textarea "x"
type textarea "vi um valor de saque e ao sacr apr"
type textarea "x"
type textarea "vi um valor de saque e ao sacr apre"
type textarea "x"
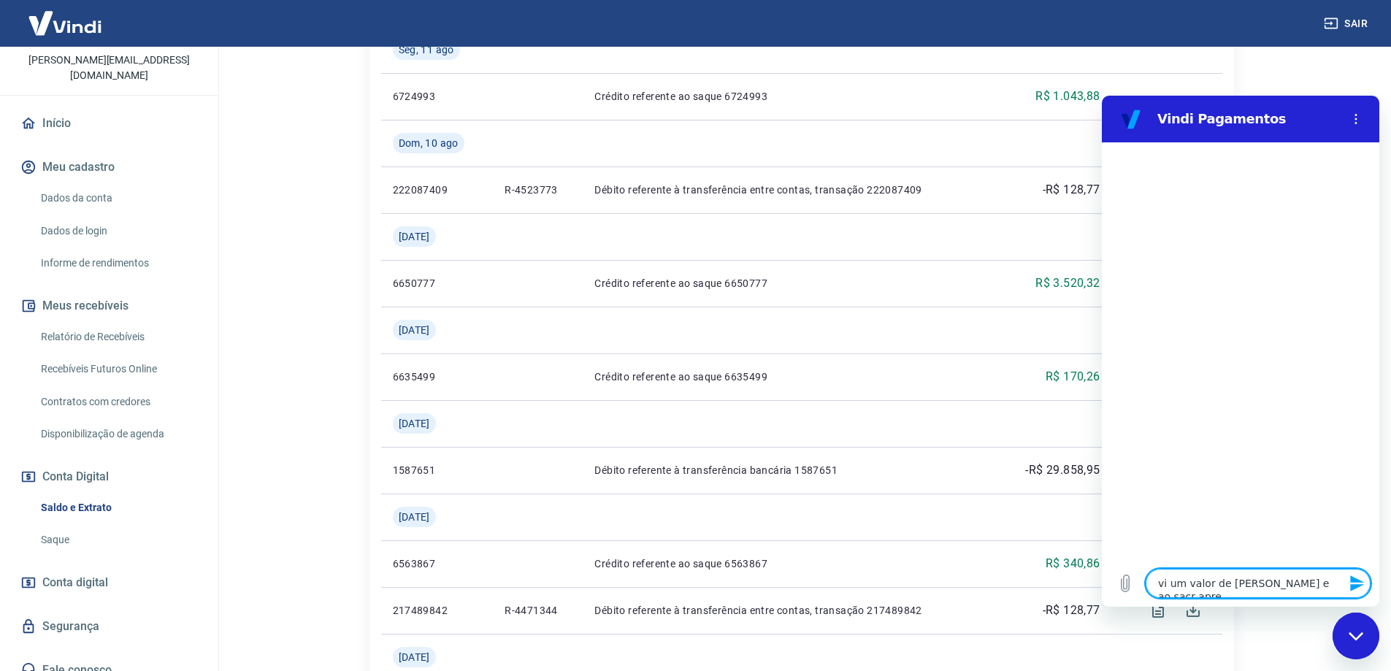
type textarea "vi um valor de saque e ao sacr aprec"
type textarea "x"
type textarea "vi um valor de saque e ao sacr aprece"
type textarea "x"
type textarea "vi um valor de saque e ao sacr apreceu"
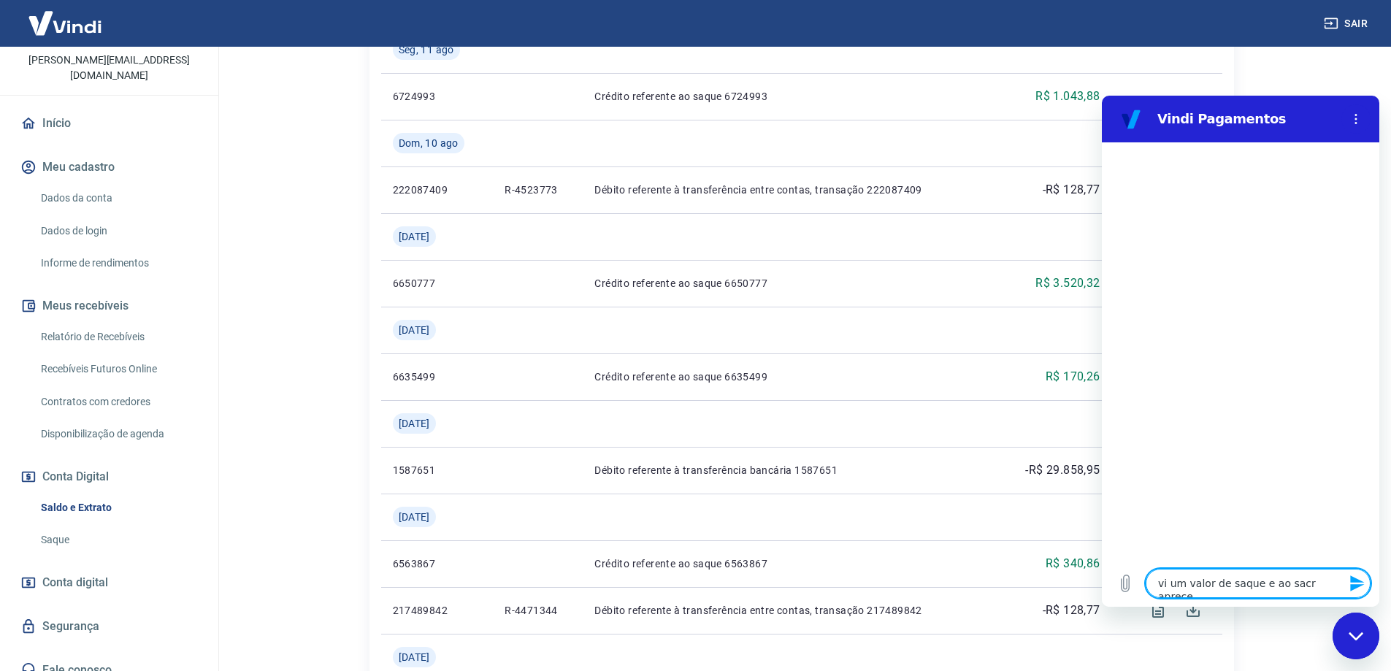
type textarea "x"
type textarea "vi um valor de saque e ao sacr apreceu"
type textarea "x"
type textarea "vi um valor de saque e ao sacr apreceu q"
type textarea "x"
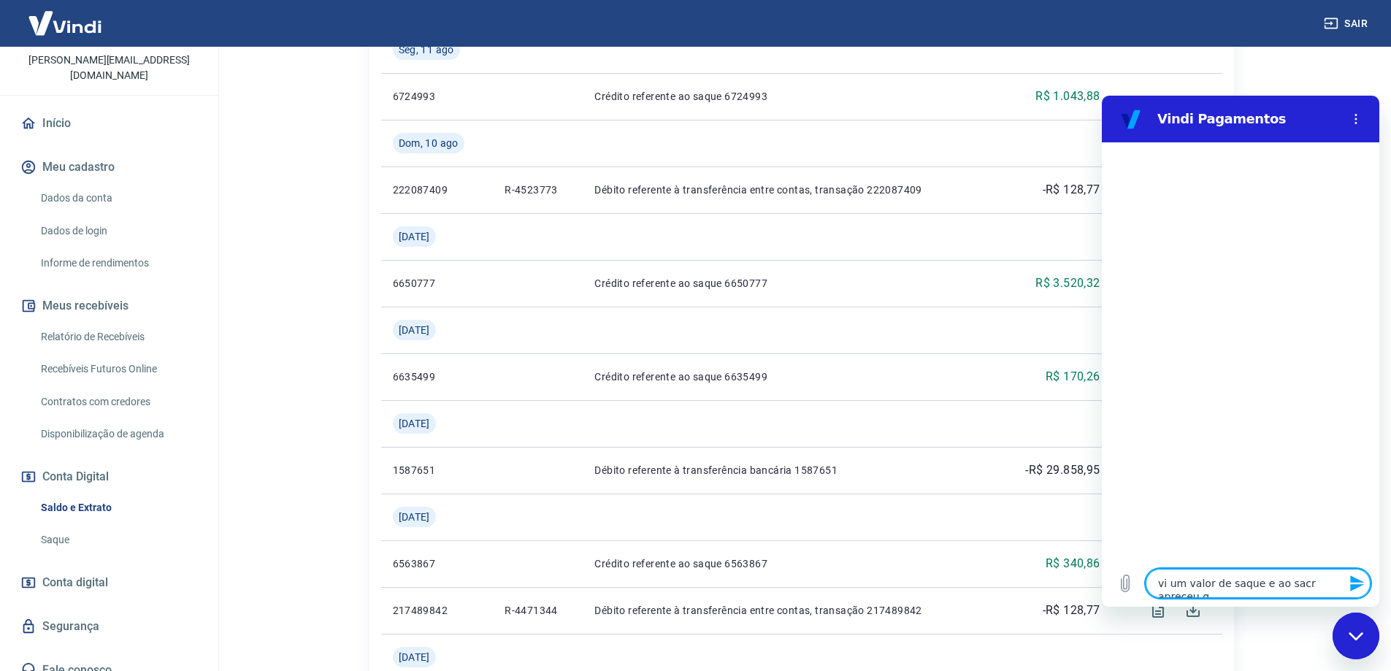
type textarea "vi um valor de saque e ao sacr apreceu qu"
type textarea "x"
type textarea "vi um valor de saque e ao sacr apreceu que"
type textarea "x"
type textarea "vi um valor de saque e ao sacr apreceu que"
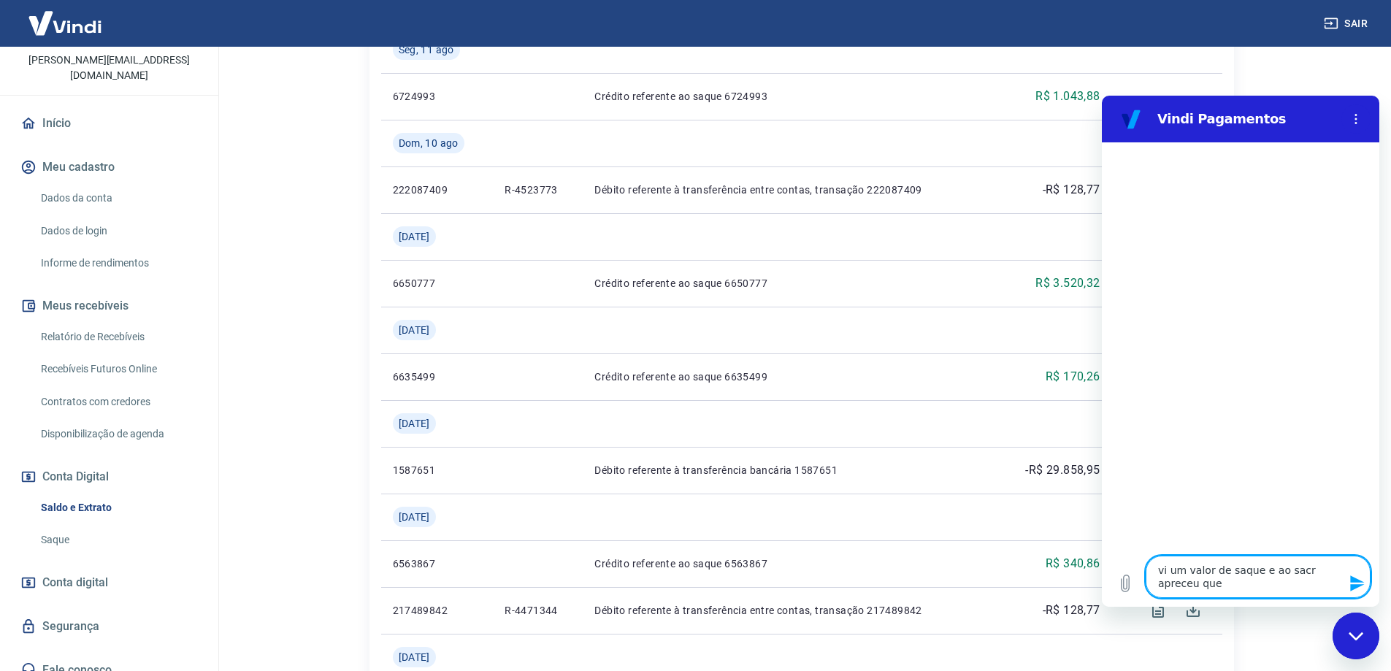
type textarea "x"
type textarea "vi um valor de saque e ao sacr apreceu que n"
type textarea "x"
type textarea "vi um valor de saque e ao sacr apreceu que na"
type textarea "x"
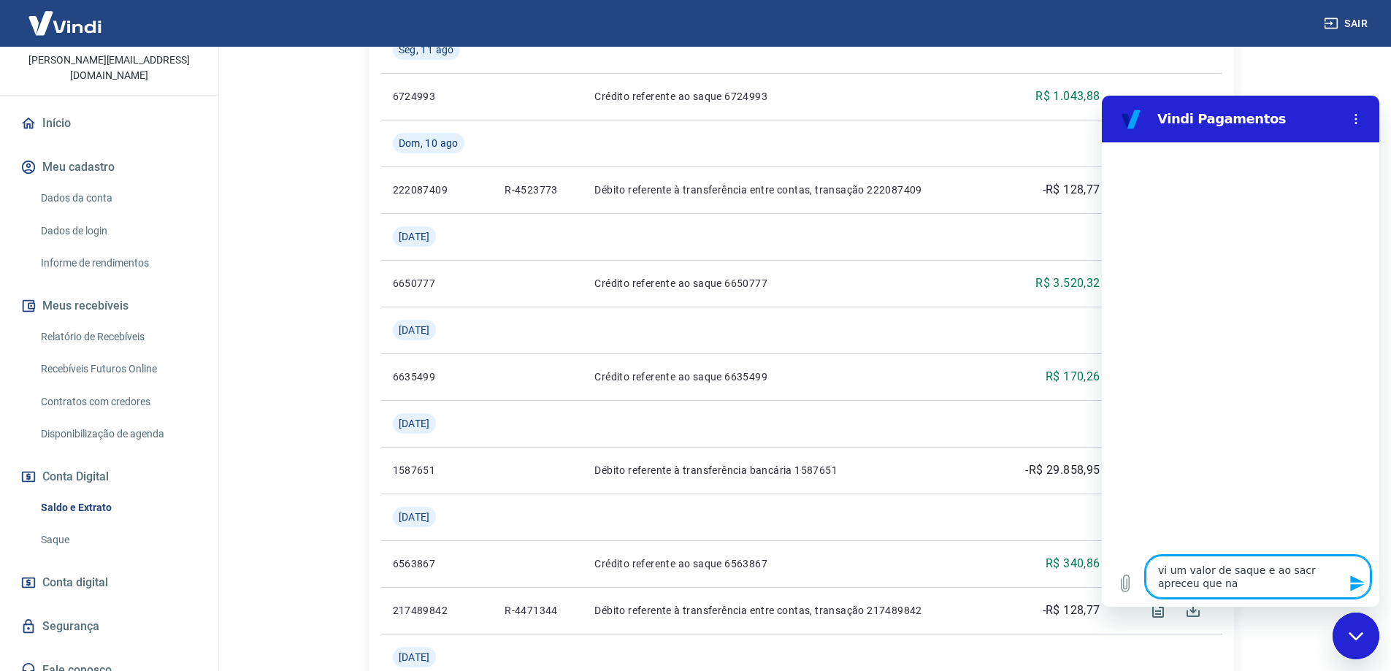
type textarea "vi um valor de saque e ao sacr apreceu que naõ"
type textarea "x"
type textarea "vi um valor de saque e ao sacr apreceu que naõ"
type textarea "x"
type textarea "vi um valor de saque e ao sacr apreceu que naõ t"
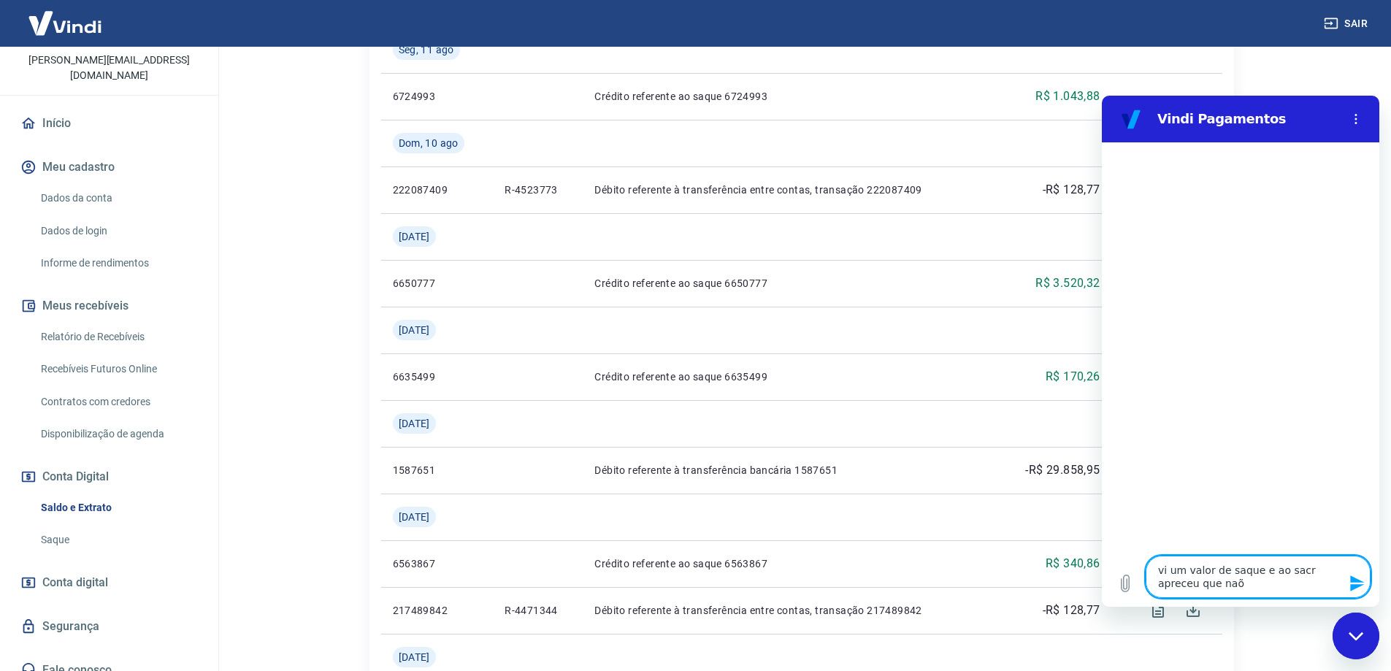
type textarea "x"
type textarea "vi um valor de saque e ao sacr apreceu que naõ ti"
type textarea "x"
type textarea "vi um valor de saque e ao sacr apreceu que naõ tin"
type textarea "x"
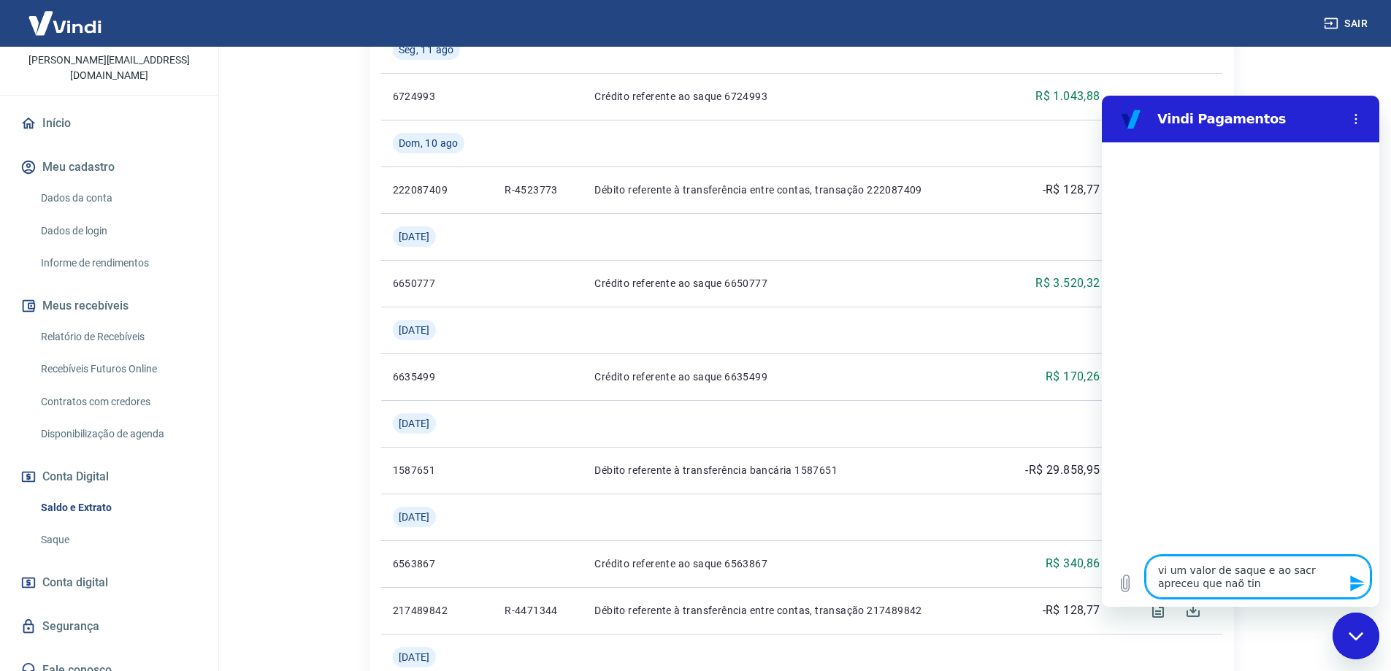
type textarea "vi um valor de saque e ao sacr apreceu que naõ tinh"
type textarea "x"
type textarea "vi um valor de saque e ao sacr apreceu que naõ tinha"
type textarea "x"
type textarea "vi um valor de saque e ao sacr apreceu que naõ tinha"
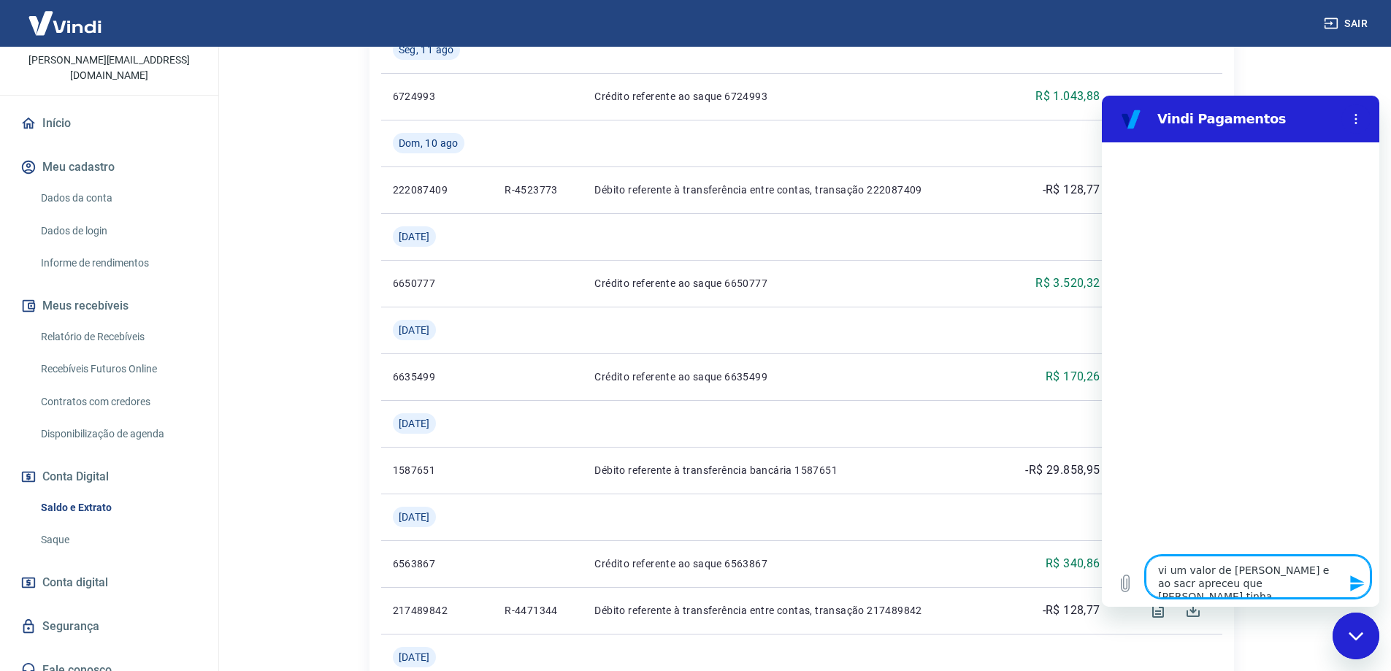
type textarea "x"
type textarea "vi um valor de saque e ao sacr apreceu que naõ tinha s"
type textarea "x"
type textarea "vi um valor de saque e ao sacr apreceu que naõ tinha sa"
type textarea "x"
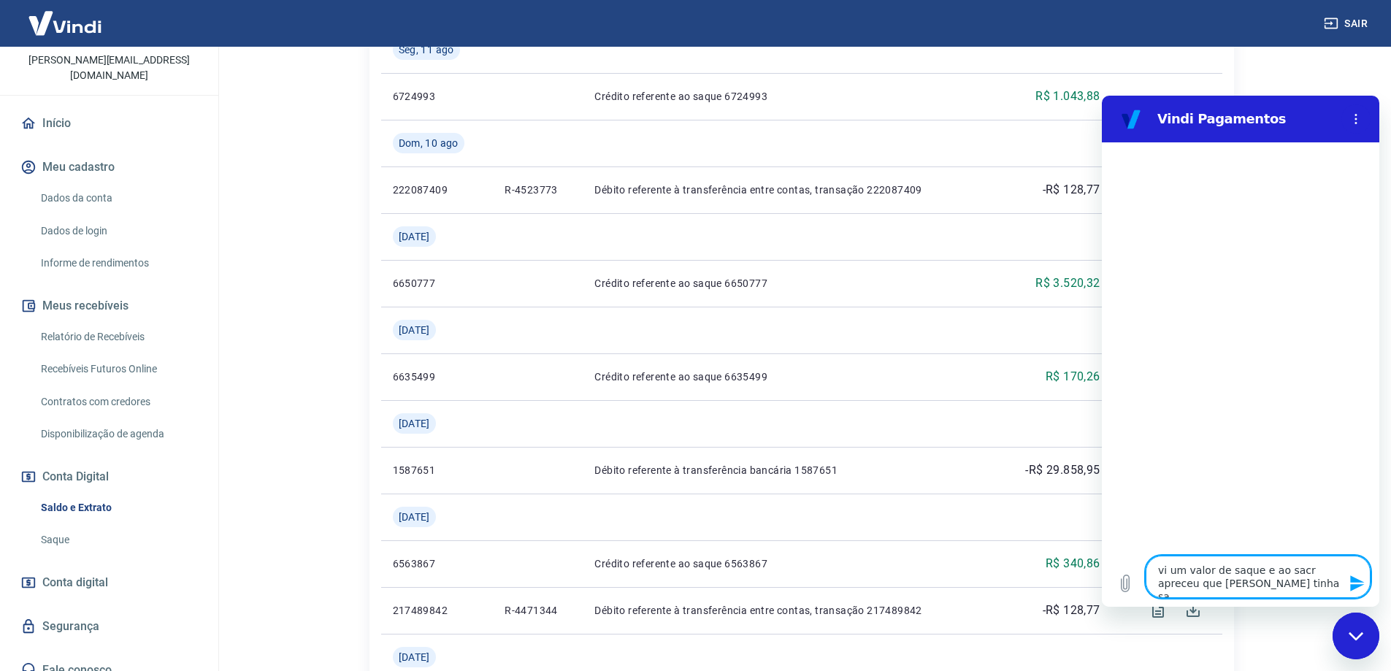
type textarea "vi um valor de saque e ao sacr apreceu que naõ tinha sal"
type textarea "x"
type textarea "vi um valor de saque e ao sacr apreceu que naõ tinha sald"
type textarea "x"
type textarea "vi um valor de saque e ao sacr apreceu que naõ tinha saldo"
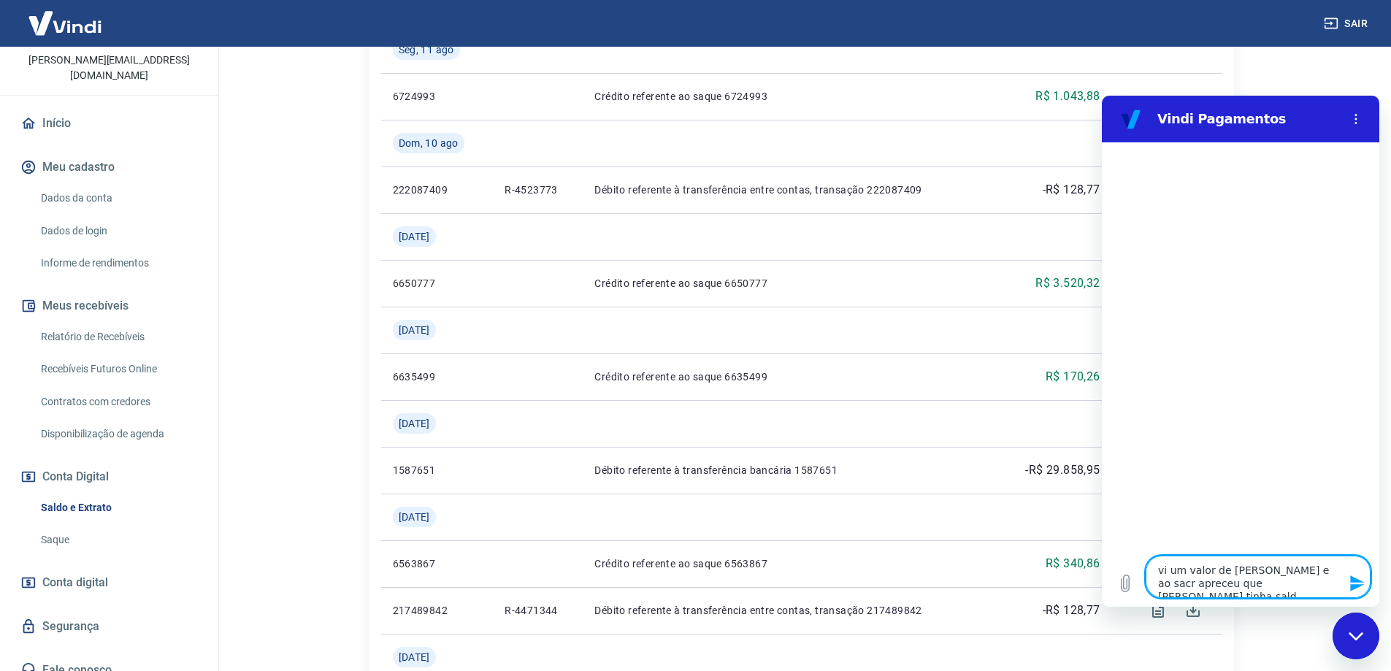
type textarea "x"
type textarea "vi um valor de saque e ao sacr apreceu que naõ tinha saldo."
type textarea "x"
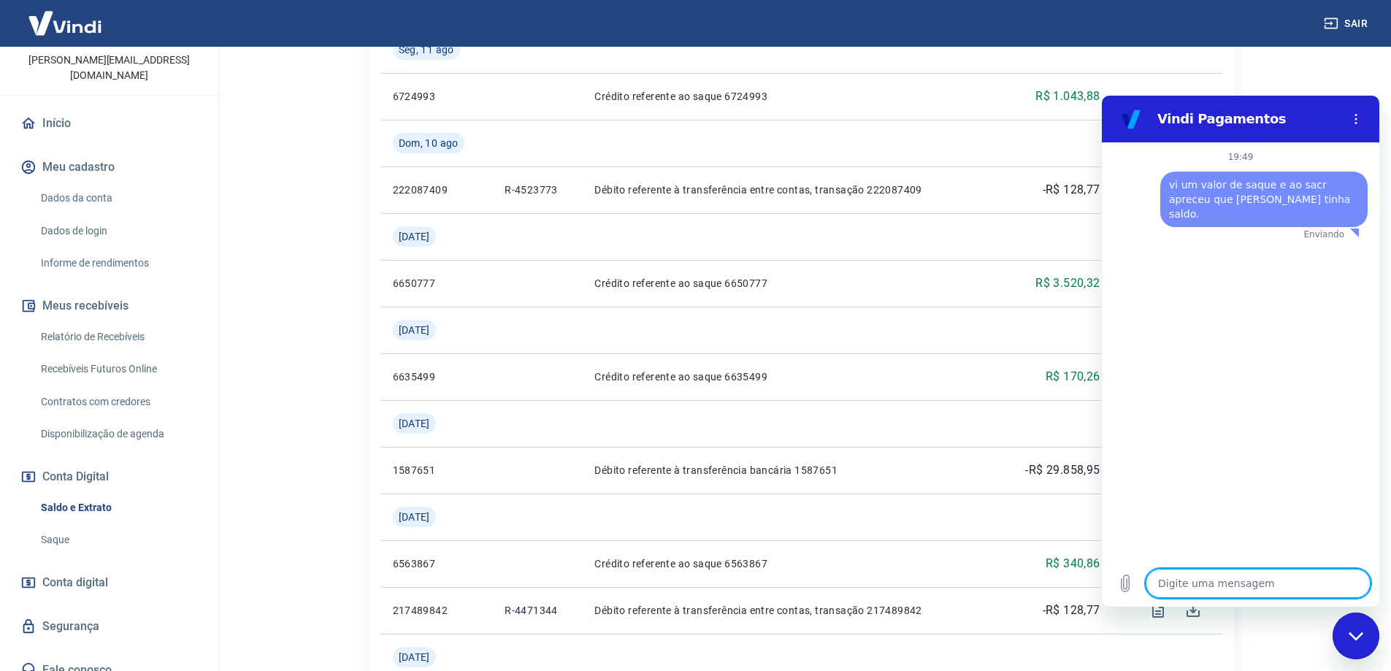
type textarea "x"
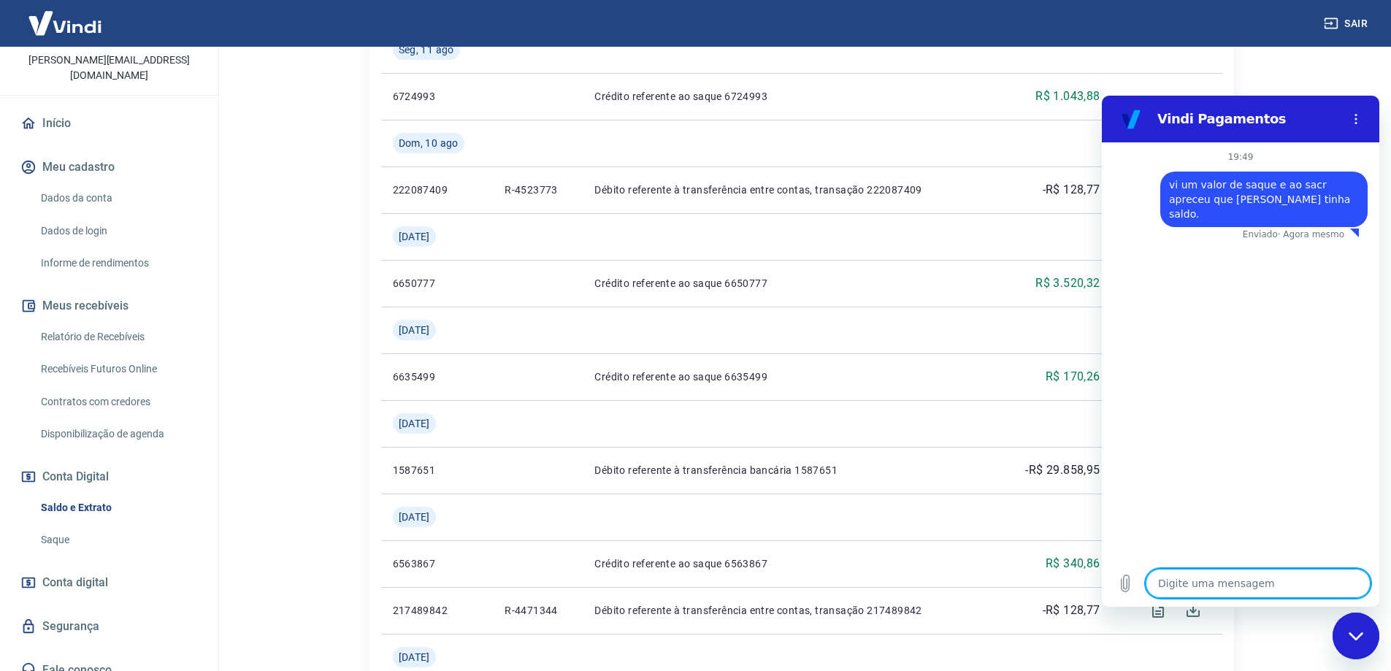
type textarea "a"
type textarea "x"
type textarea "ap"
type textarea "x"
type textarea "apa"
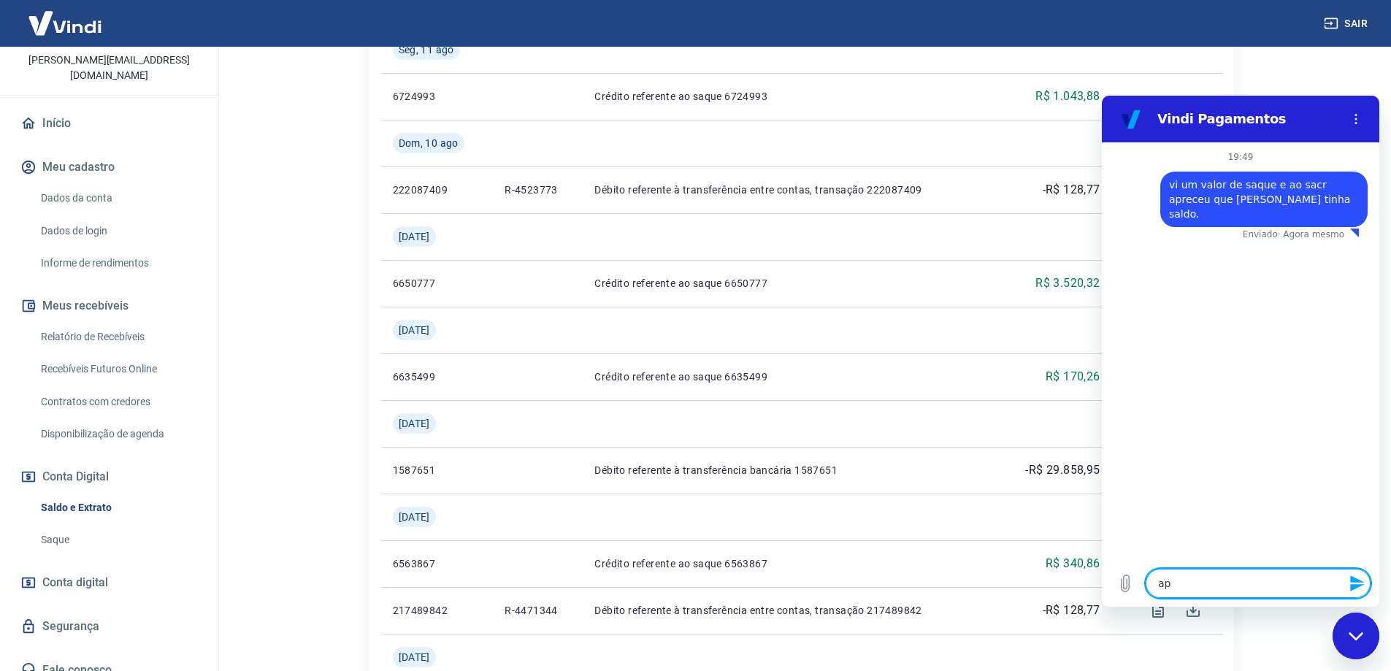
type textarea "x"
type textarea "apar"
type textarea "x"
type textarea "apare"
type textarea "x"
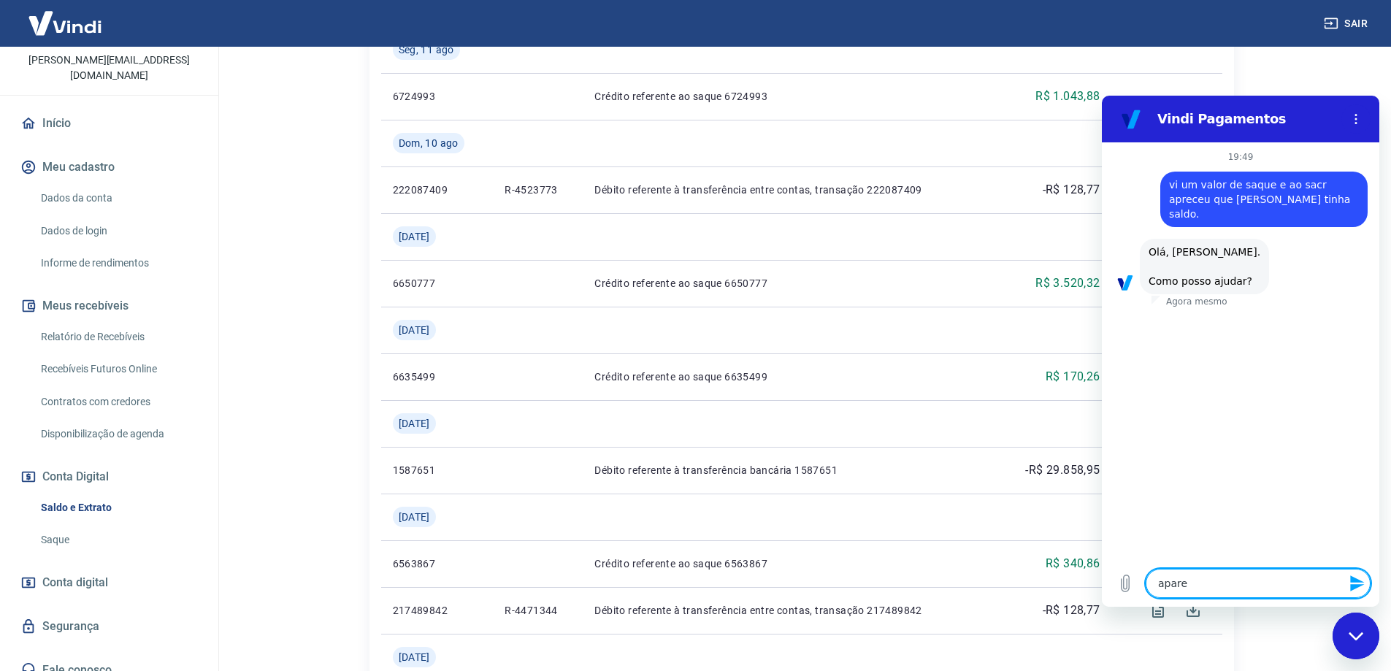
type textarea "aparec"
type textarea "x"
type textarea "aparece"
type textarea "x"
type textarea "apareceu"
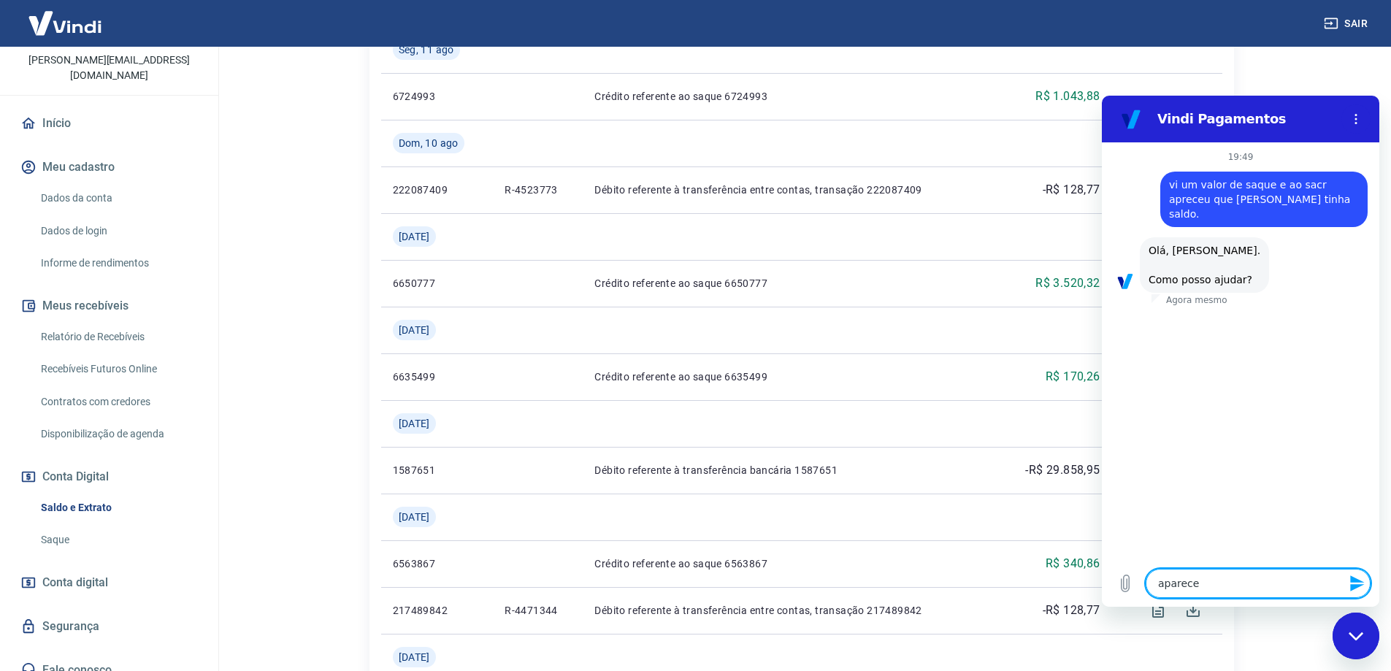
type textarea "x"
type textarea "apareceu"
type textarea "x"
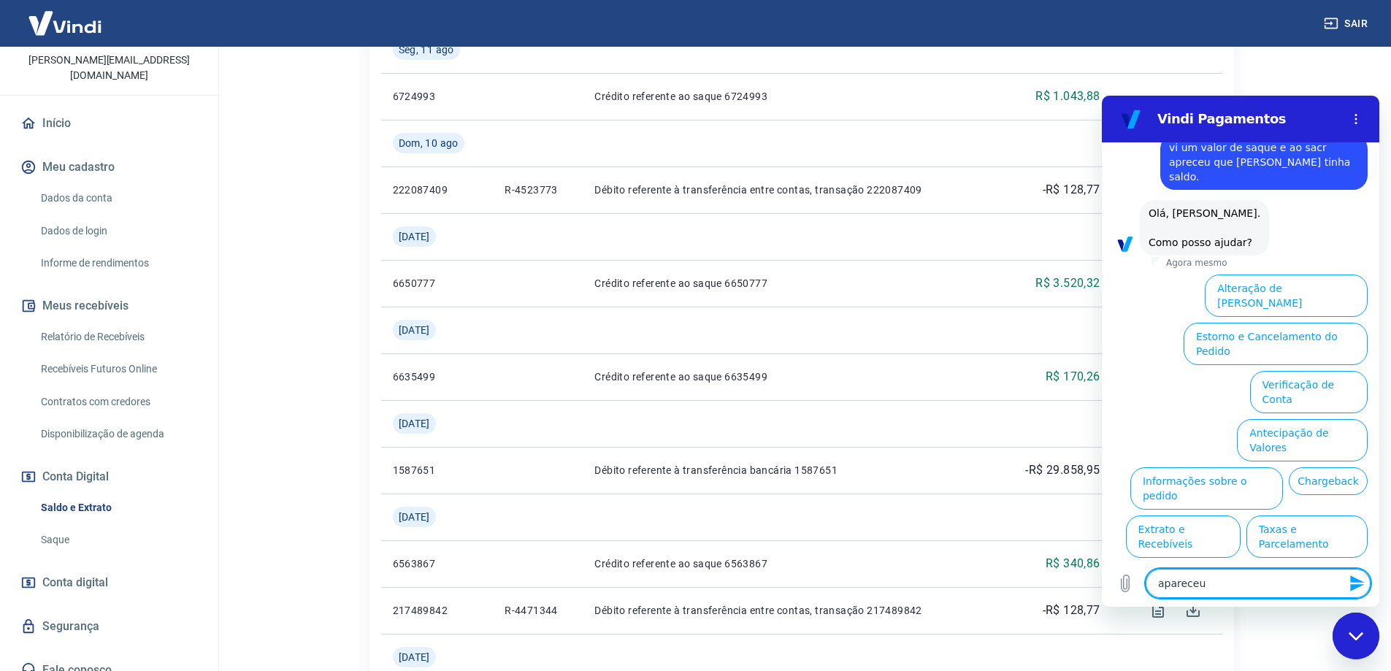
type textarea "apareceu q"
type textarea "x"
type textarea "apareceu qu"
type textarea "x"
type textarea "apareceu que"
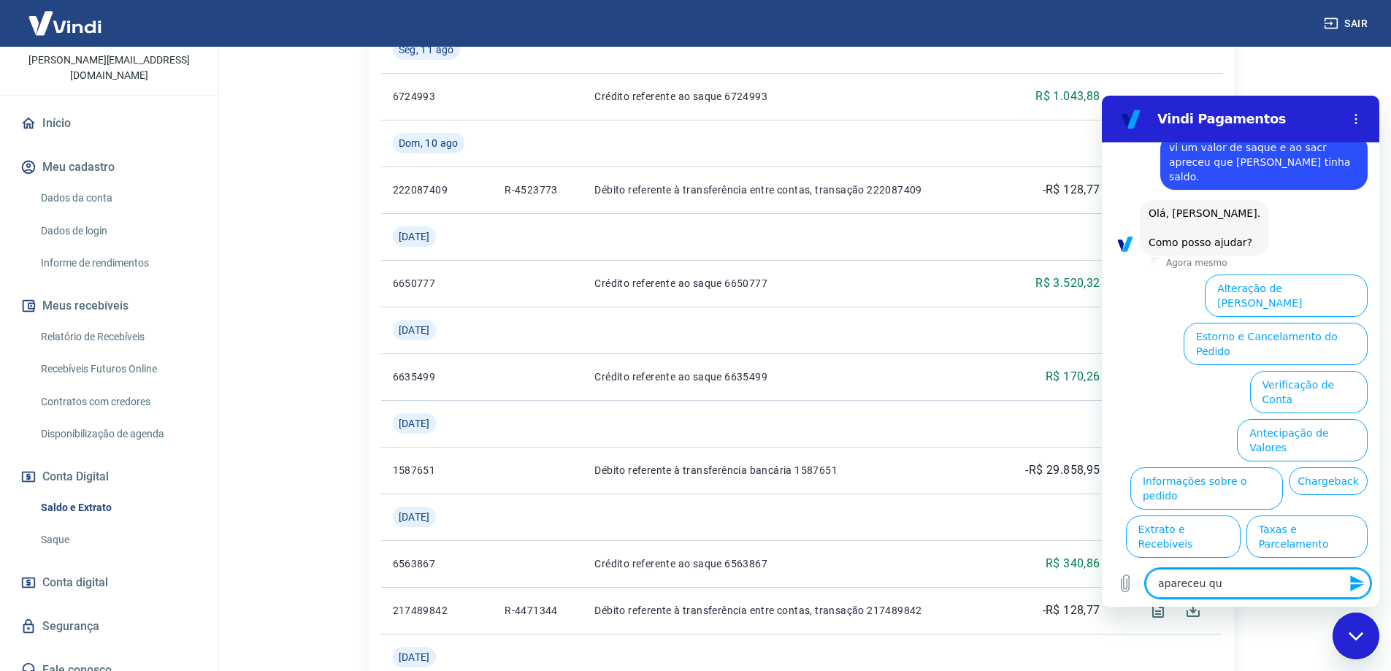
type textarea "x"
type textarea "apareceu que"
type textarea "x"
type textarea "apareceu que e"
type textarea "x"
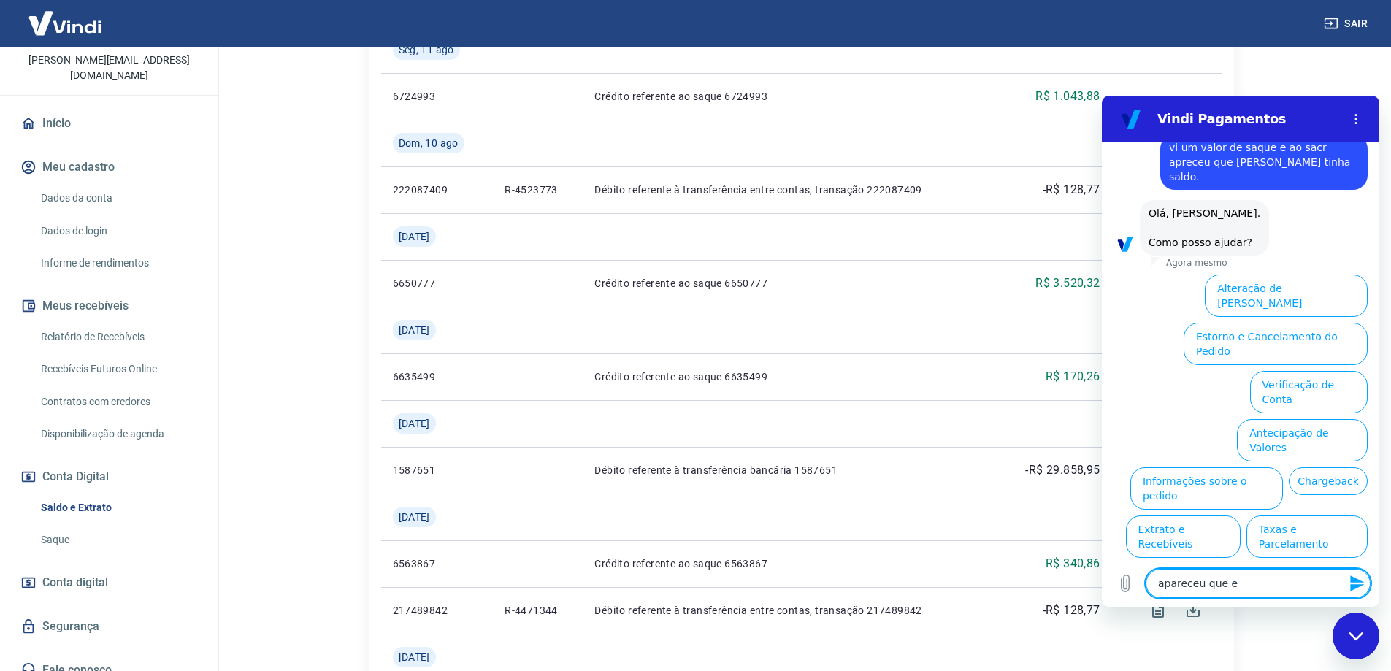
type textarea "apareceu que eu"
type textarea "x"
type textarea "apareceu que eu"
type textarea "x"
type textarea "apareceu que eu t"
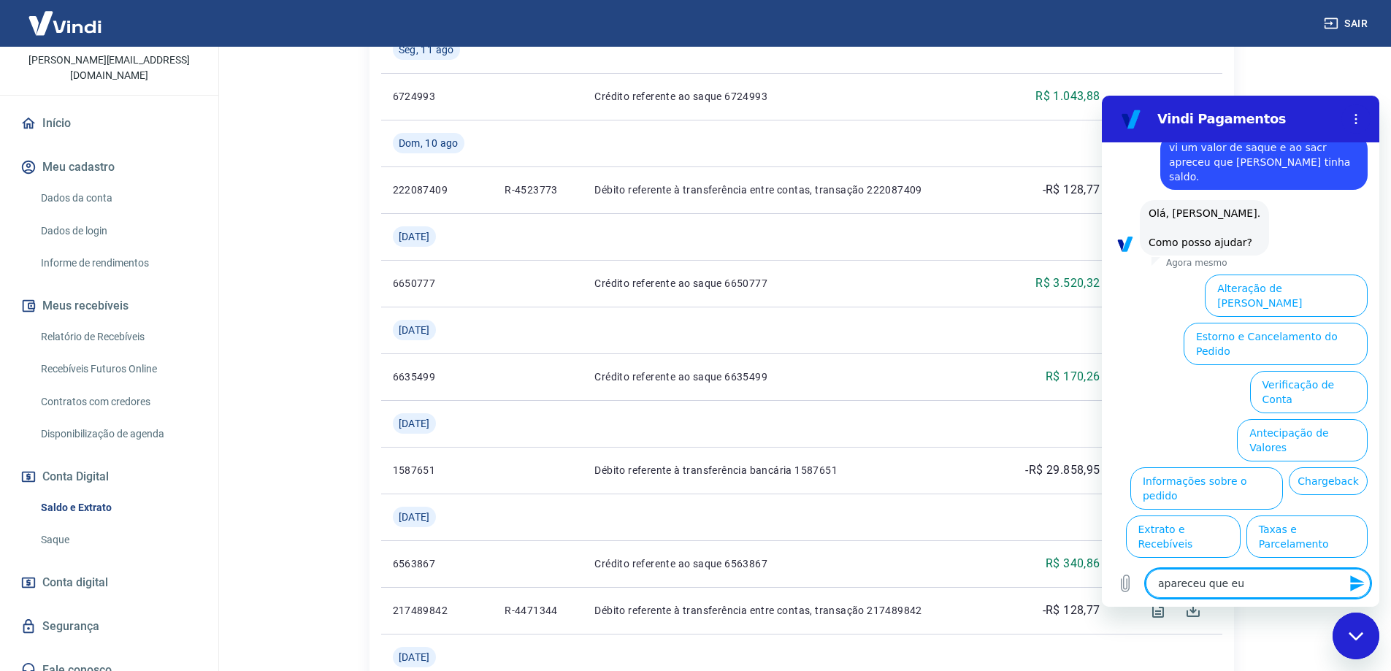
type textarea "x"
type textarea "apareceu que eu ti"
type textarea "x"
type textarea "apareceu que eu tin"
type textarea "x"
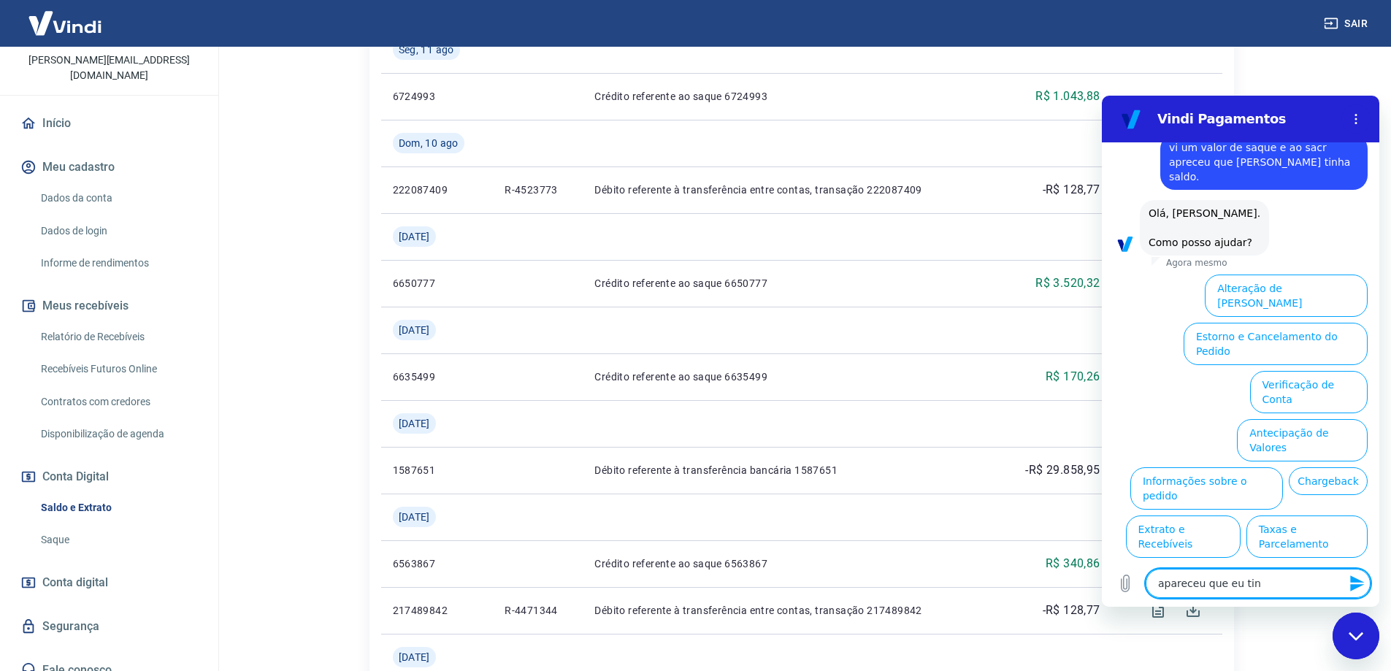
type textarea "apareceu que eu tinh"
type textarea "x"
type textarea "apareceu que eu tinha"
type textarea "x"
type textarea "apareceu que eu tinha"
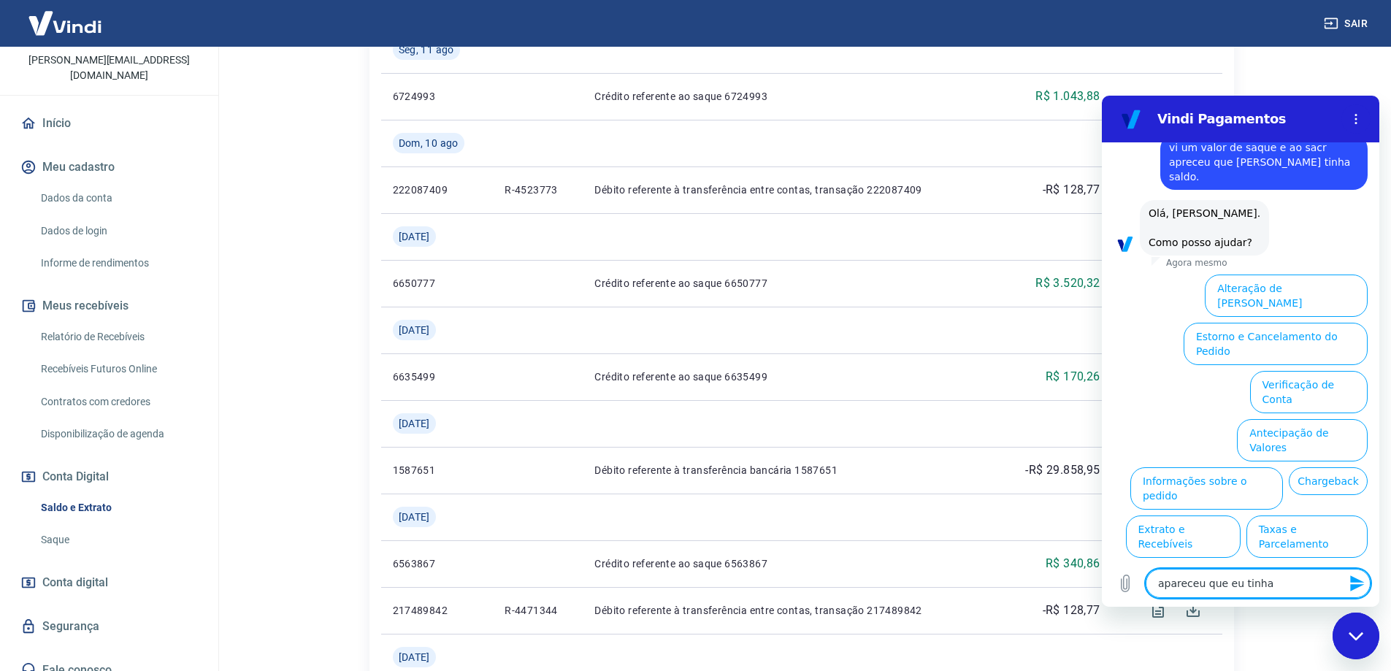
type textarea "x"
type textarea "apareceu que eu tinha d"
type textarea "x"
type textarea "apareceu que eu tinha de"
type textarea "x"
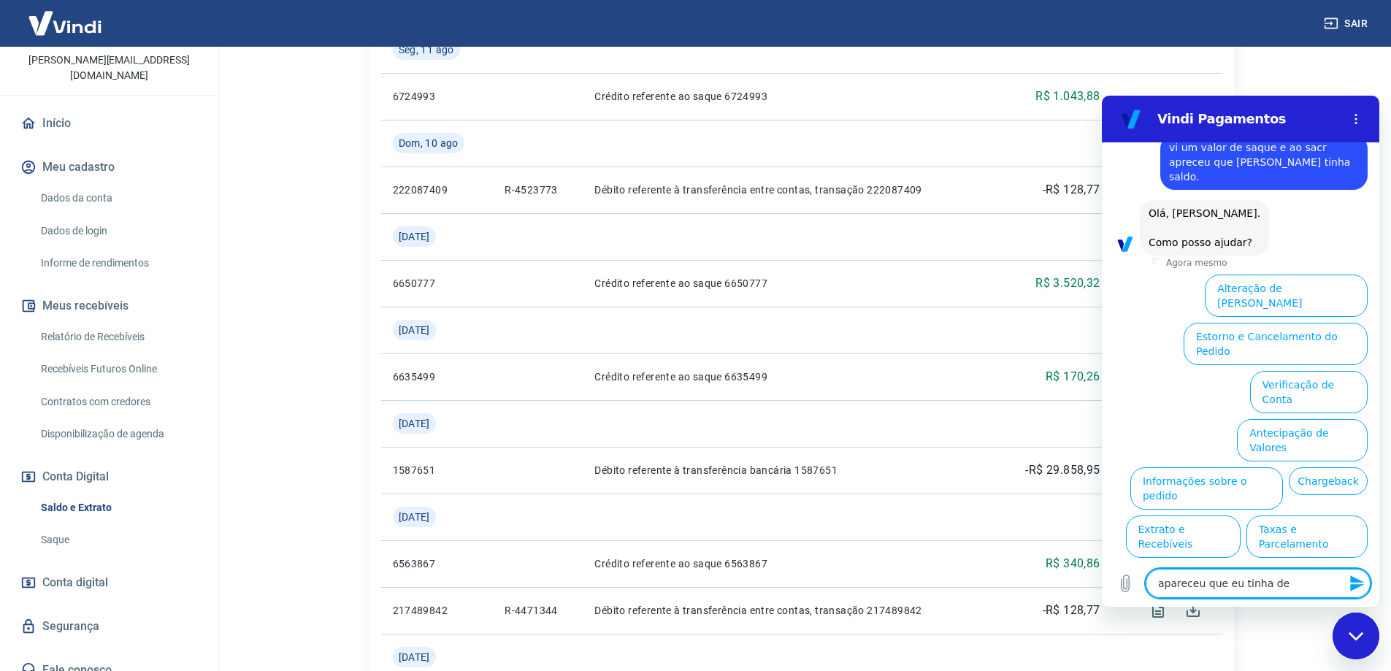
type textarea "apareceu que eu tinha de"
type textarea "x"
type textarea "apareceu que eu tinha de s"
type textarea "x"
type textarea "apareceu que eu tinha de sa"
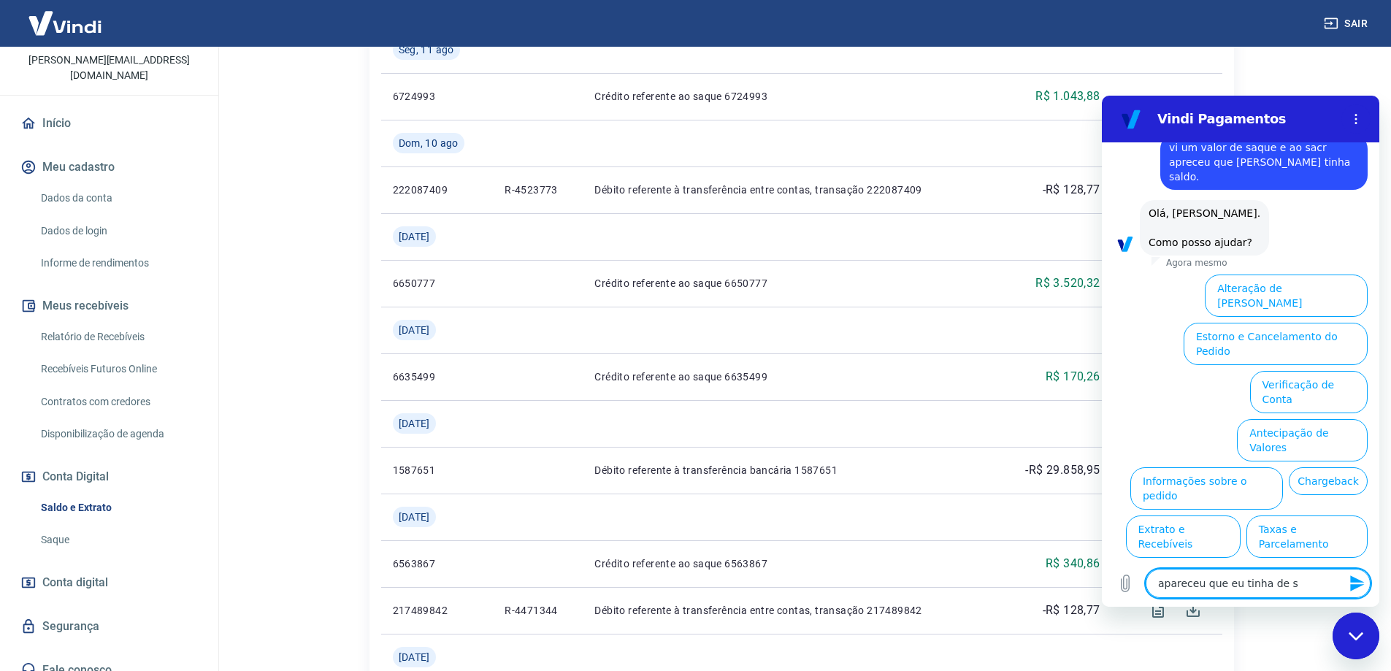
type textarea "x"
type textarea "apareceu que eu tinha de sal"
type textarea "x"
type textarea "apareceu que eu tinha de sald"
type textarea "x"
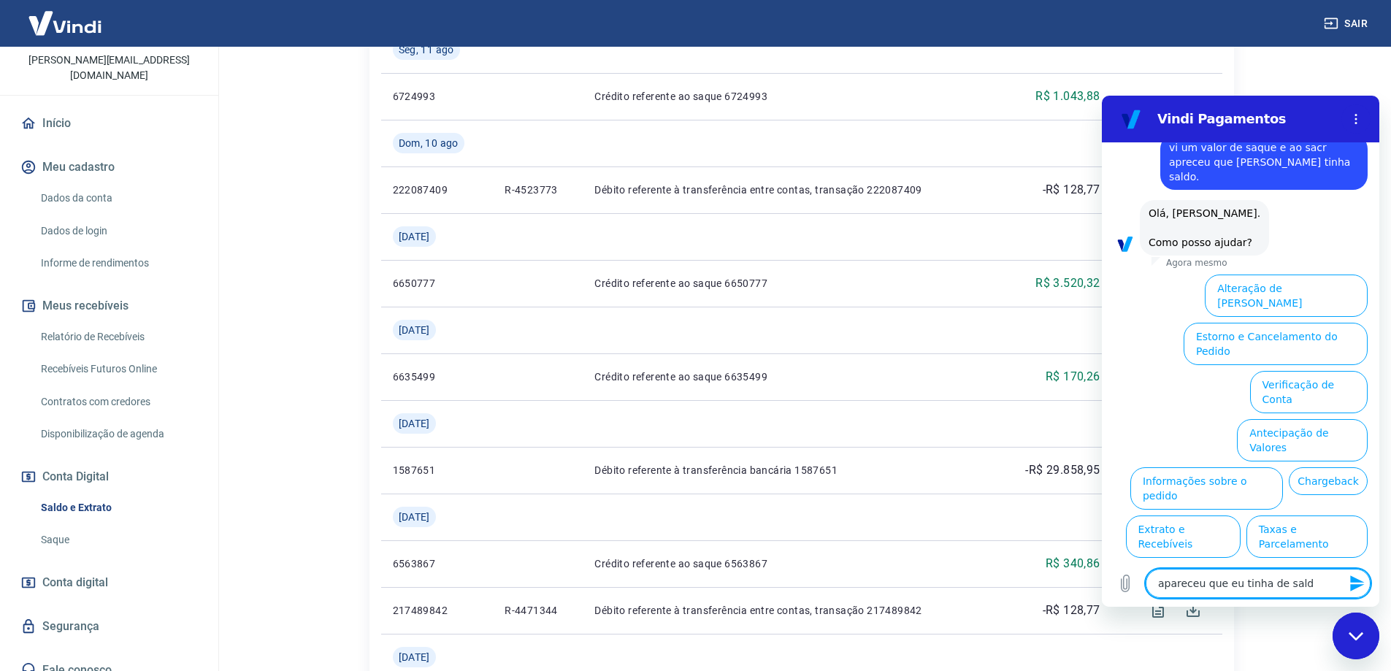
type textarea "apareceu que eu tinha de saldo"
type textarea "x"
type textarea "apareceu que eu tinha de saldo"
type textarea "x"
type textarea "apareceu que eu tinha de saldo"
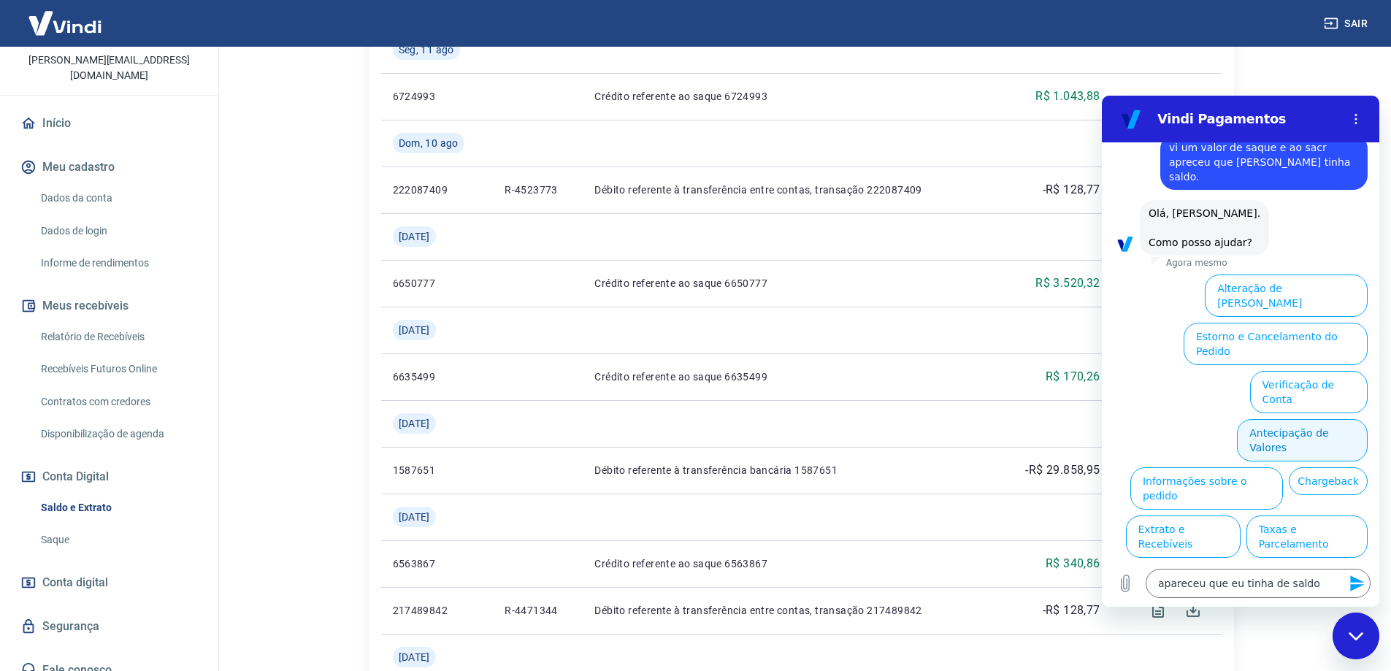
click at [1313, 419] on button "Antecipação de Valores" at bounding box center [1302, 440] width 131 height 42
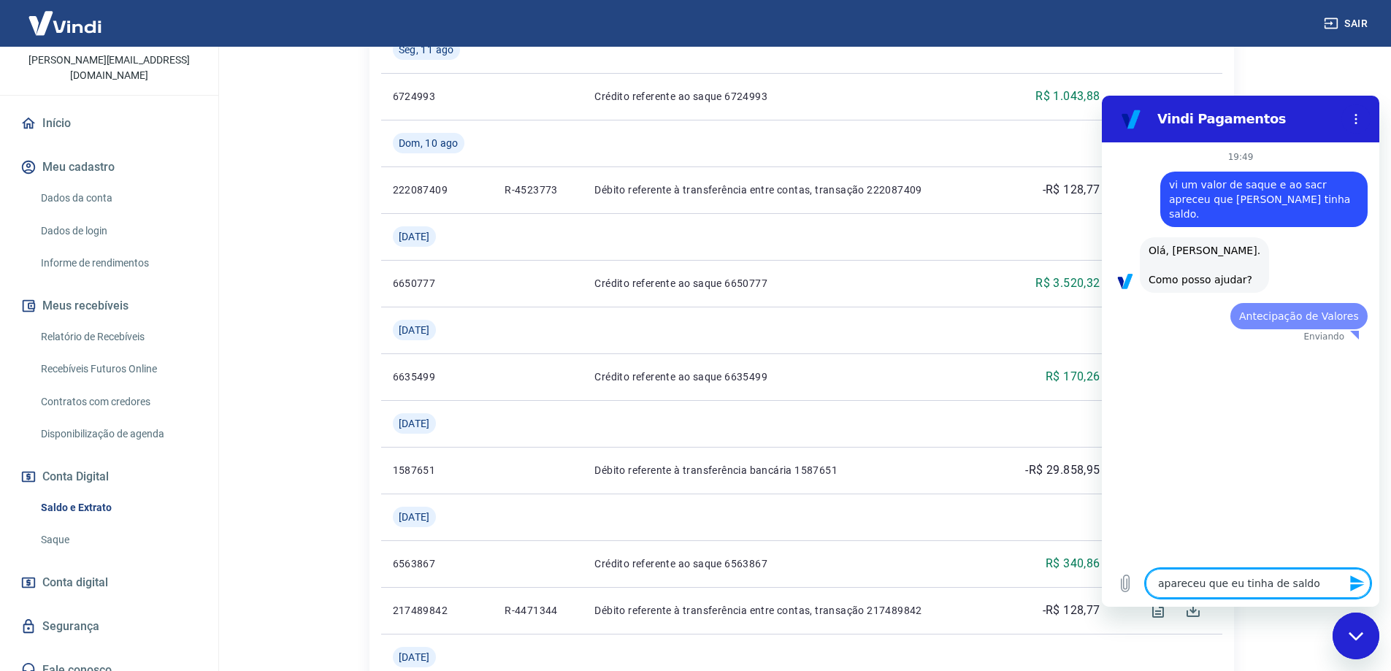
scroll to position [0, 0]
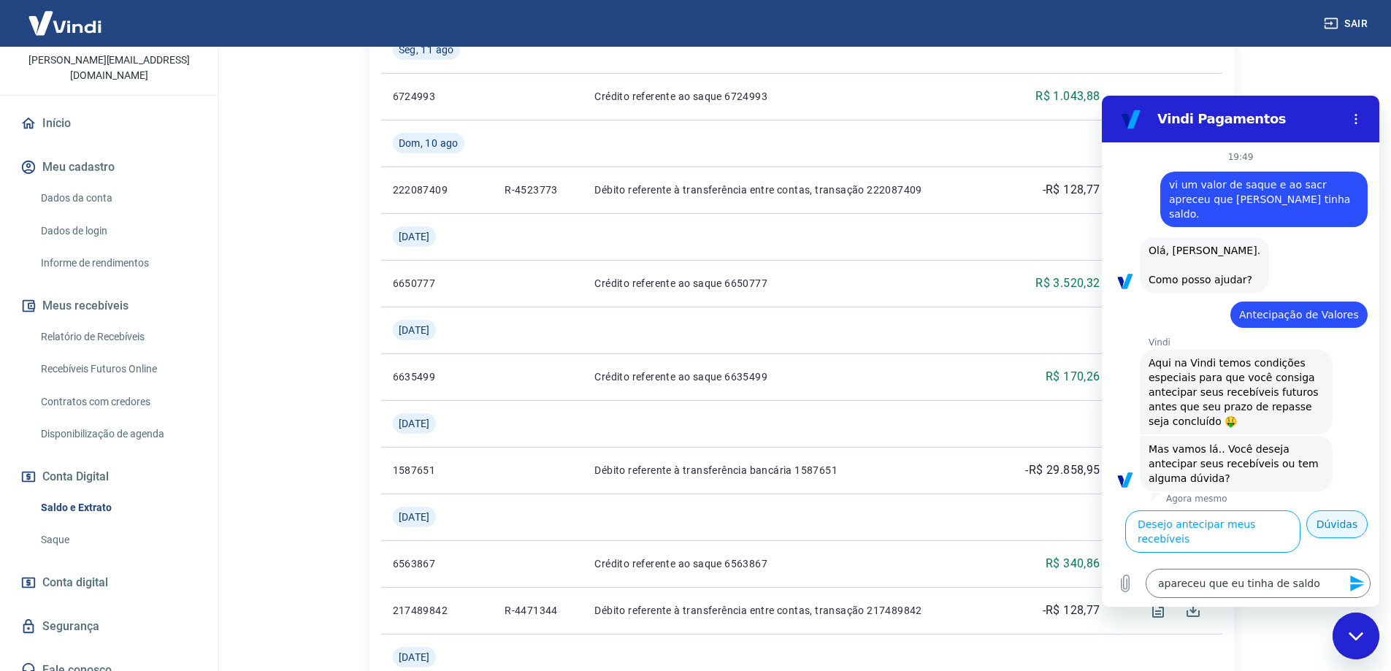
click at [1345, 515] on button "Dúvidas" at bounding box center [1337, 525] width 61 height 28
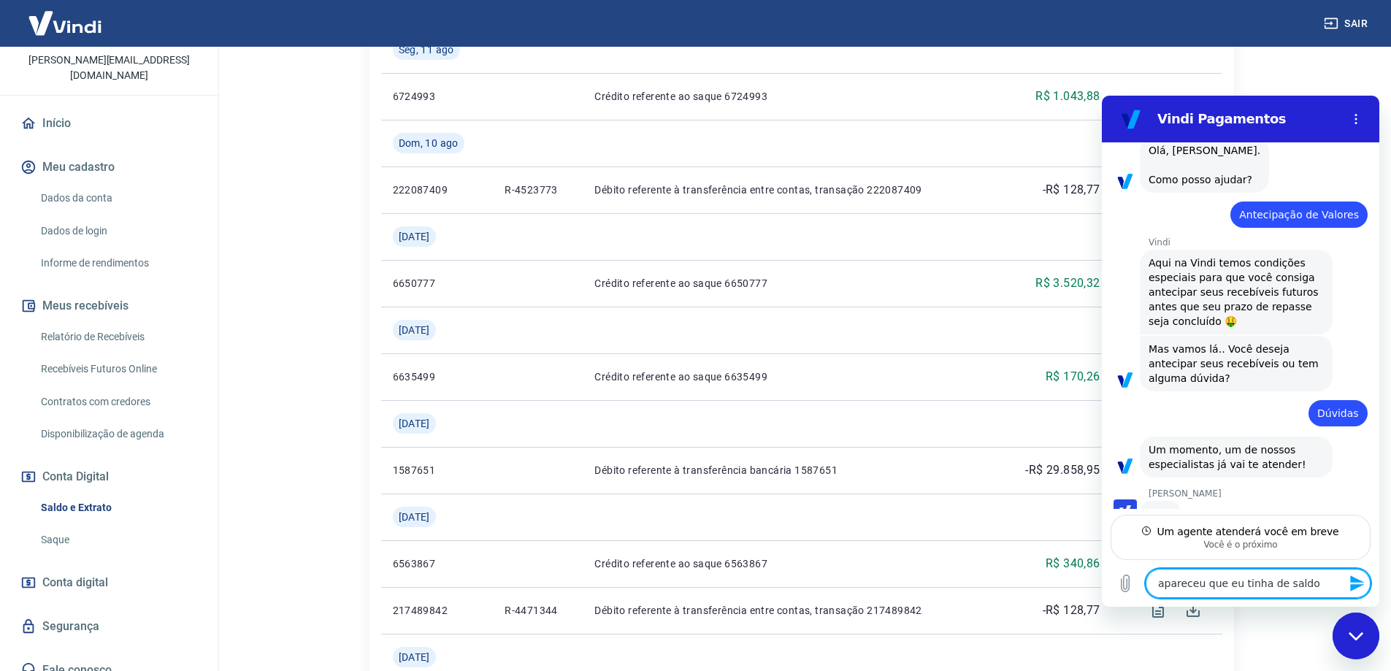
scroll to position [99, 0]
type textarea "x"
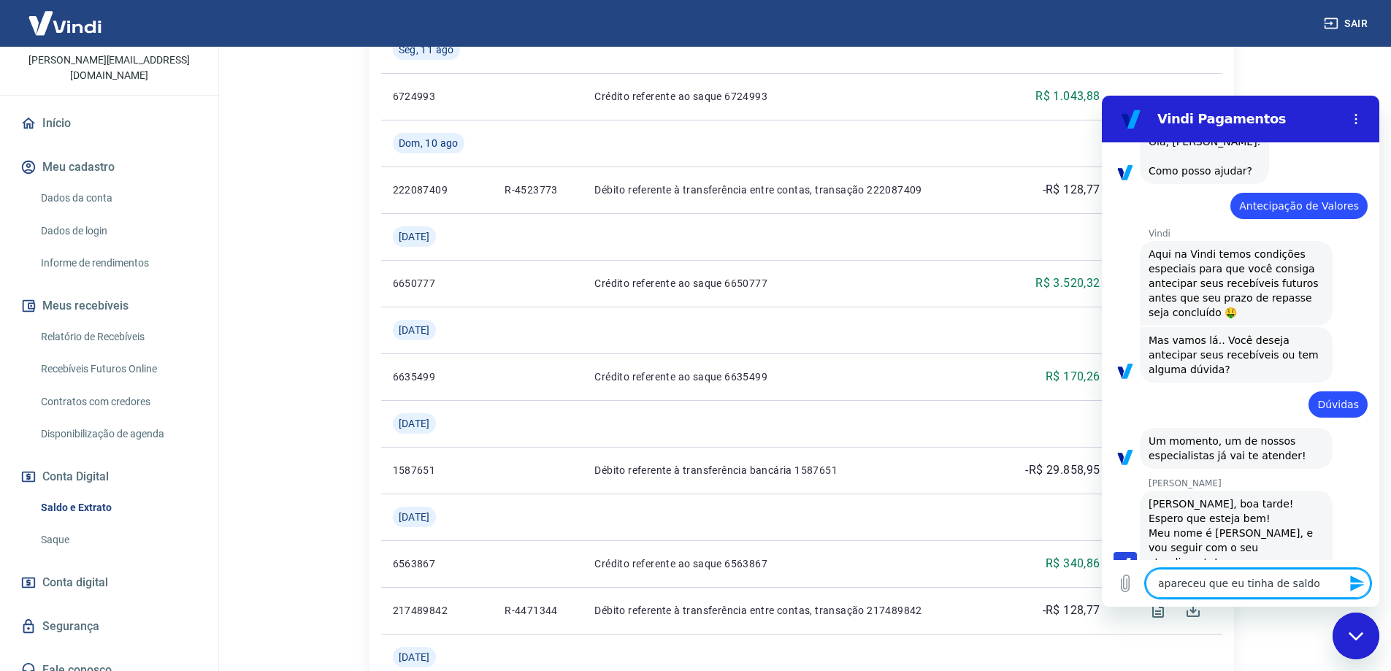
scroll to position [112, 0]
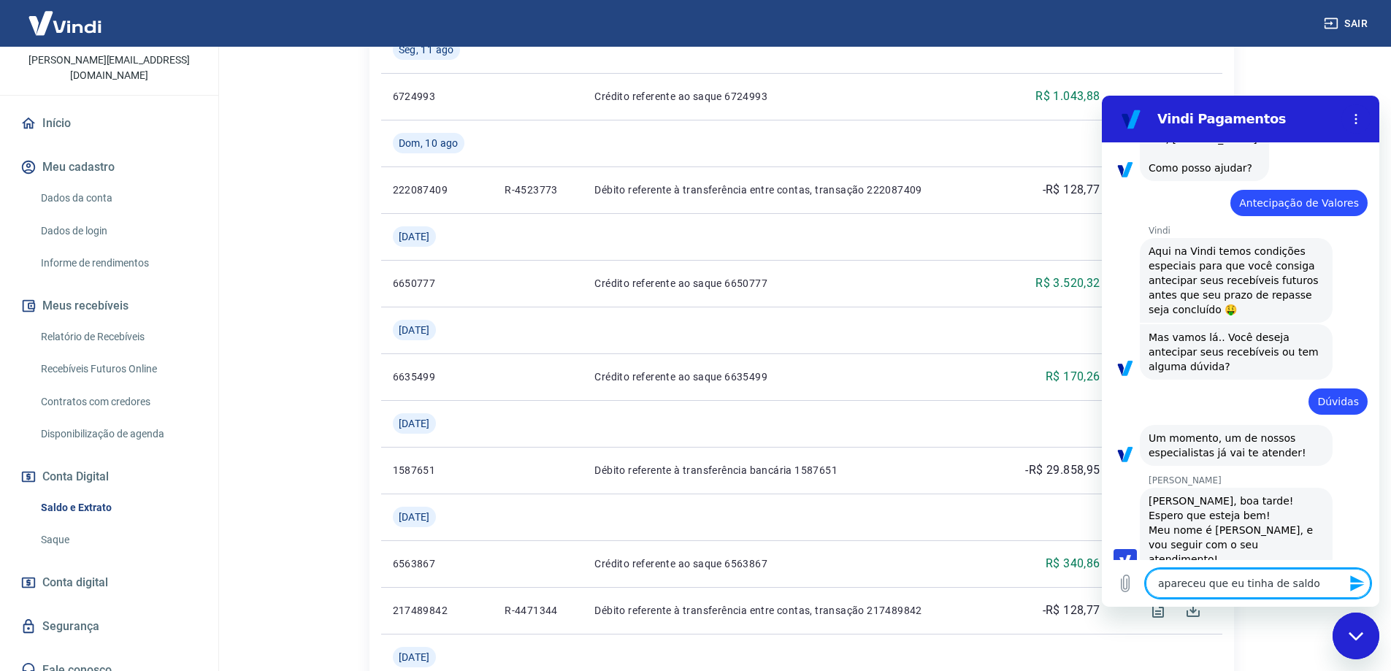
type textarea "apareceu que eu tinha de saldo O"
type textarea "x"
type textarea "apareceu que eu tinha de saldo Ol"
type textarea "x"
type textarea "apareceu que eu tinha de saldo Olá"
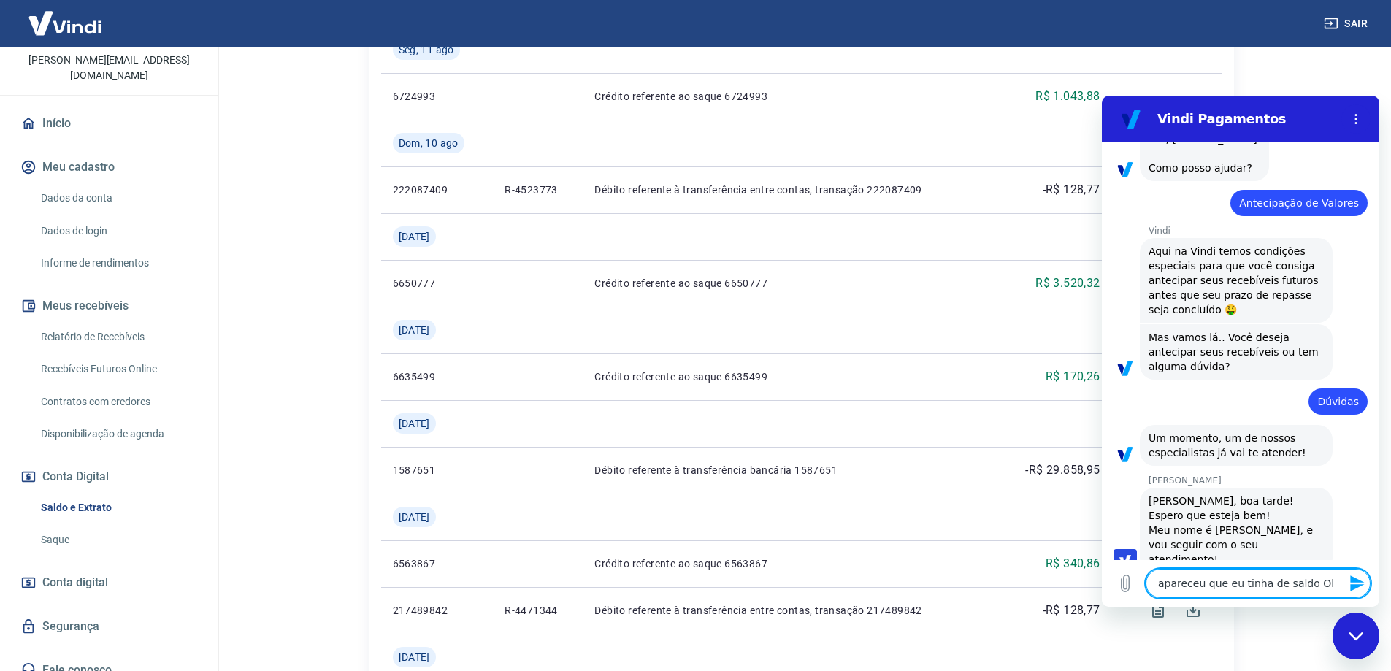
type textarea "x"
type textarea "apareceu que eu tinha de saldo Olá"
type textarea "x"
type textarea "apareceu que eu tinha de saldo Olá N"
type textarea "x"
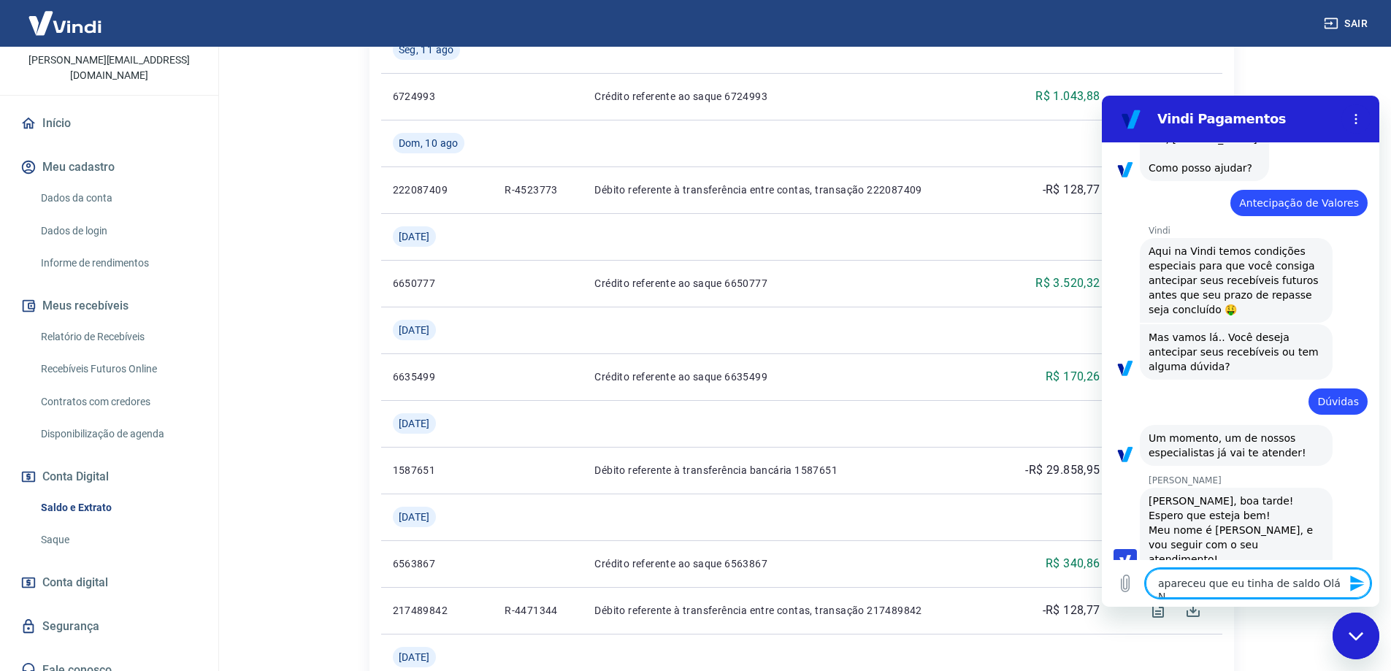
type textarea "apareceu que eu tinha de saldo Olá Na"
type textarea "x"
type textarea "apareceu que eu tinha de saldo Olá Nan"
type textarea "x"
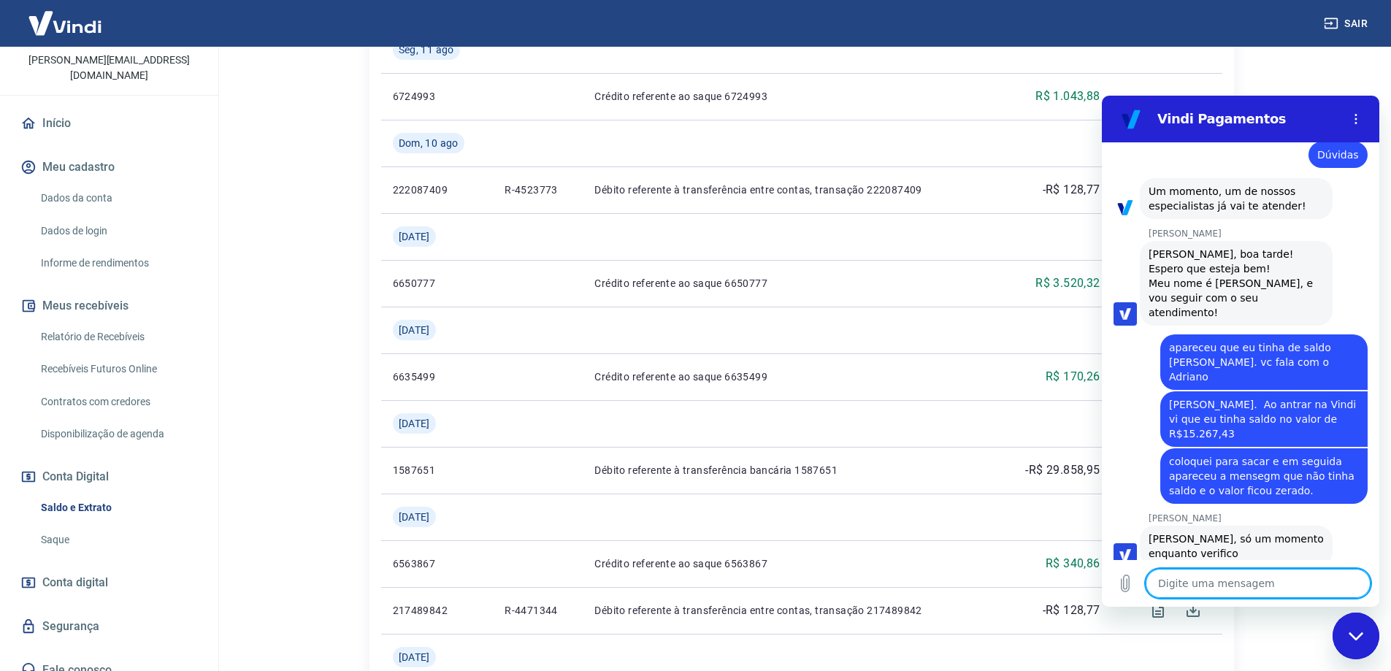
scroll to position [421, 0]
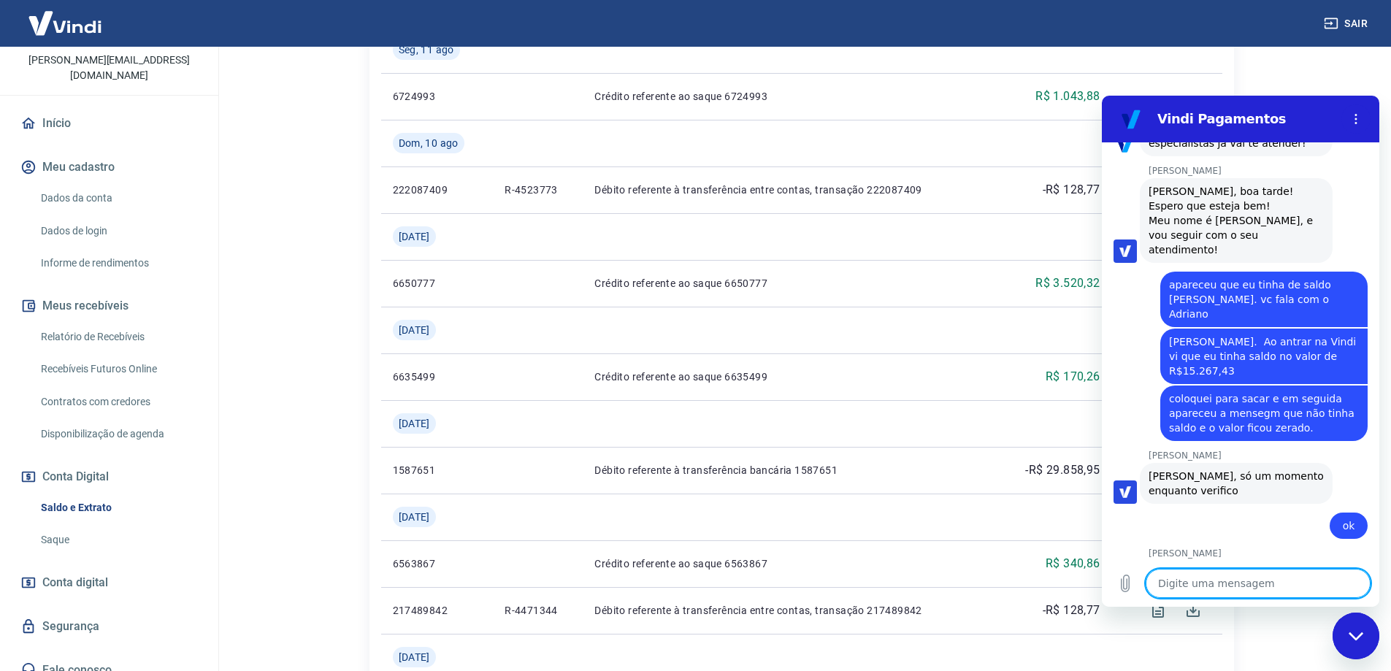
click at [1204, 584] on textarea at bounding box center [1258, 583] width 225 height 29
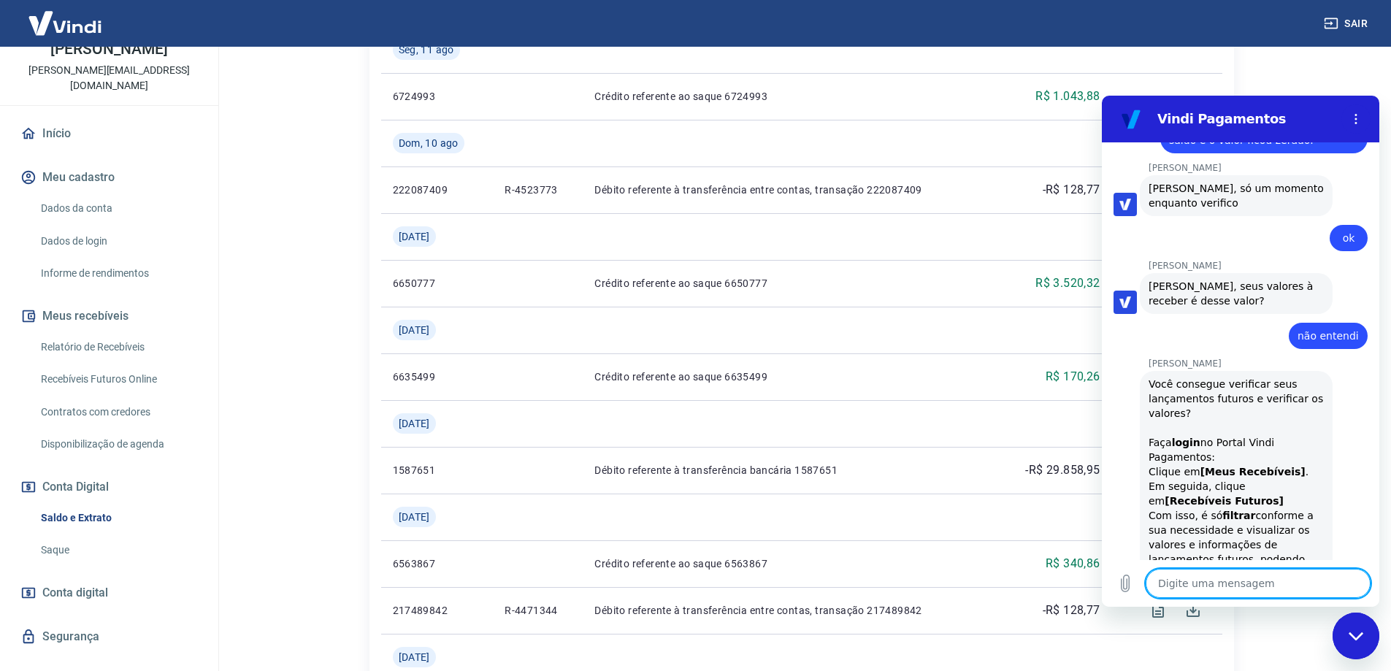
scroll to position [91, 0]
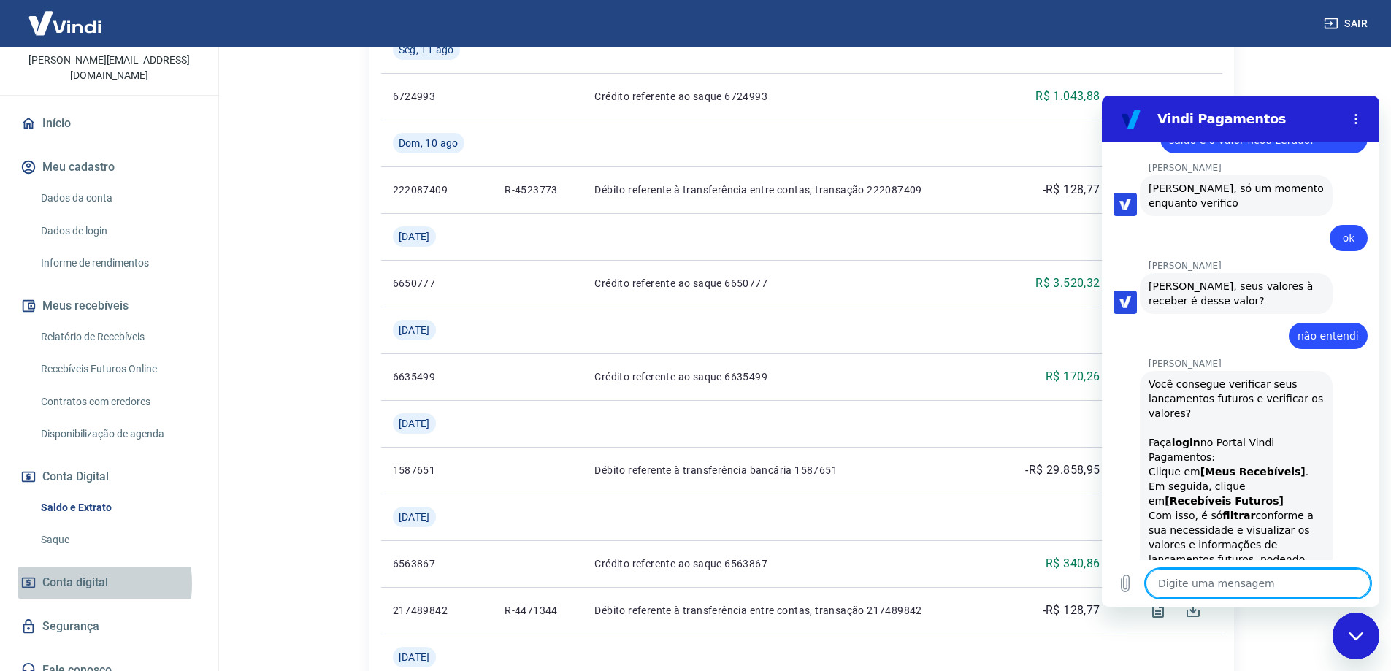
click at [63, 573] on span "Conta digital" at bounding box center [75, 583] width 66 height 20
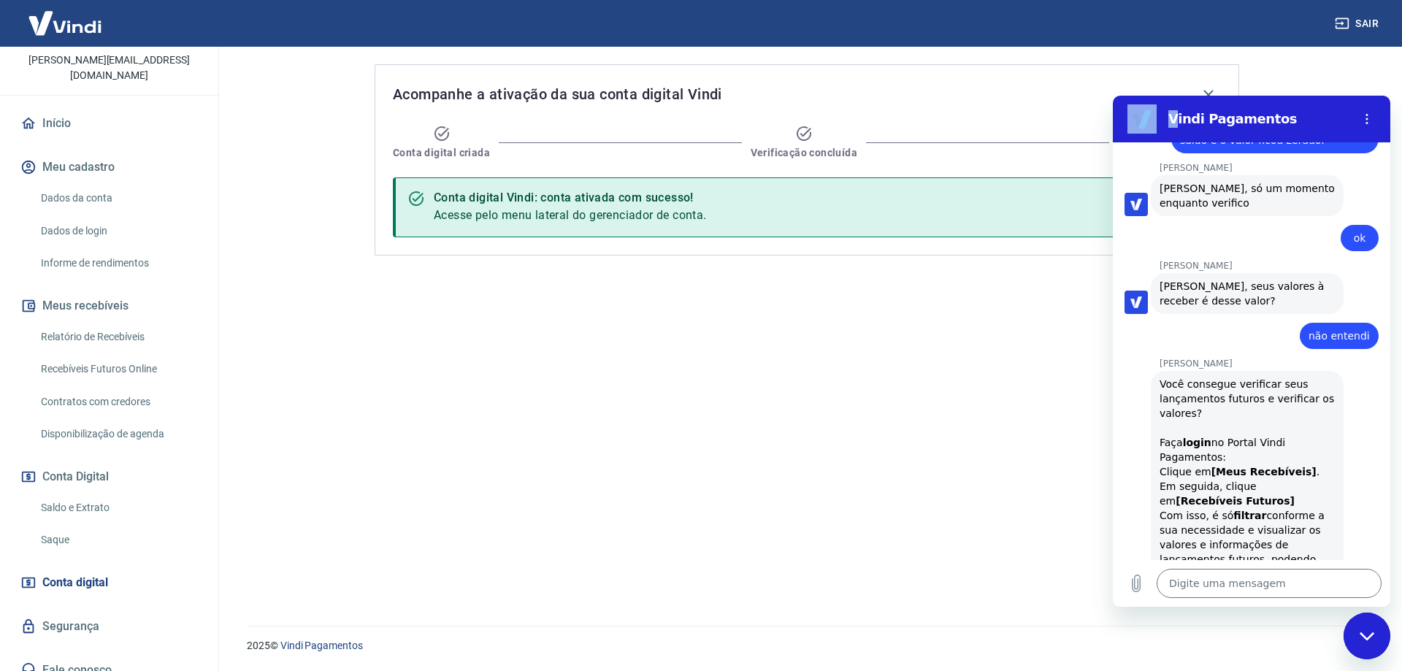
click at [1159, 116] on div "Vindi Pagamentos" at bounding box center [1252, 119] width 190 height 18
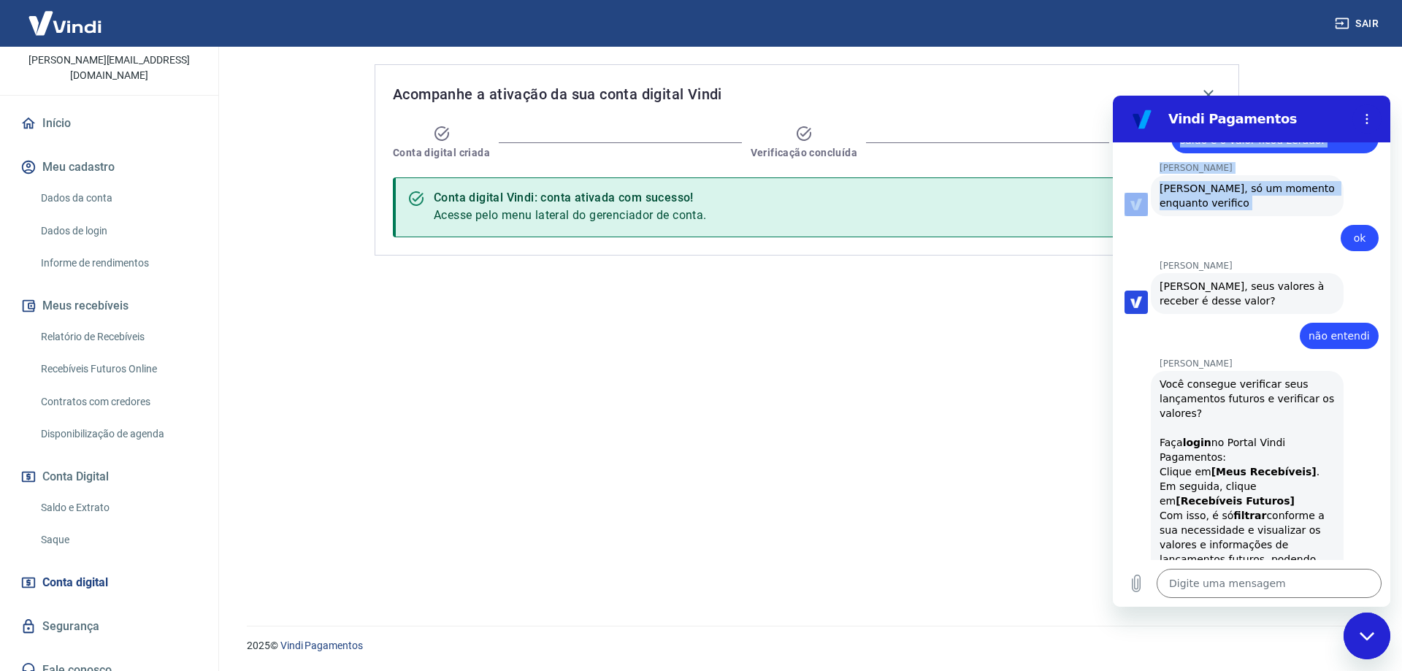
drag, startPoint x: 1269, startPoint y: 123, endPoint x: 1153, endPoint y: 167, distance: 123.9
click at [1138, 168] on div "Vindi Pagamentos 19:49 diz: vi um valor de saque e ao sacr apreceu que naõ tinh…" at bounding box center [1252, 351] width 278 height 511
click at [1337, 121] on h2 "Vindi Pagamentos" at bounding box center [1258, 119] width 178 height 18
click at [970, 387] on div "Acompanhe a ativação da sua conta digital Vindi Conta digital criada Verificaçã…" at bounding box center [807, 328] width 900 height 562
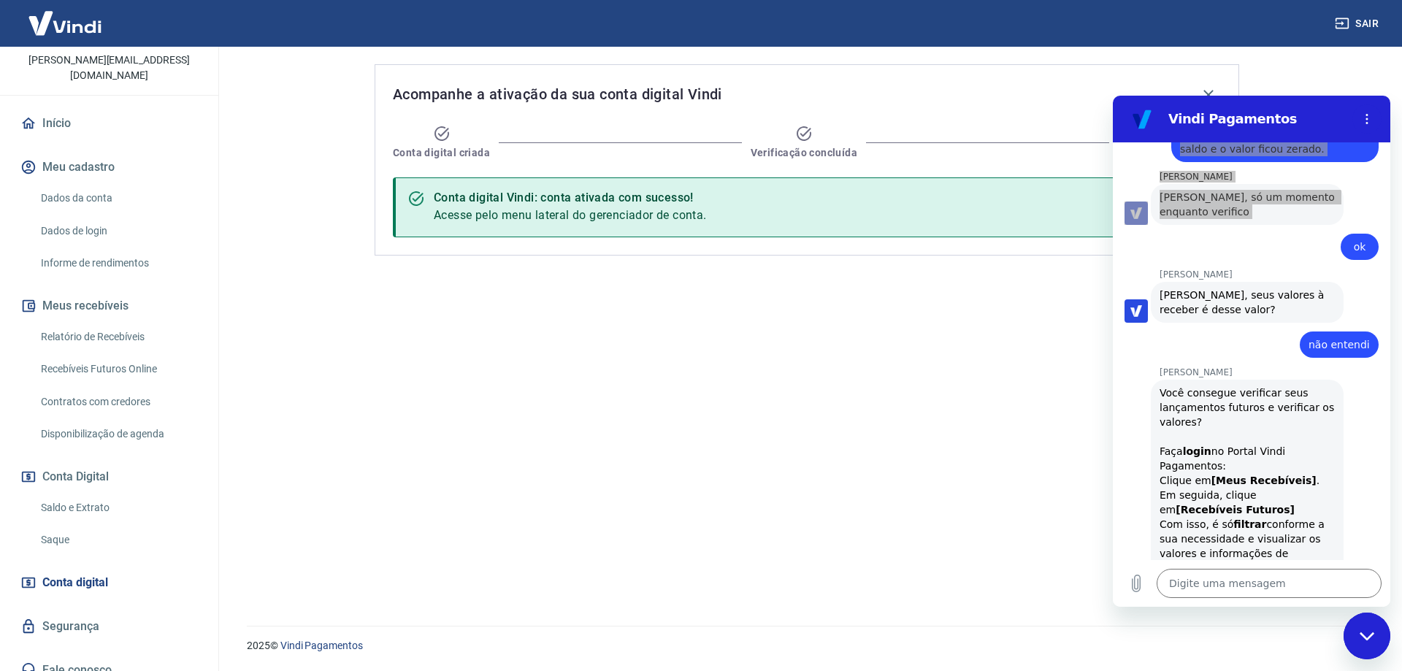
scroll to position [709, 0]
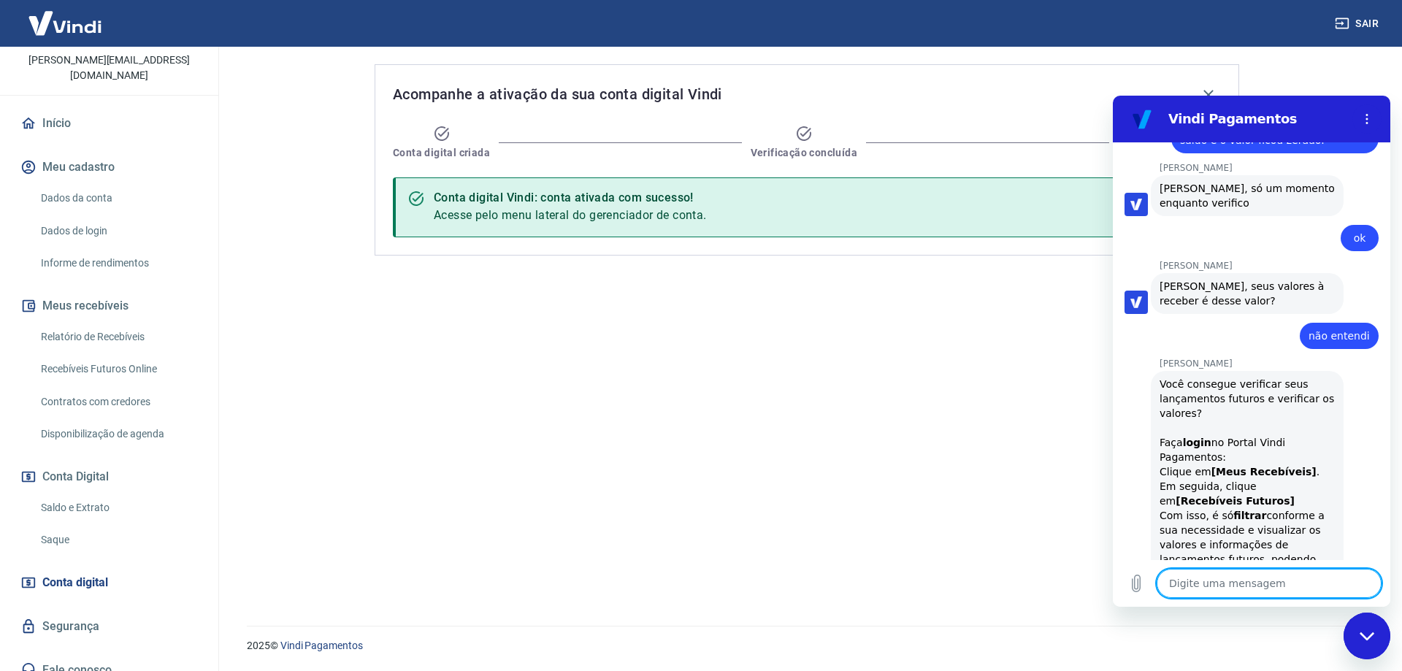
click at [1208, 586] on textarea at bounding box center [1269, 583] width 225 height 29
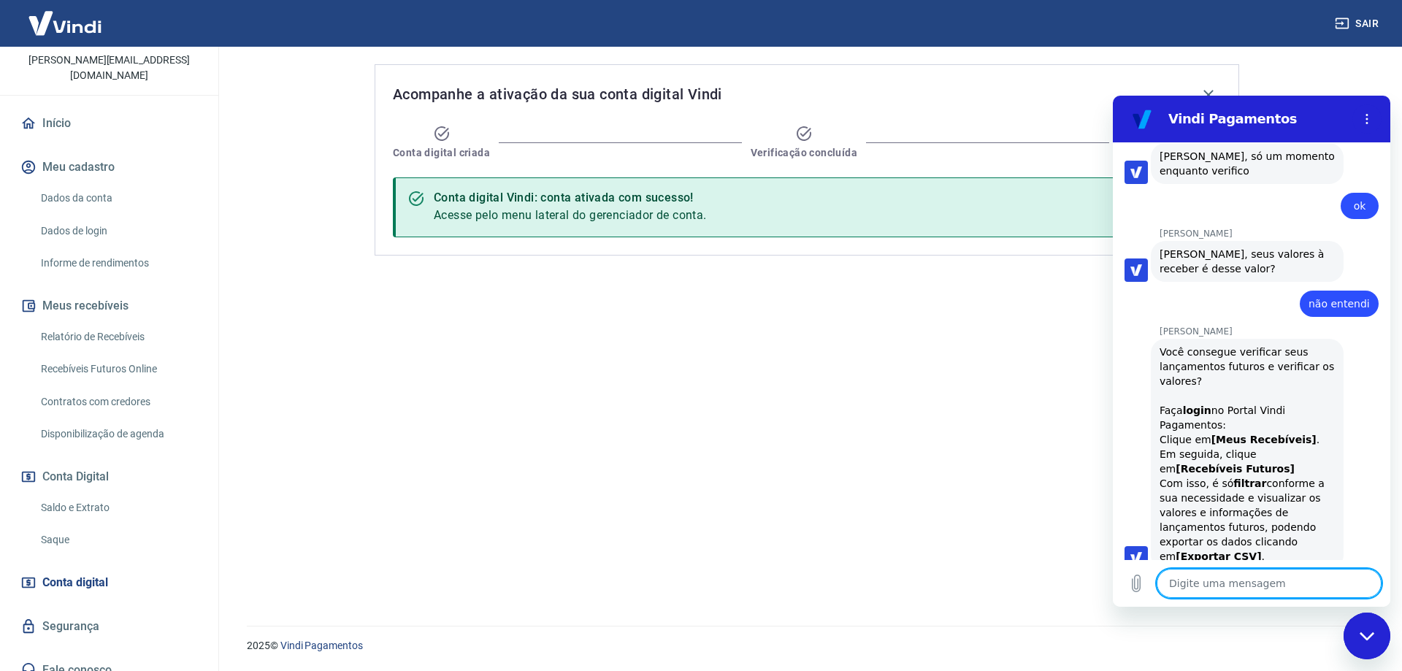
scroll to position [744, 0]
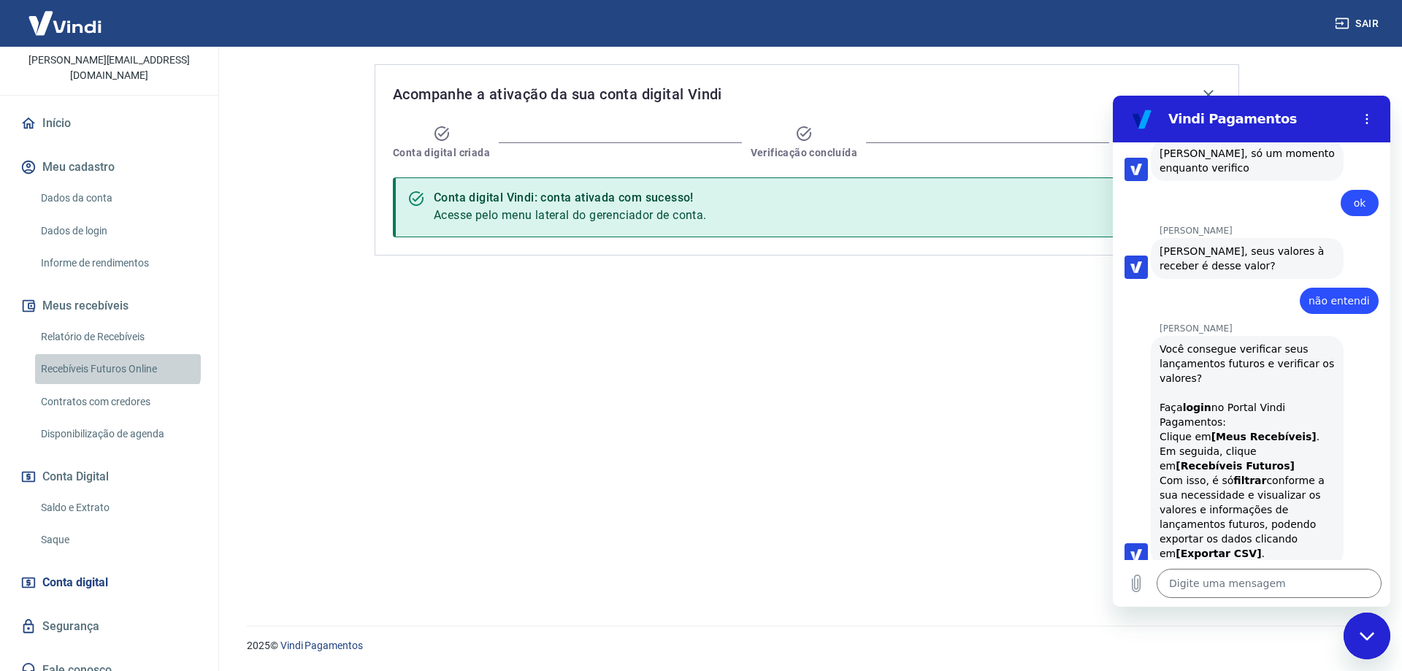
click at [117, 354] on link "Recebíveis Futuros Online" at bounding box center [118, 369] width 166 height 30
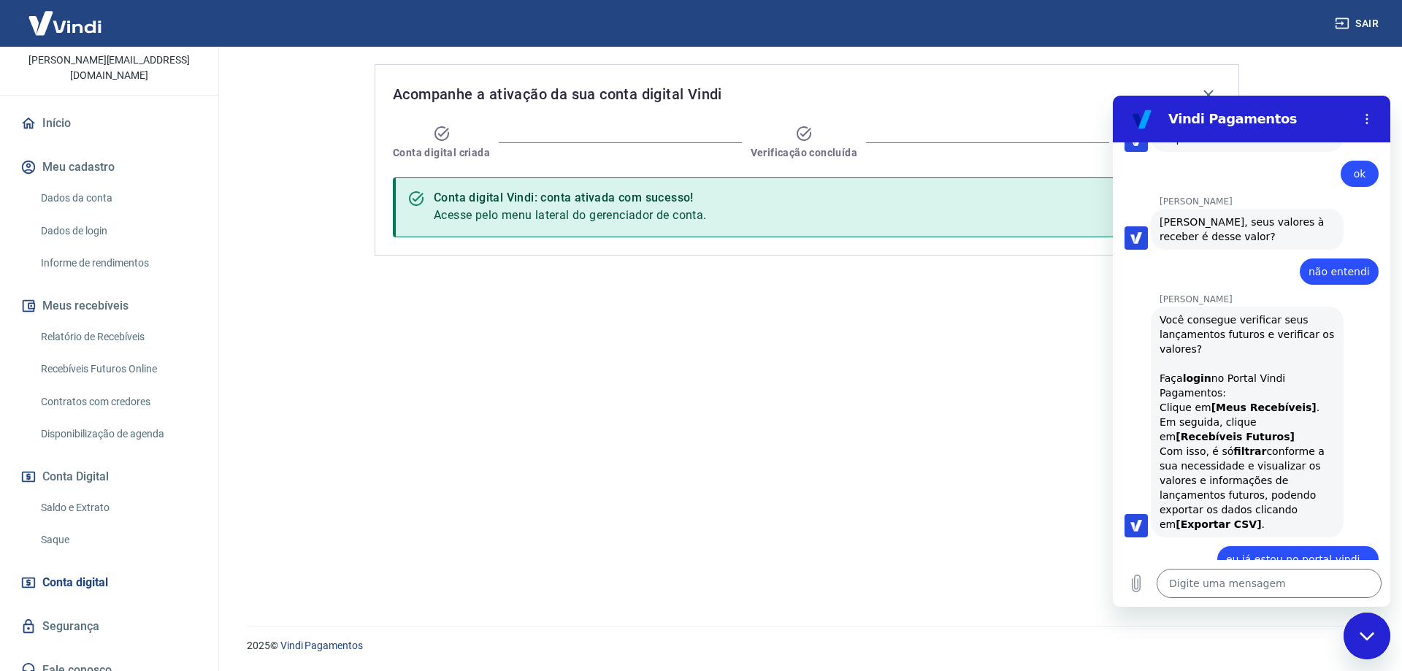
scroll to position [772, 0]
click at [35, 354] on link "Recebíveis Futuros Online" at bounding box center [118, 369] width 166 height 30
click at [1207, 577] on textarea at bounding box center [1269, 583] width 225 height 29
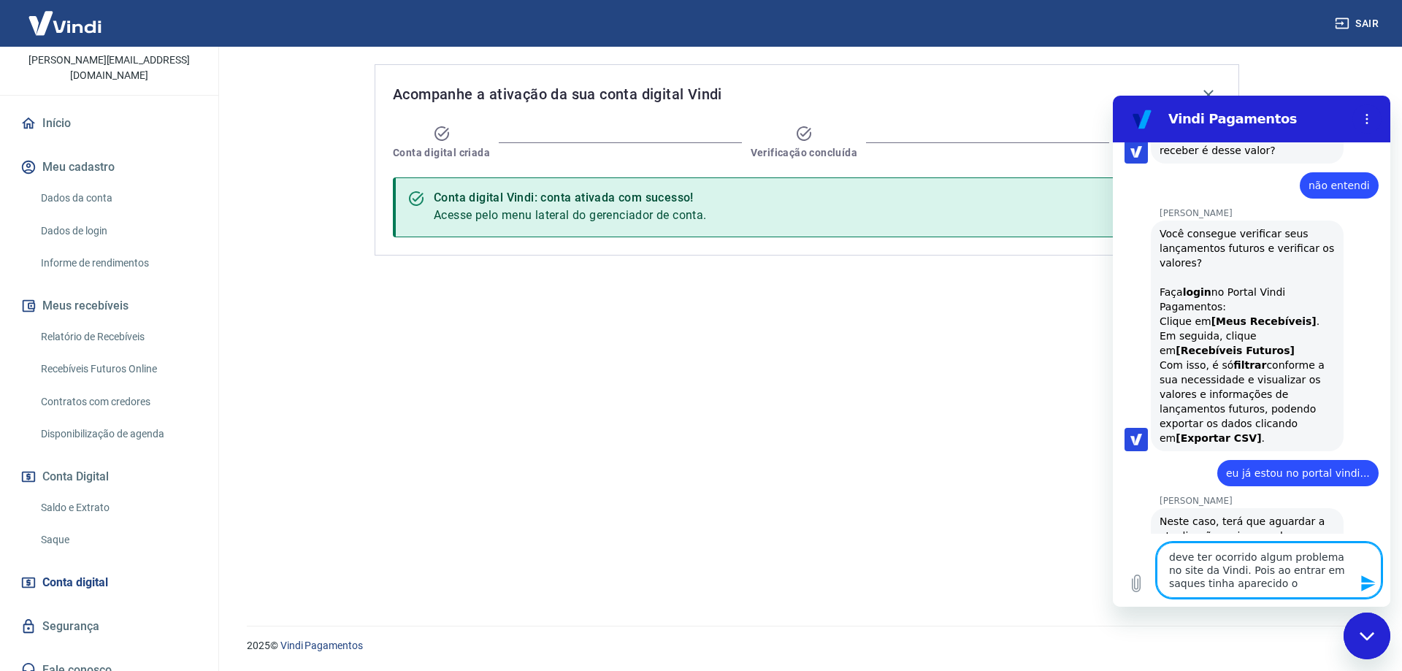
scroll to position [863, 0]
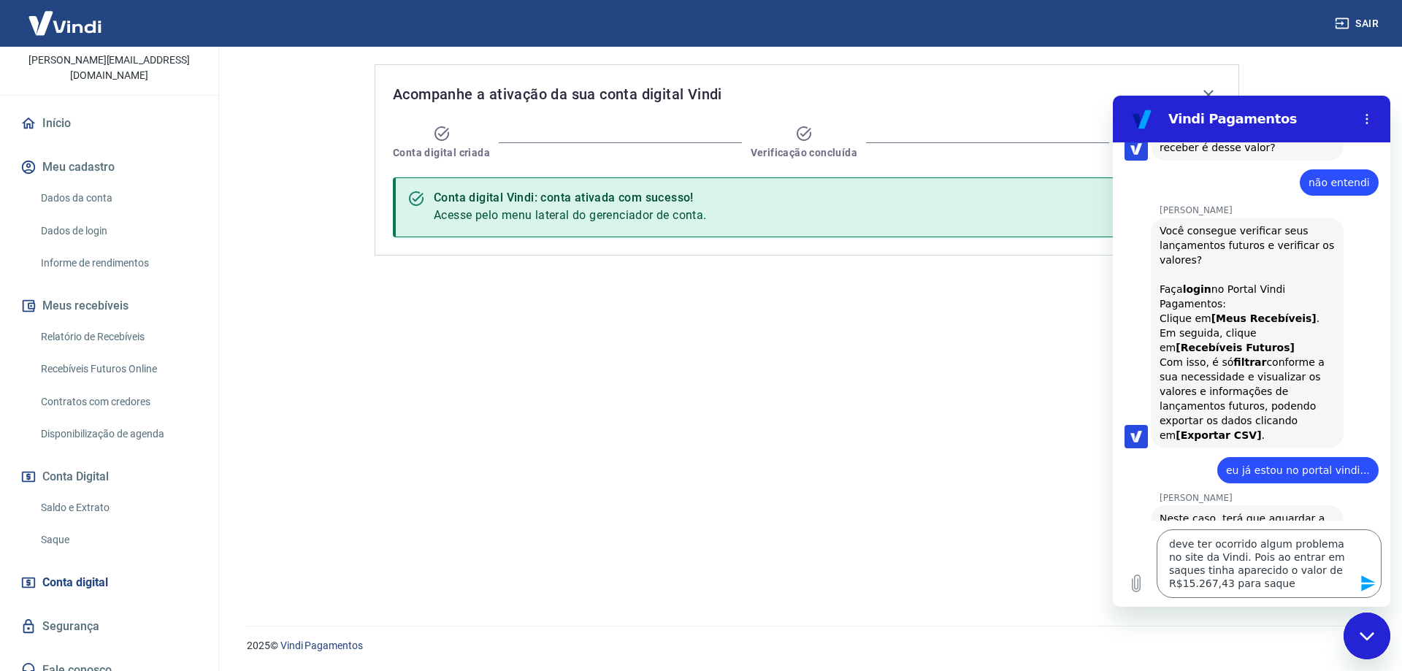
click at [1367, 577] on icon "Enviar mensagem" at bounding box center [1369, 584] width 18 height 18
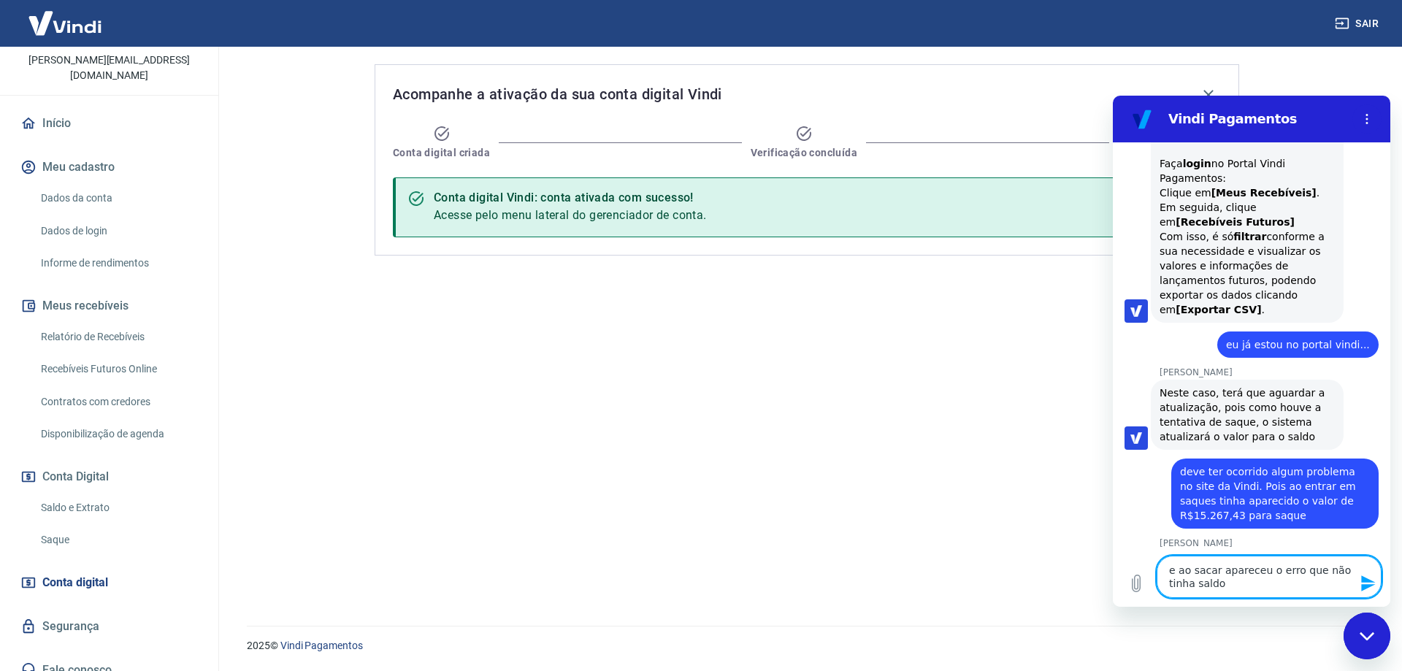
scroll to position [991, 0]
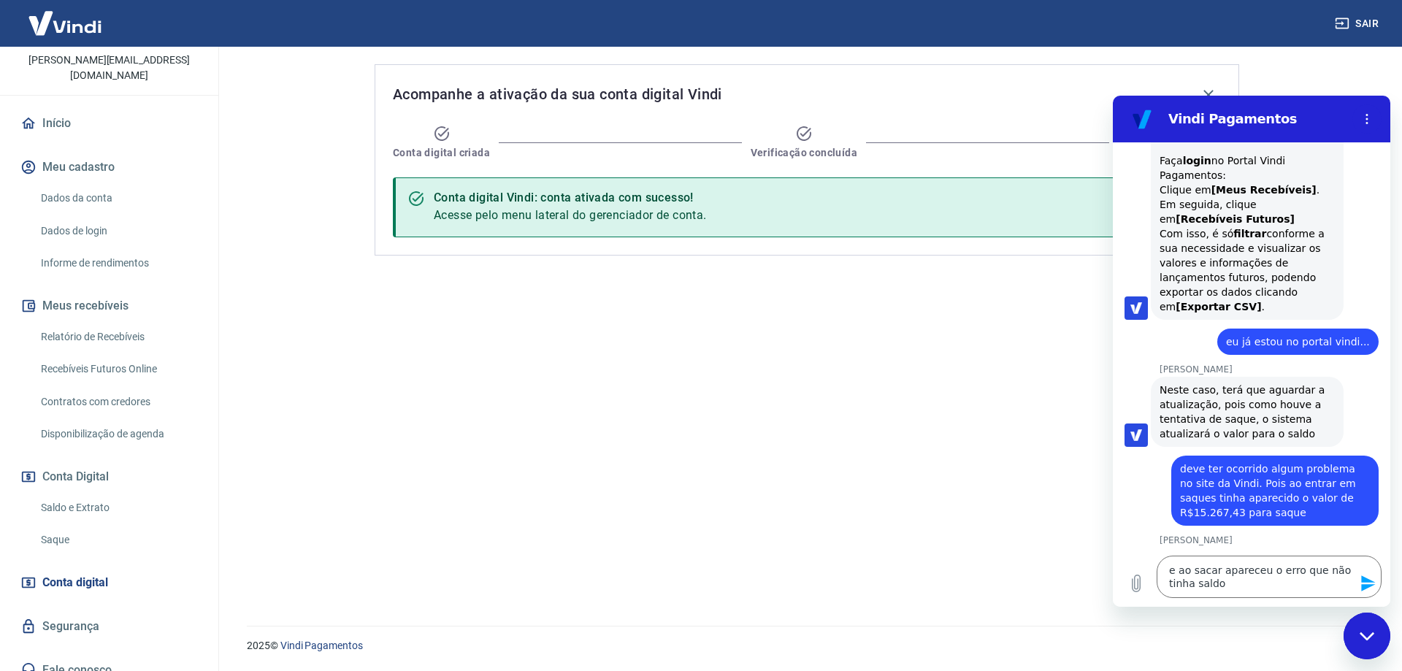
click at [1366, 588] on icon "Enviar mensagem" at bounding box center [1368, 584] width 14 height 16
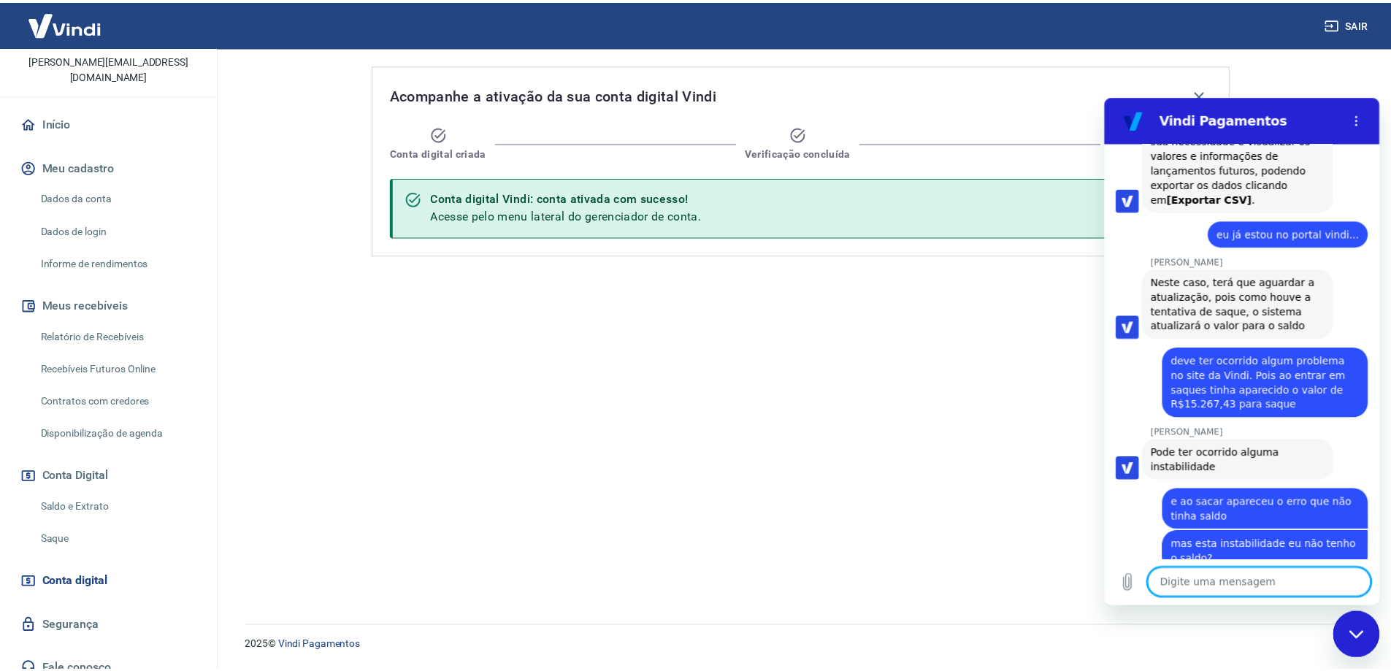
scroll to position [1098, 0]
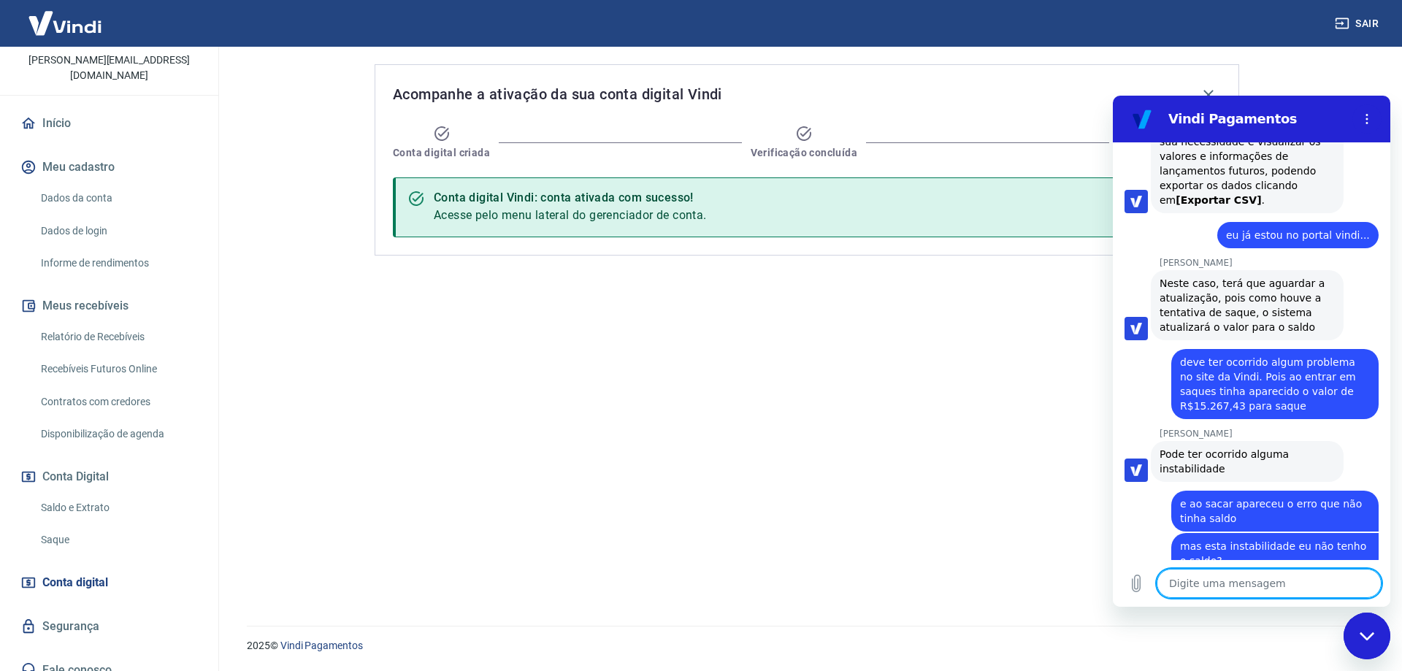
click at [105, 322] on link "Relatório de Recebíveis" at bounding box center [118, 337] width 166 height 30
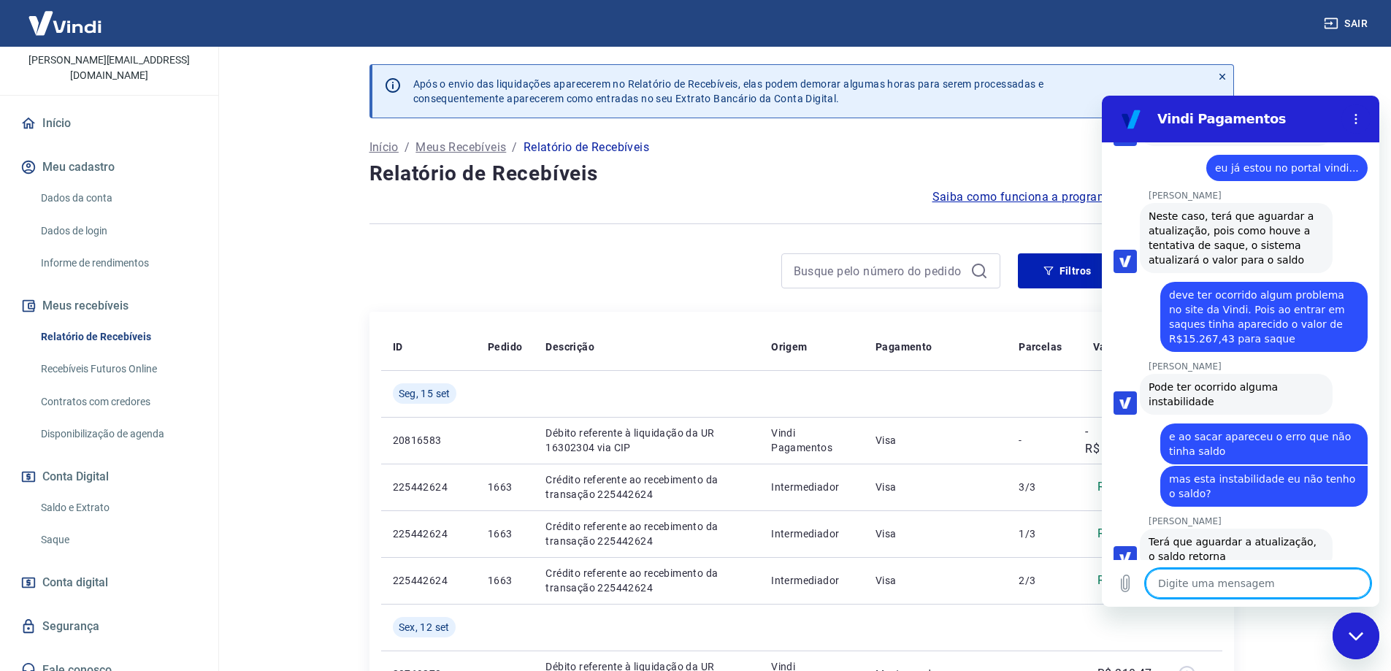
scroll to position [1168, 0]
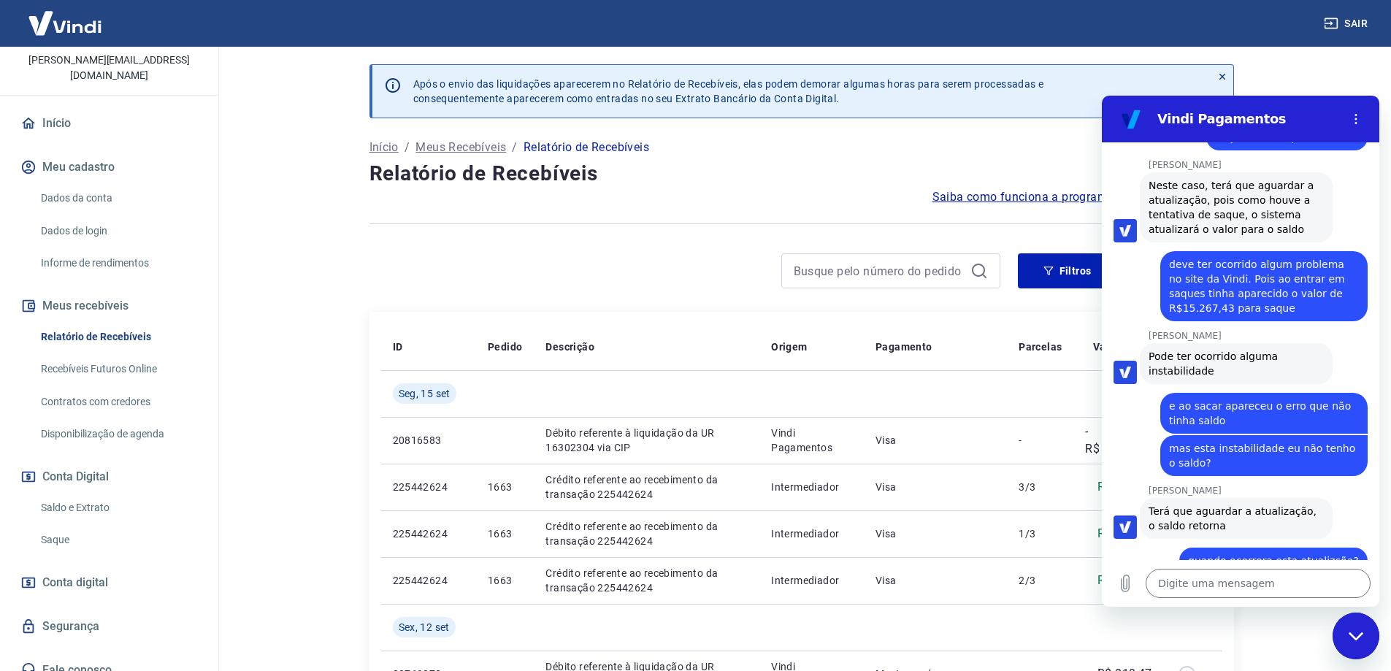
click at [253, 218] on main "Após o envio das liquidações aparecerem no Relatório de Recebíveis, elas podem …" at bounding box center [802, 359] width 1180 height 625
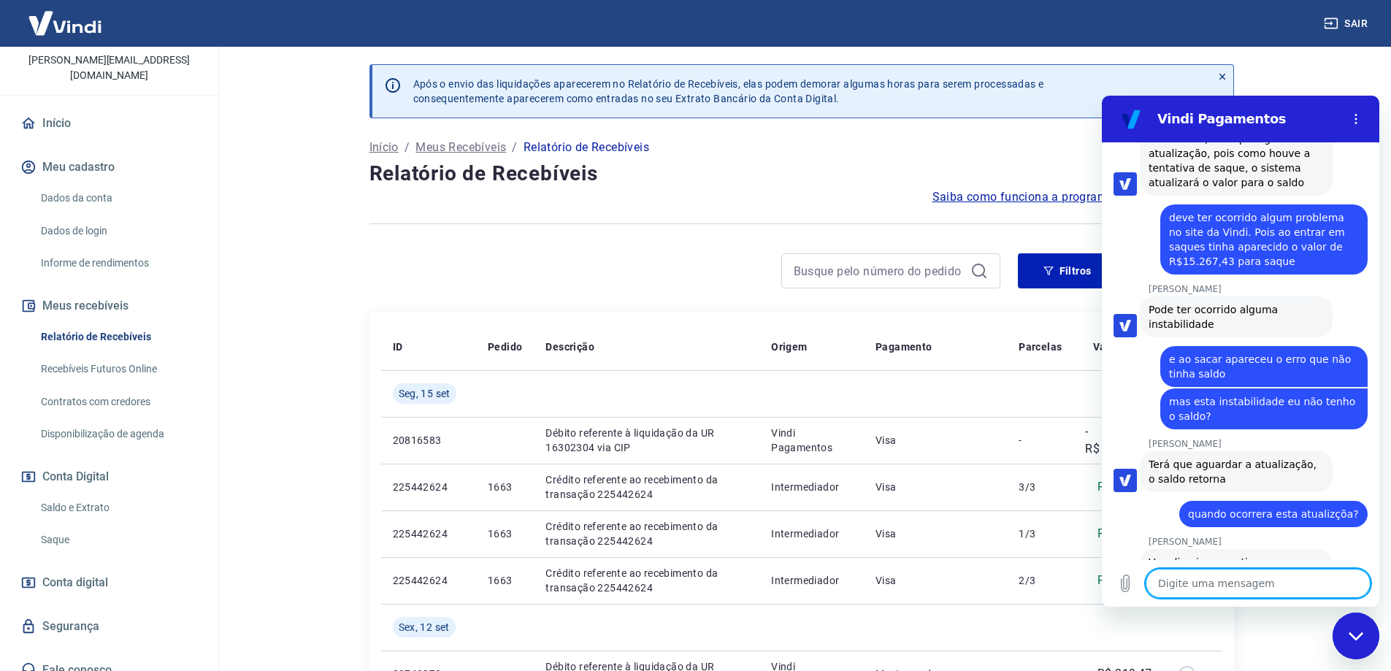
scroll to position [1245, 0]
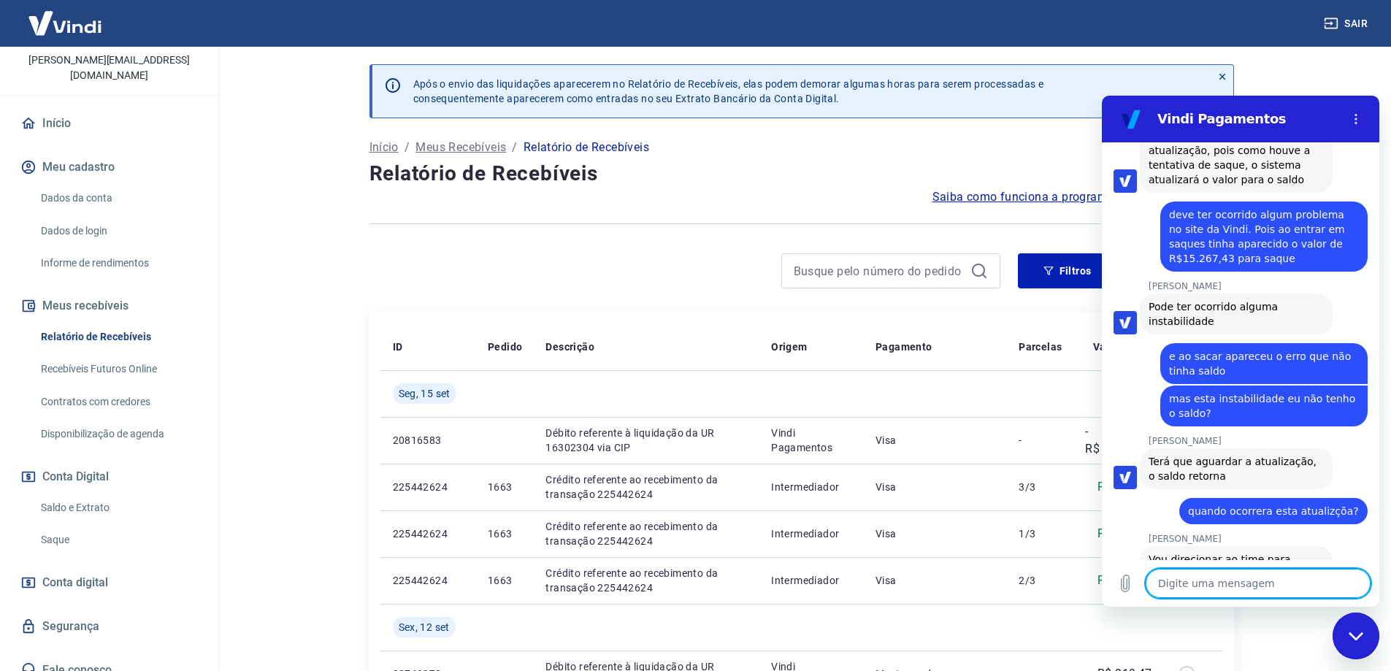
click at [1218, 592] on textarea at bounding box center [1258, 583] width 225 height 29
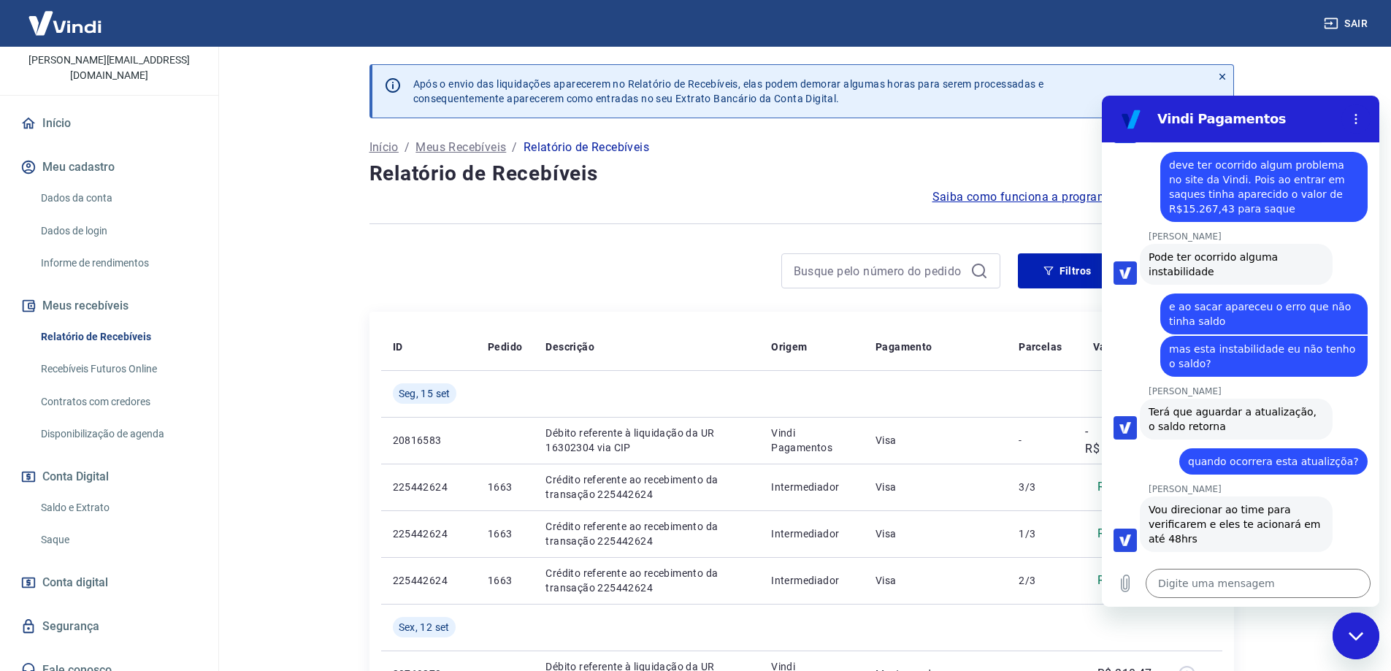
scroll to position [1372, 0]
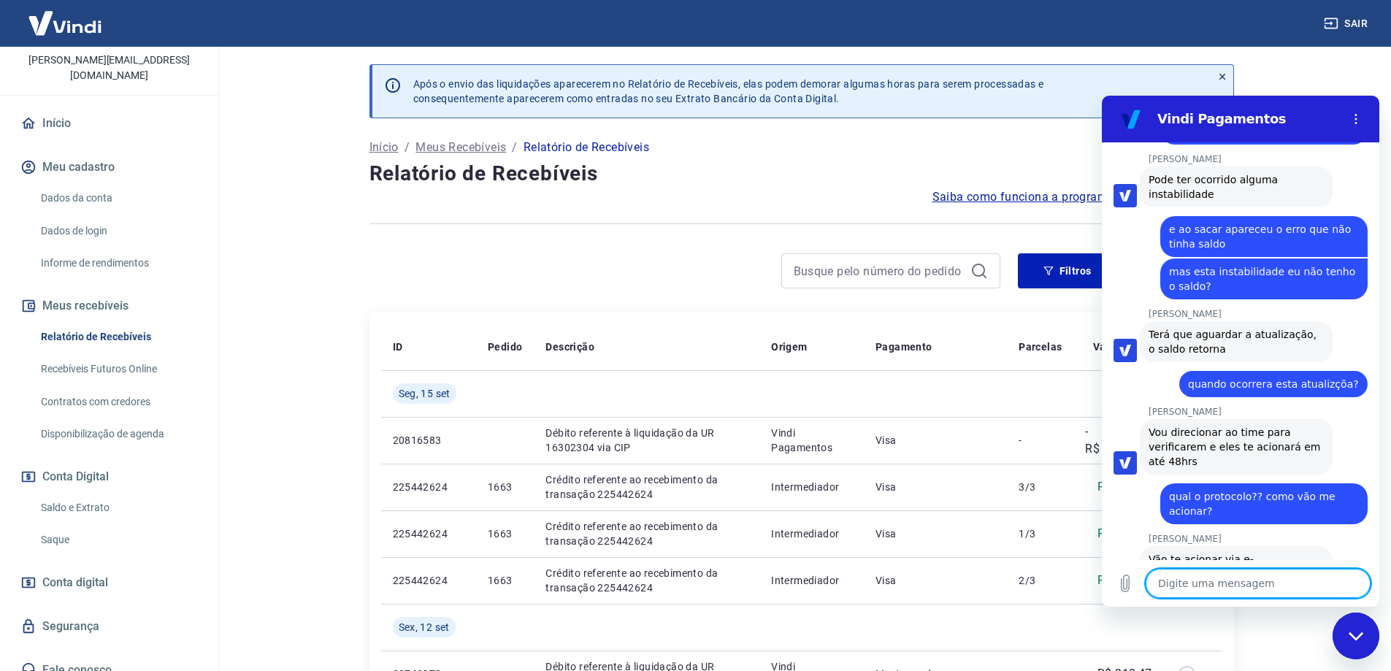
click at [1202, 589] on textarea at bounding box center [1258, 583] width 225 height 29
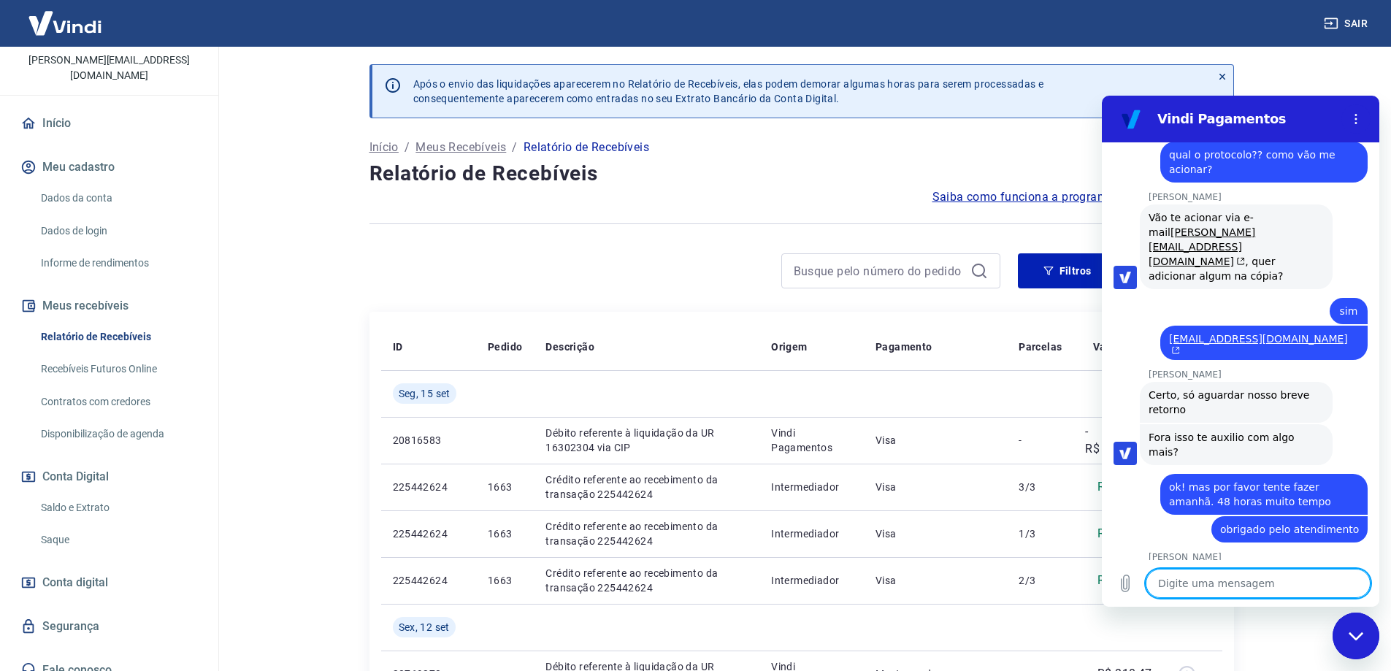
scroll to position [1792, 0]
